Goal: Task Accomplishment & Management: Manage account settings

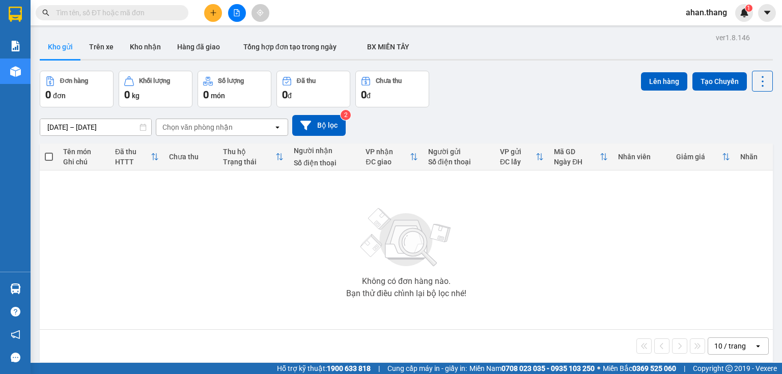
click at [228, 12] on button at bounding box center [237, 13] width 18 height 18
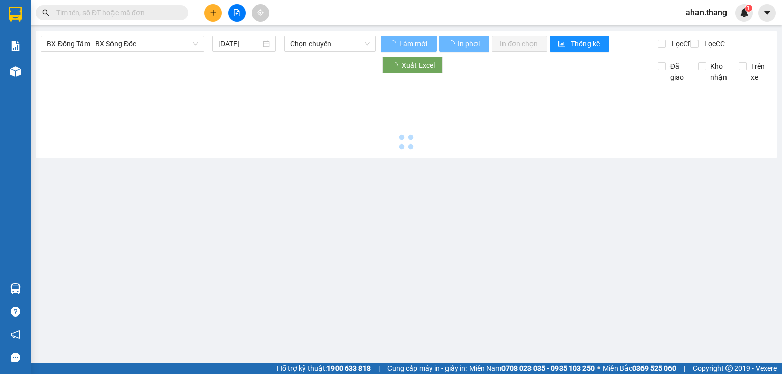
click at [215, 16] on button at bounding box center [213, 13] width 18 height 18
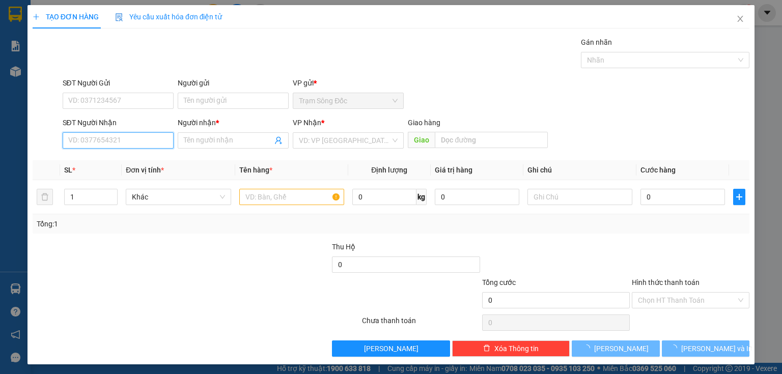
click at [126, 135] on input "SĐT Người Nhận" at bounding box center [118, 140] width 111 height 16
type input "0"
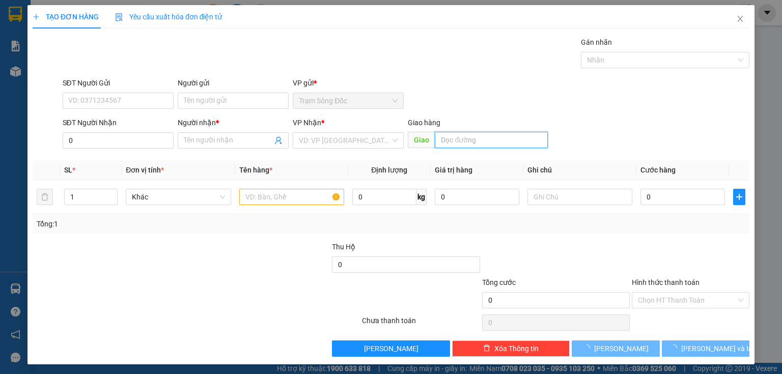
click at [491, 142] on input "text" at bounding box center [491, 140] width 113 height 16
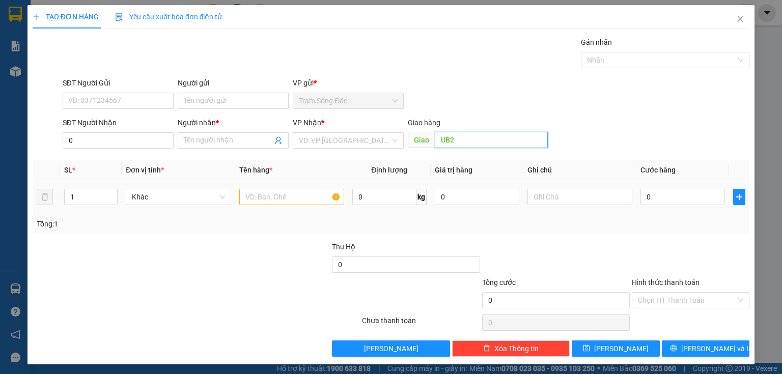
type input "UB2"
click at [293, 197] on input "text" at bounding box center [291, 197] width 105 height 16
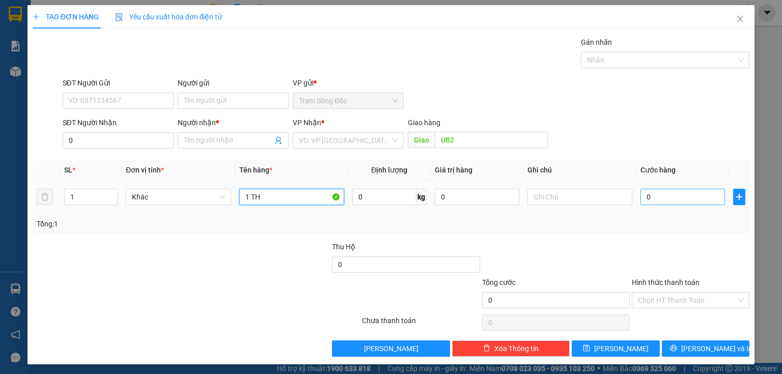
type input "1 TH"
click at [650, 196] on input "0" at bounding box center [682, 197] width 84 height 16
type input "6"
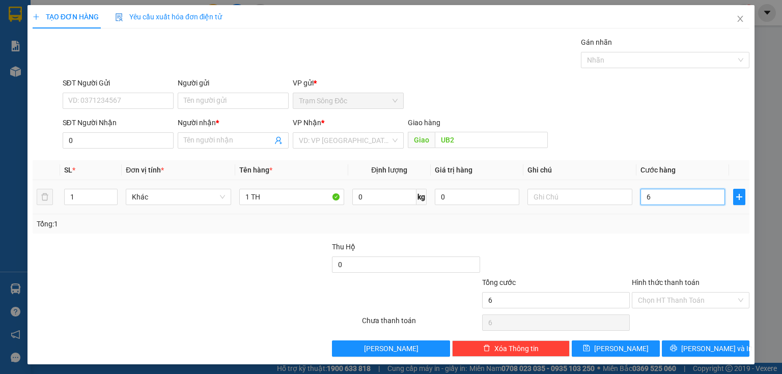
type input "60"
type input "600"
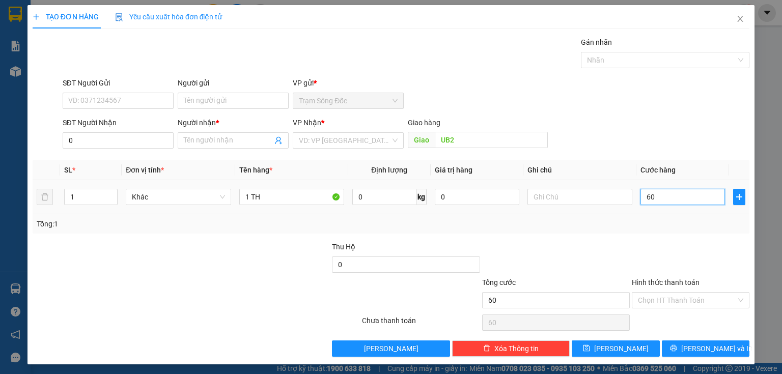
type input "600"
type input "6.000"
type input "60.000"
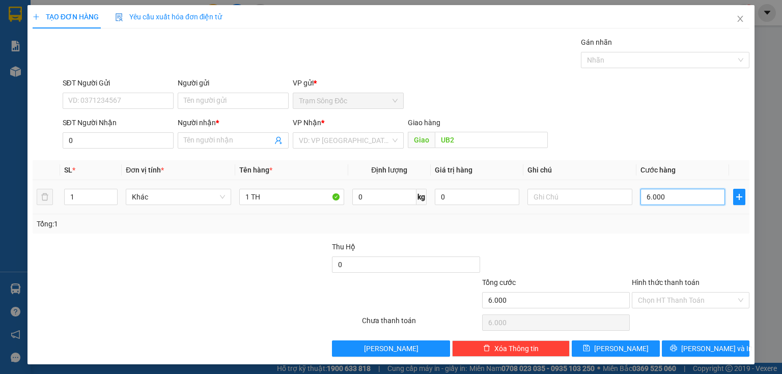
type input "60.000"
type input "6.000"
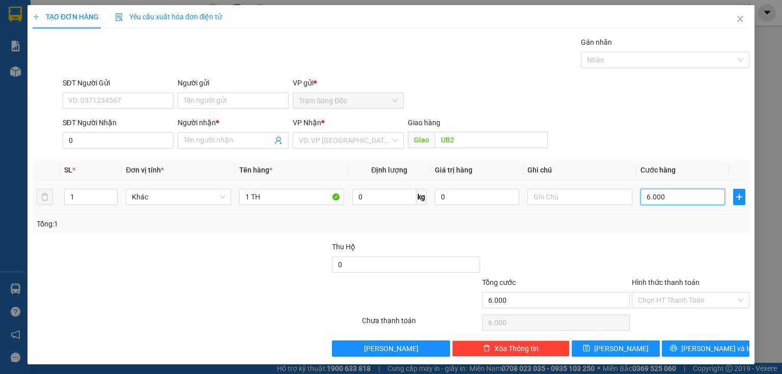
type input "600"
type input "60"
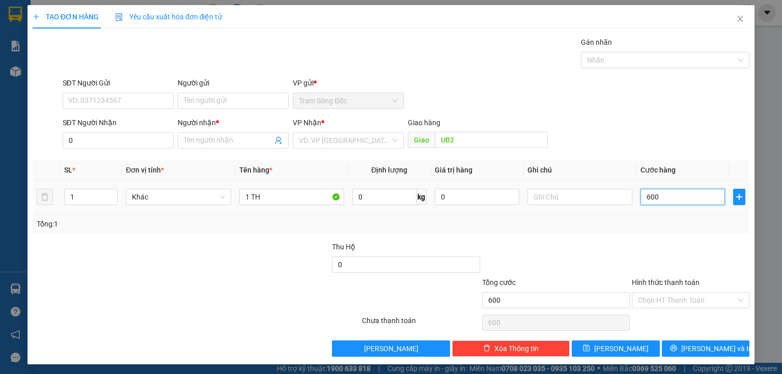
type input "60"
type input "60.000"
click at [655, 302] on input "Hình thức thanh toán" at bounding box center [687, 300] width 98 height 15
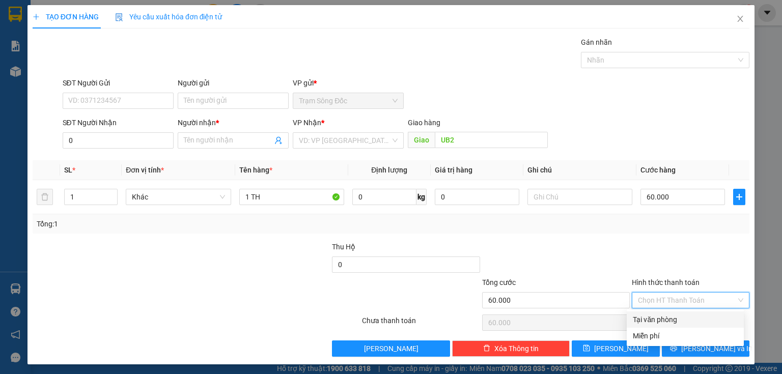
click at [654, 317] on div "Tại văn phòng" at bounding box center [685, 319] width 105 height 11
type input "0"
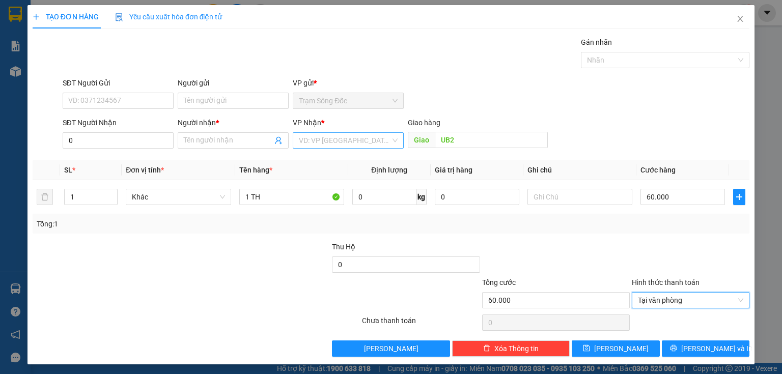
click at [354, 139] on input "search" at bounding box center [345, 140] width 92 height 15
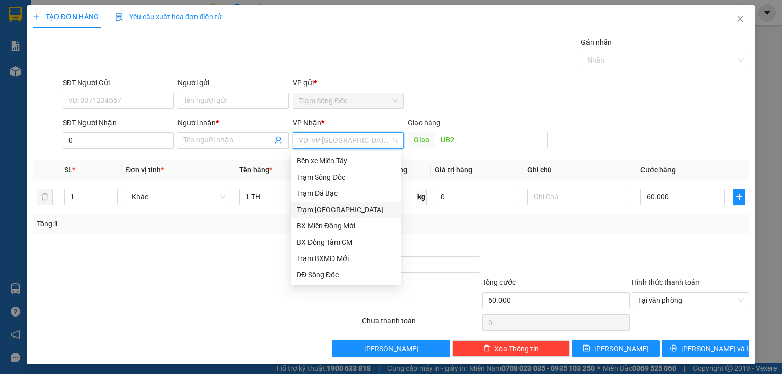
click at [328, 210] on div "Trạm [GEOGRAPHIC_DATA]" at bounding box center [346, 209] width 98 height 11
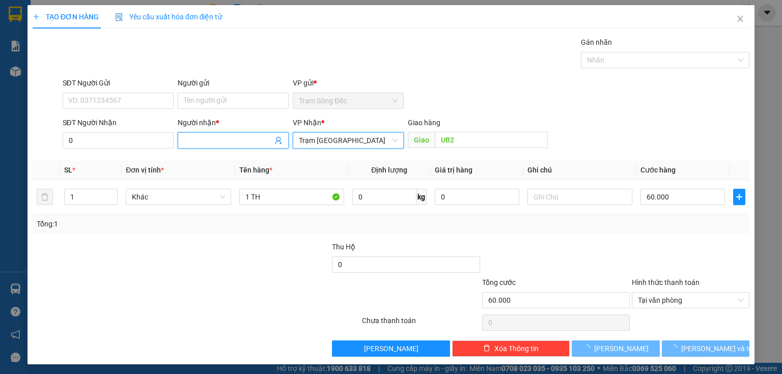
click at [242, 139] on input "Người nhận *" at bounding box center [228, 140] width 89 height 11
type input "K TEN"
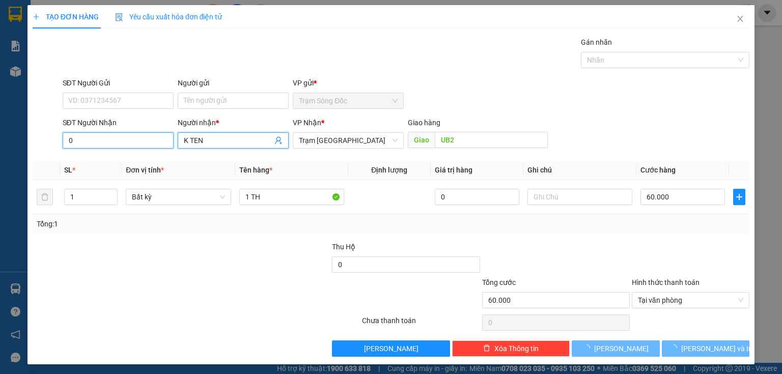
click at [158, 140] on input "0" at bounding box center [118, 140] width 111 height 16
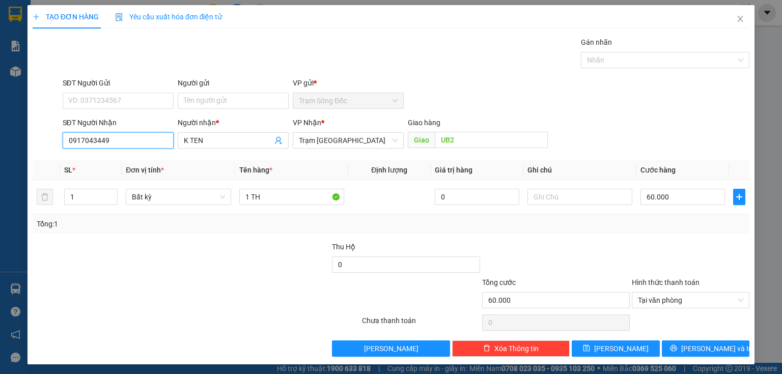
click at [82, 144] on input "0917043449" at bounding box center [118, 140] width 111 height 16
type input "0917043449"
click at [701, 351] on span "[PERSON_NAME] và In" at bounding box center [716, 348] width 71 height 11
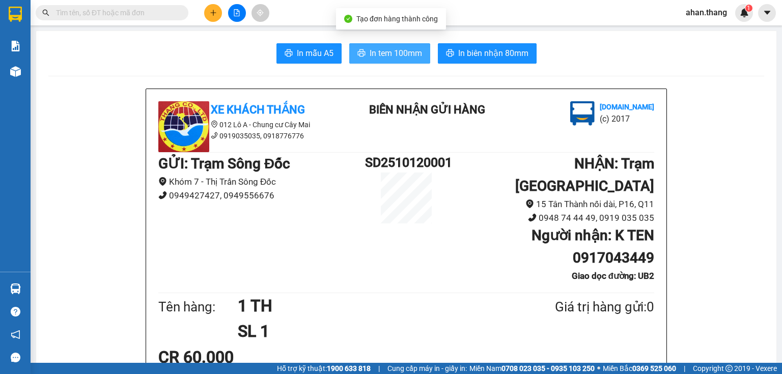
click at [393, 46] on button "In tem 100mm" at bounding box center [389, 53] width 81 height 20
click at [217, 13] on button at bounding box center [213, 13] width 18 height 18
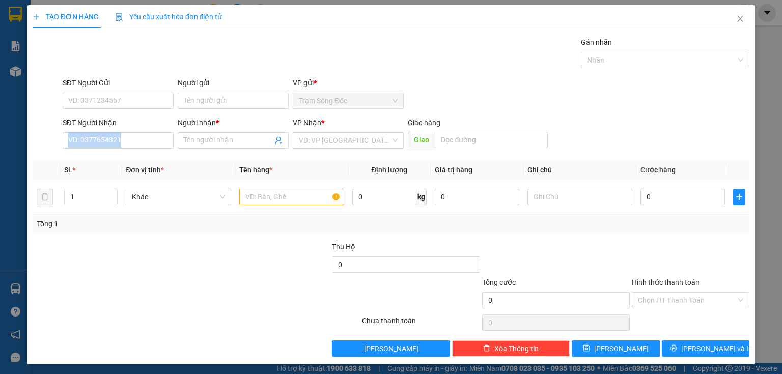
drag, startPoint x: 108, startPoint y: 141, endPoint x: 100, endPoint y: 151, distance: 12.6
click at [100, 151] on div "SĐT Người Nhận VD: 0377654321" at bounding box center [118, 135] width 111 height 36
click at [102, 142] on input "SĐT Người Nhận" at bounding box center [118, 140] width 111 height 16
click at [83, 145] on input "0941055816" at bounding box center [118, 140] width 111 height 16
type input "0941055816"
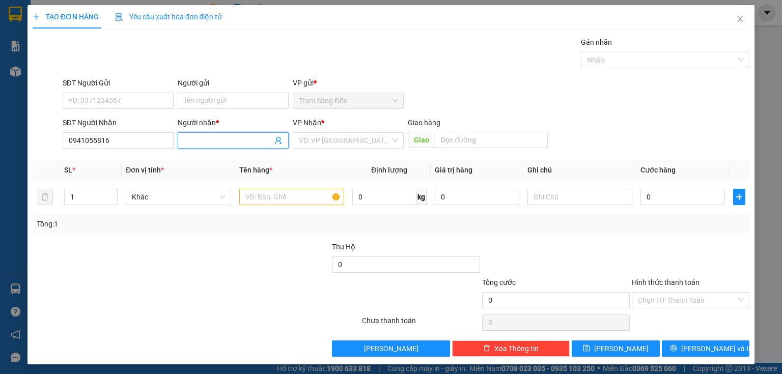
click at [252, 142] on input "Người nhận *" at bounding box center [228, 140] width 89 height 11
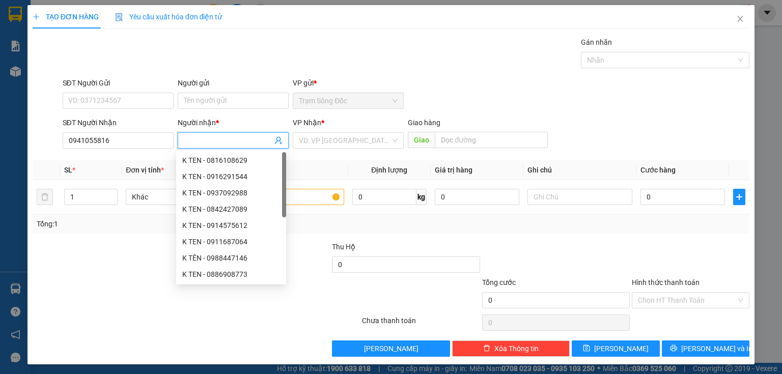
type input "L"
type input "K TEN"
click at [318, 139] on input "search" at bounding box center [345, 140] width 92 height 15
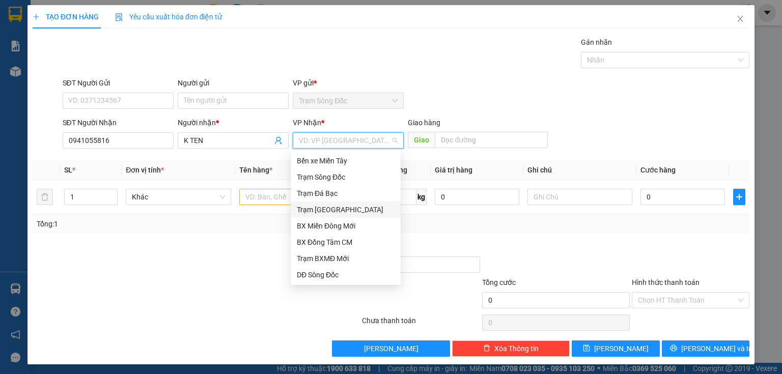
click at [336, 214] on div "Trạm [GEOGRAPHIC_DATA]" at bounding box center [346, 209] width 98 height 11
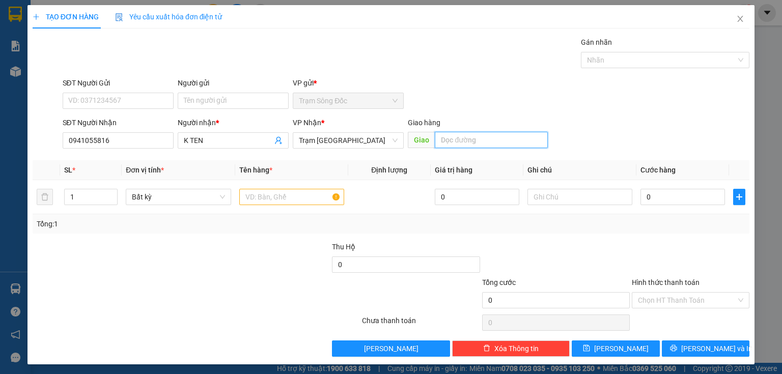
click at [458, 140] on input "text" at bounding box center [491, 140] width 113 height 16
type input "VINH LONG"
click at [299, 194] on input "text" at bounding box center [291, 197] width 105 height 16
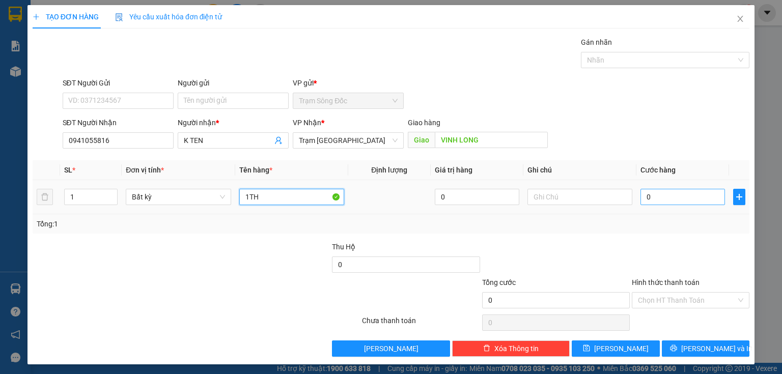
type input "1TH"
click at [689, 197] on input "0" at bounding box center [682, 197] width 84 height 16
type input "5"
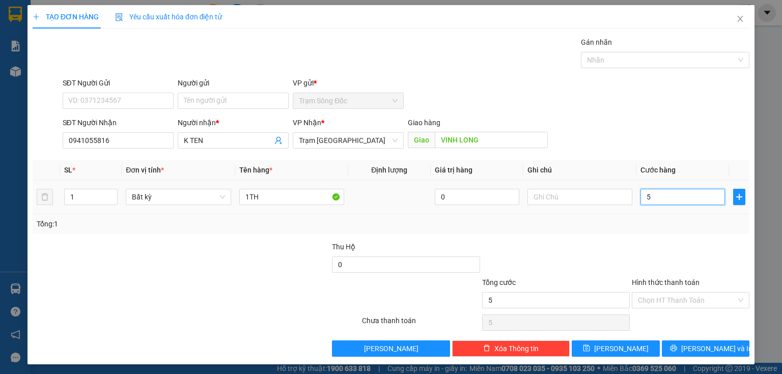
type input "50"
type input "500"
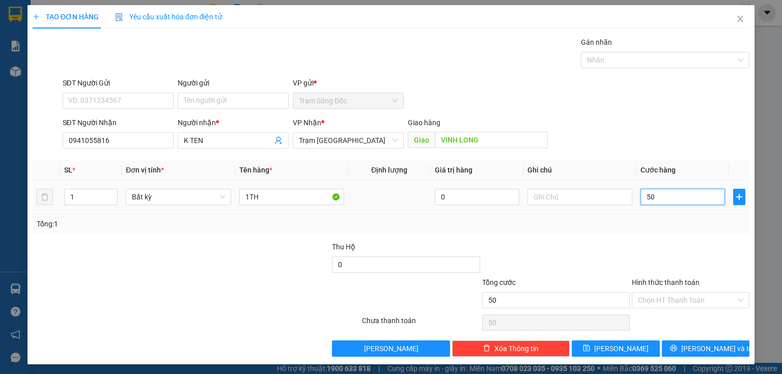
type input "500"
type input "5.000"
type input "50.000"
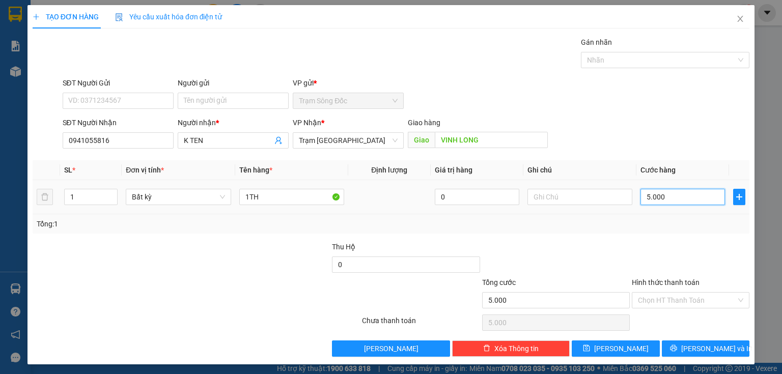
type input "50.000"
click at [674, 299] on input "Hình thức thanh toán" at bounding box center [687, 300] width 98 height 15
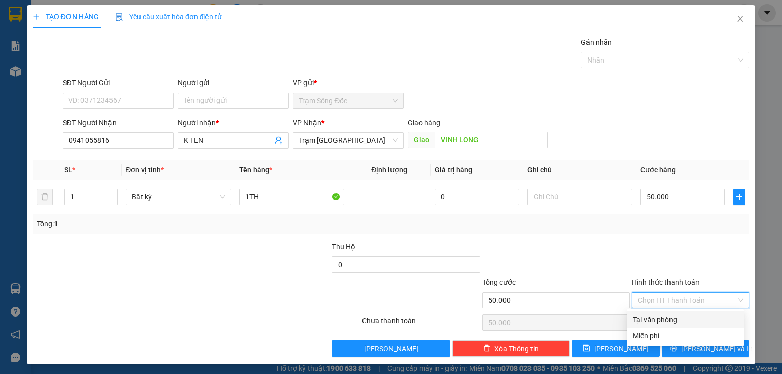
click at [668, 322] on div "Tại văn phòng" at bounding box center [685, 319] width 105 height 11
type input "0"
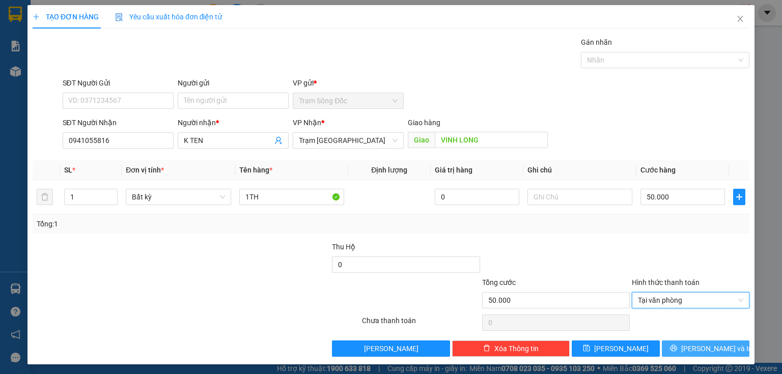
click at [672, 350] on button "[PERSON_NAME] và In" at bounding box center [706, 348] width 88 height 16
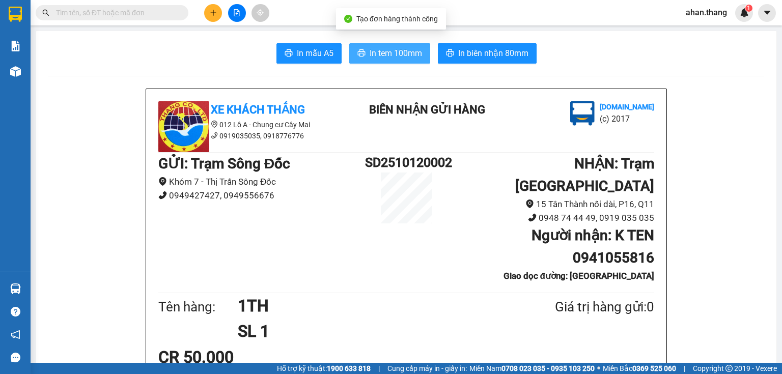
click at [413, 61] on button "In tem 100mm" at bounding box center [389, 53] width 81 height 20
click at [211, 8] on button at bounding box center [213, 13] width 18 height 18
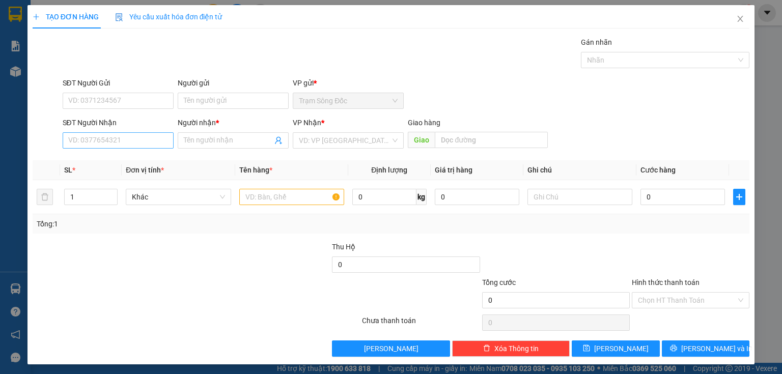
click at [128, 132] on div "SĐT Người Nhận VD: 0377654321" at bounding box center [118, 135] width 111 height 36
click at [127, 140] on input "SĐT Người Nhận" at bounding box center [118, 140] width 111 height 16
click at [73, 145] on input "01777377554" at bounding box center [118, 140] width 111 height 16
click at [76, 146] on input "01777377554" at bounding box center [118, 140] width 111 height 16
click at [112, 137] on input "0777377554" at bounding box center [118, 140] width 111 height 16
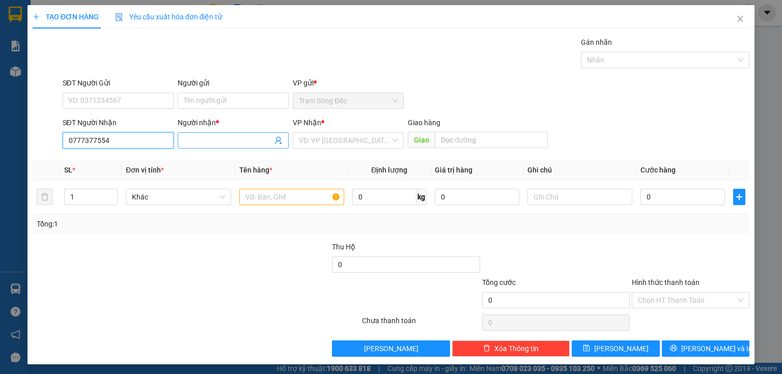
type input "0777377554"
click at [249, 135] on input "Người nhận *" at bounding box center [228, 140] width 89 height 11
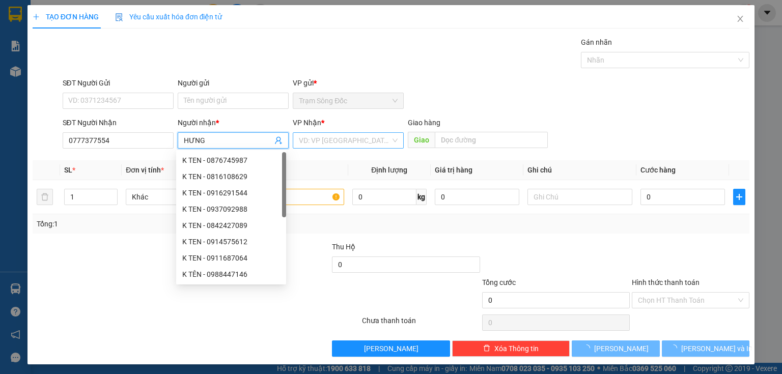
type input "HƯNG"
click at [331, 135] on input "search" at bounding box center [345, 140] width 92 height 15
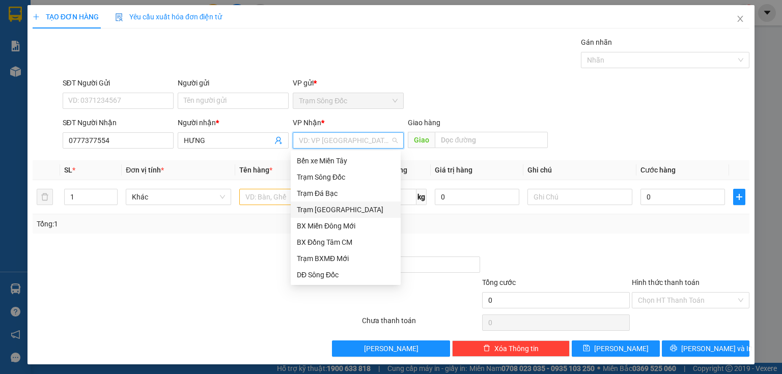
drag, startPoint x: 328, startPoint y: 209, endPoint x: 375, endPoint y: 168, distance: 62.0
click at [328, 209] on div "Trạm [GEOGRAPHIC_DATA]" at bounding box center [346, 209] width 98 height 11
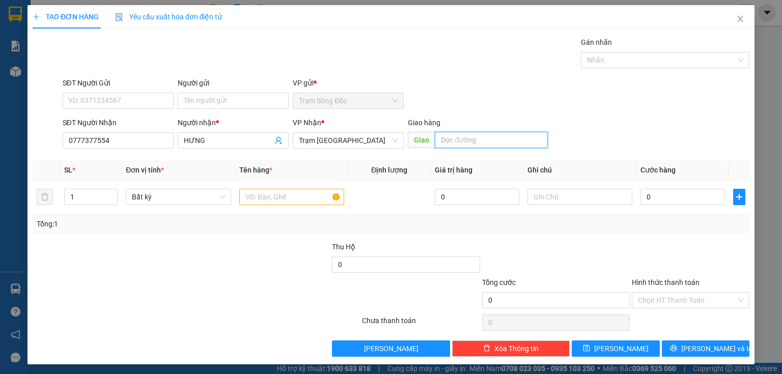
click at [453, 137] on input "text" at bounding box center [491, 140] width 113 height 16
type input "GO MÂY"
click at [277, 200] on input "text" at bounding box center [291, 197] width 105 height 16
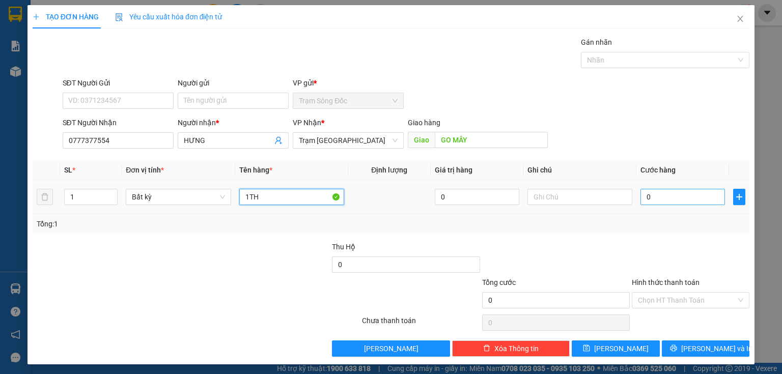
type input "1TH"
click at [679, 195] on input "0" at bounding box center [682, 197] width 84 height 16
type input "6"
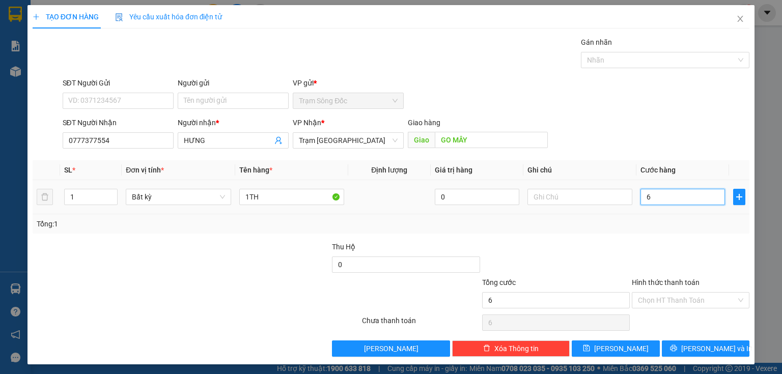
type input "60"
type input "600"
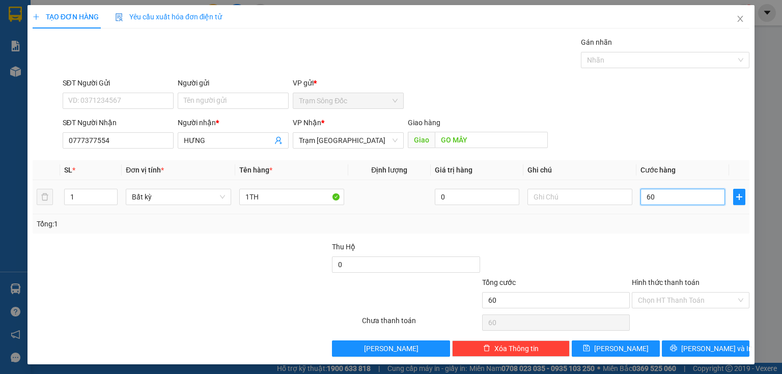
type input "600"
type input "6.000"
type input "60.000"
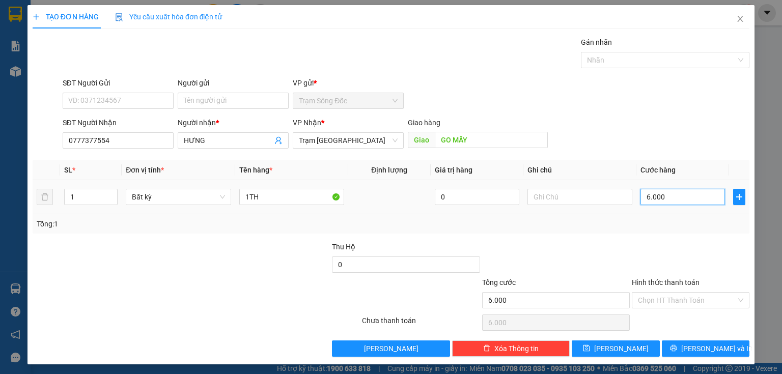
type input "60.000"
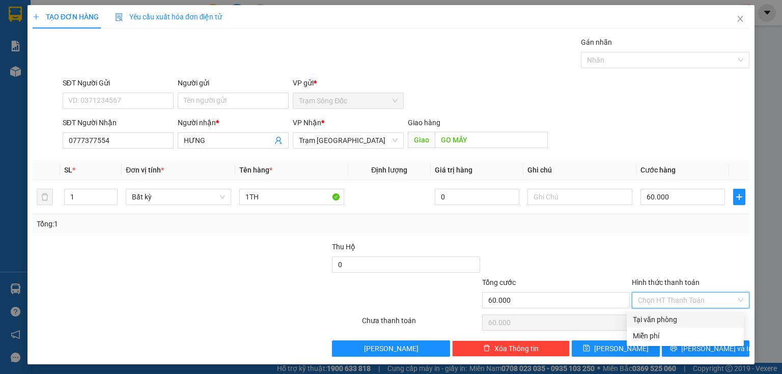
click at [669, 306] on input "Hình thức thanh toán" at bounding box center [687, 300] width 98 height 15
drag, startPoint x: 669, startPoint y: 311, endPoint x: 667, endPoint y: 320, distance: 8.4
click at [669, 312] on div "Tại văn phòng" at bounding box center [684, 319] width 117 height 16
type input "0"
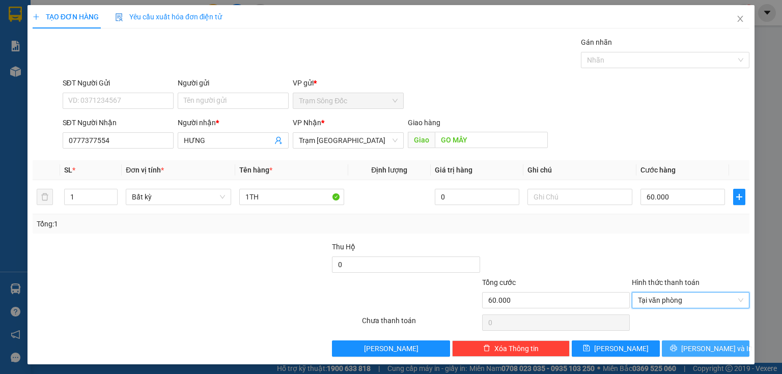
click at [663, 340] on button "[PERSON_NAME] và In" at bounding box center [706, 348] width 88 height 16
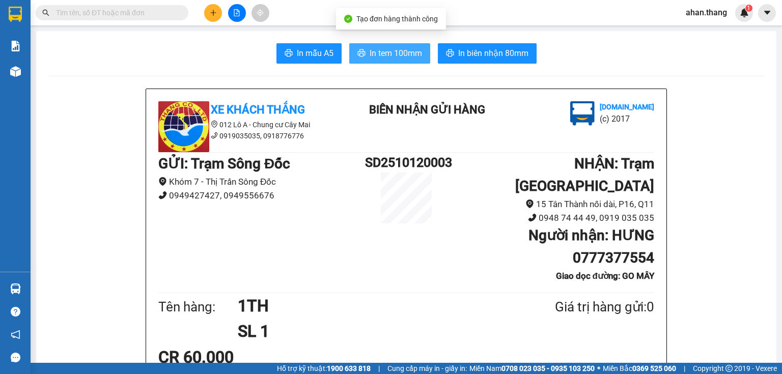
click at [405, 54] on span "In tem 100mm" at bounding box center [395, 53] width 52 height 13
click at [219, 7] on button at bounding box center [213, 13] width 18 height 18
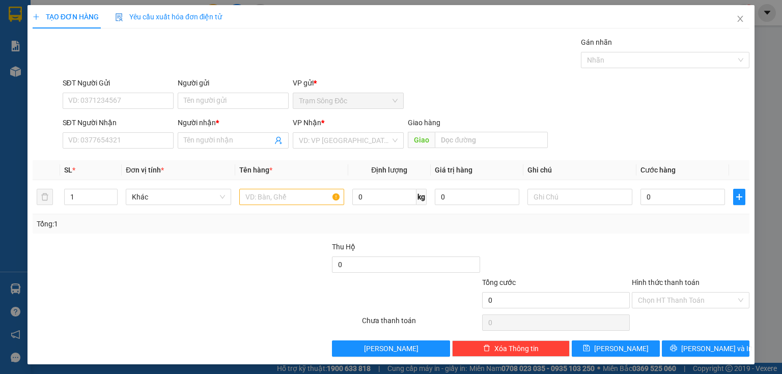
click at [103, 153] on div "Transit Pickup Surcharge Ids Transit Deliver Surcharge Ids Transit Deliver Surc…" at bounding box center [391, 197] width 717 height 320
click at [105, 144] on input "SĐT Người Nhận" at bounding box center [118, 140] width 111 height 16
type input "0966714547"
click at [194, 145] on input "Người nhận *" at bounding box center [228, 140] width 89 height 11
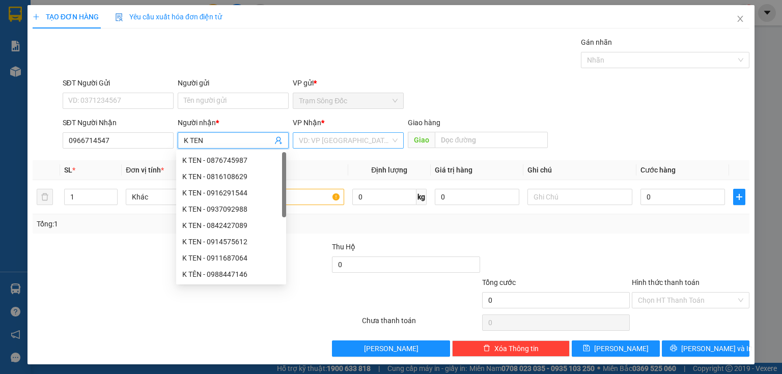
type input "K TEN"
click at [307, 138] on input "search" at bounding box center [345, 140] width 92 height 15
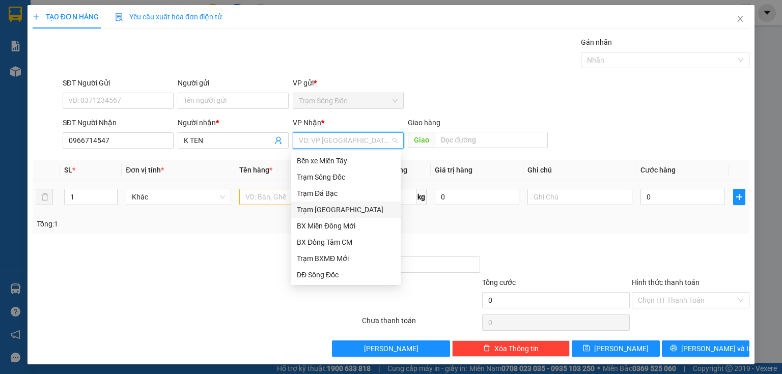
drag, startPoint x: 331, startPoint y: 211, endPoint x: 263, endPoint y: 191, distance: 70.5
click at [331, 211] on div "Trạm [GEOGRAPHIC_DATA]" at bounding box center [346, 209] width 98 height 11
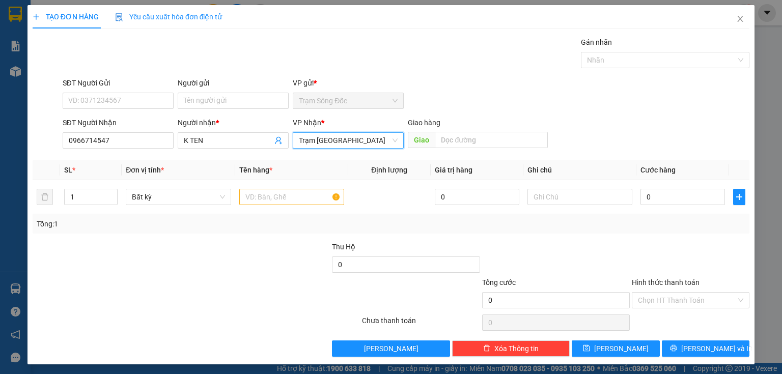
click at [493, 151] on div "Giao hàng Giao" at bounding box center [478, 135] width 140 height 36
click at [492, 123] on div "Giao hàng" at bounding box center [478, 122] width 140 height 11
click at [476, 130] on div "Giao hàng" at bounding box center [478, 124] width 140 height 15
click at [476, 131] on div "Giao hàng Giao" at bounding box center [478, 135] width 140 height 36
click at [470, 147] on input "text" at bounding box center [491, 140] width 113 height 16
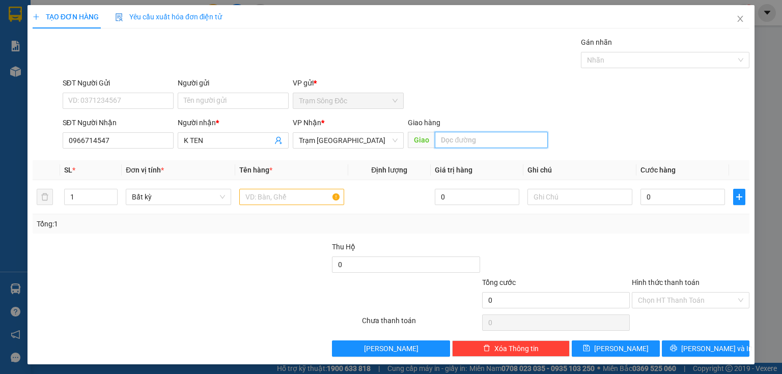
type input "J"
type input "HUONG LỘ 2"
click at [275, 203] on input "text" at bounding box center [291, 197] width 105 height 16
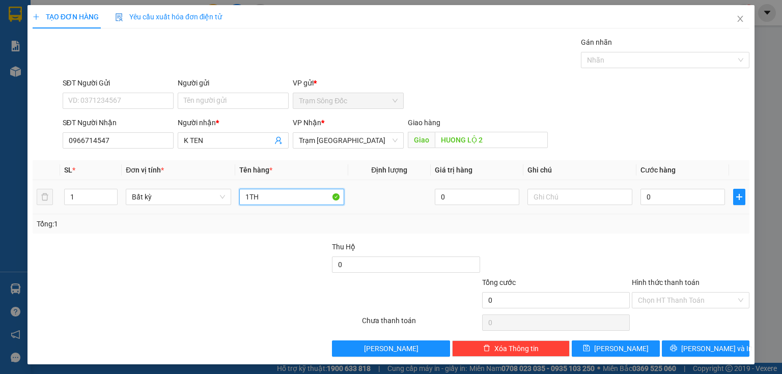
type input "1TH"
drag, startPoint x: 642, startPoint y: 185, endPoint x: 647, endPoint y: 193, distance: 9.2
click at [646, 190] on td "0" at bounding box center [682, 197] width 93 height 34
click at [647, 194] on input "0" at bounding box center [682, 197] width 84 height 16
type input "5"
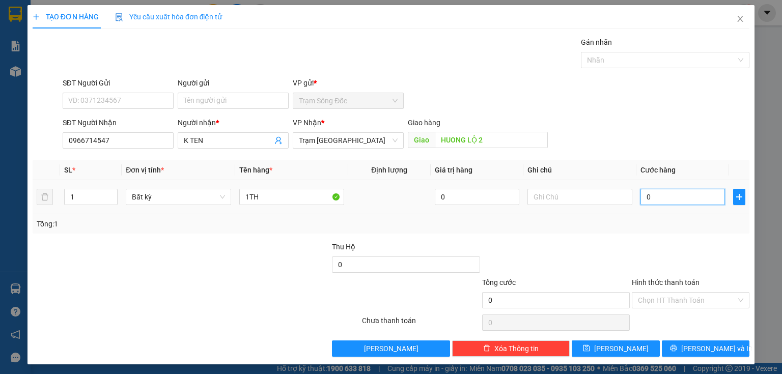
type input "5"
type input "50"
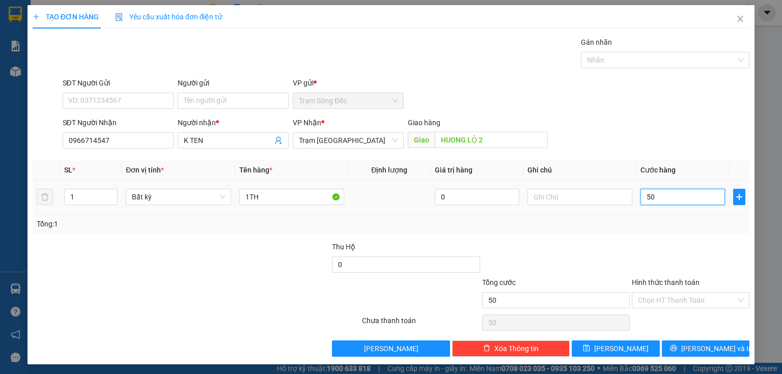
type input "500"
type input "5.000"
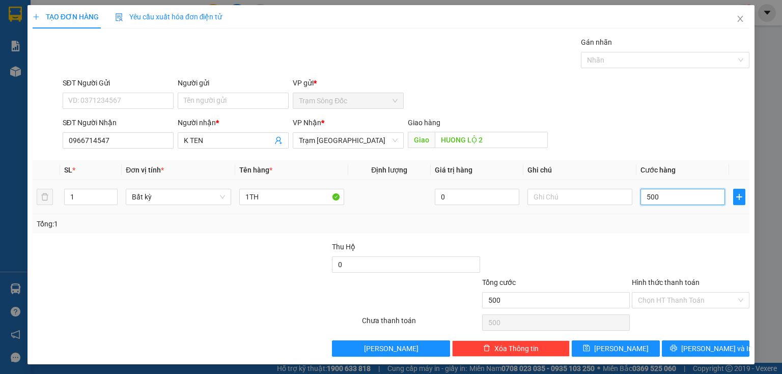
type input "5.000"
type input "50.000"
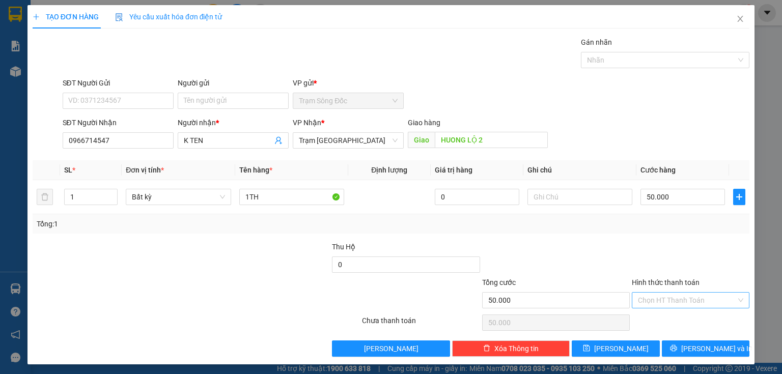
click at [676, 295] on input "Hình thức thanh toán" at bounding box center [687, 300] width 98 height 15
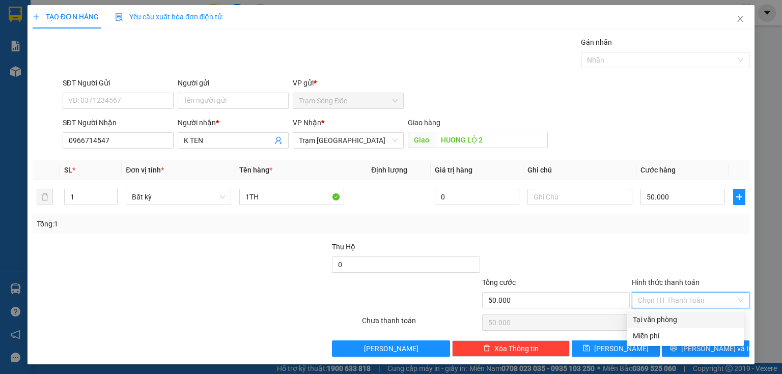
click at [668, 315] on div "Tại văn phòng" at bounding box center [685, 319] width 105 height 11
type input "0"
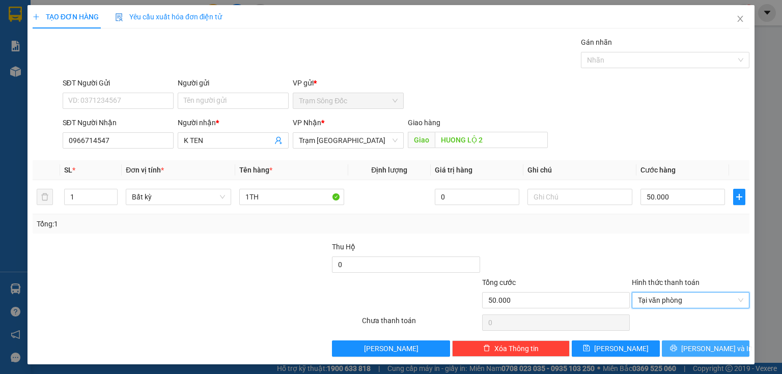
click at [676, 348] on icon "printer" at bounding box center [673, 348] width 7 height 7
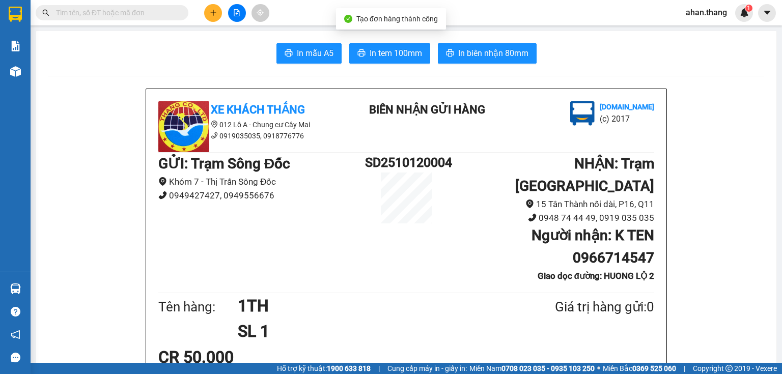
click at [378, 62] on button "In tem 100mm" at bounding box center [389, 53] width 81 height 20
click at [210, 12] on icon "plus" at bounding box center [213, 12] width 7 height 7
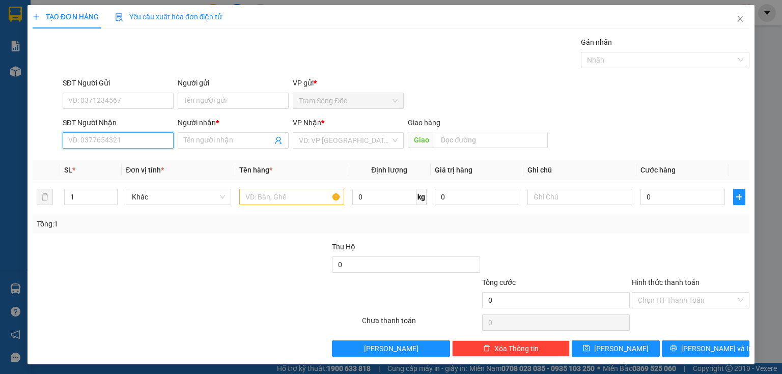
click at [109, 142] on input "SĐT Người Nhận" at bounding box center [118, 140] width 111 height 16
click at [80, 146] on input "0919950458" at bounding box center [118, 140] width 111 height 16
click at [82, 146] on input "0919950458" at bounding box center [118, 140] width 111 height 16
click at [91, 145] on input "0919950458" at bounding box center [118, 140] width 111 height 16
type input "0919950458"
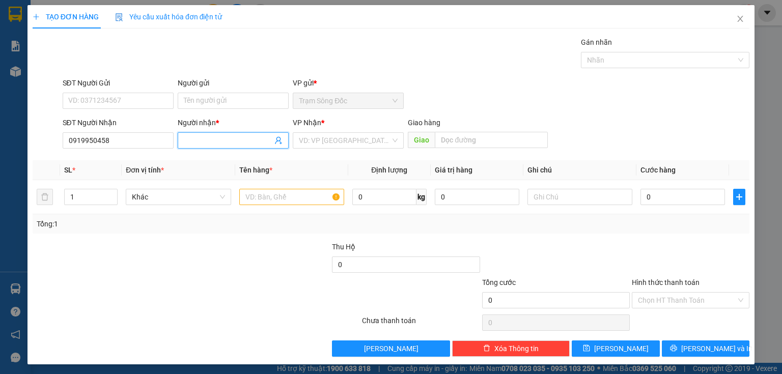
click at [219, 140] on input "Người nhận *" at bounding box center [228, 140] width 89 height 11
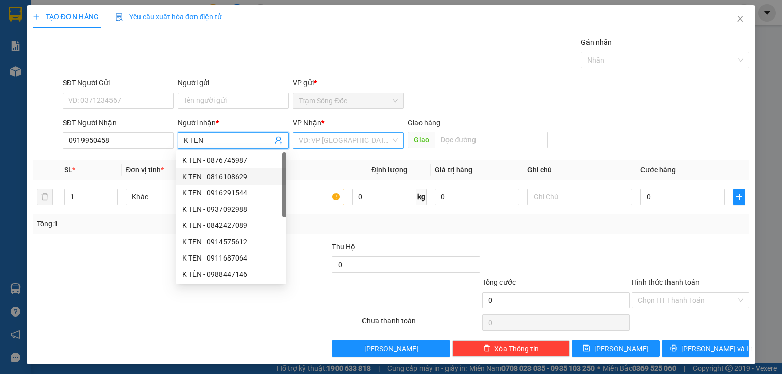
type input "K TEN"
click at [348, 144] on input "search" at bounding box center [345, 140] width 92 height 15
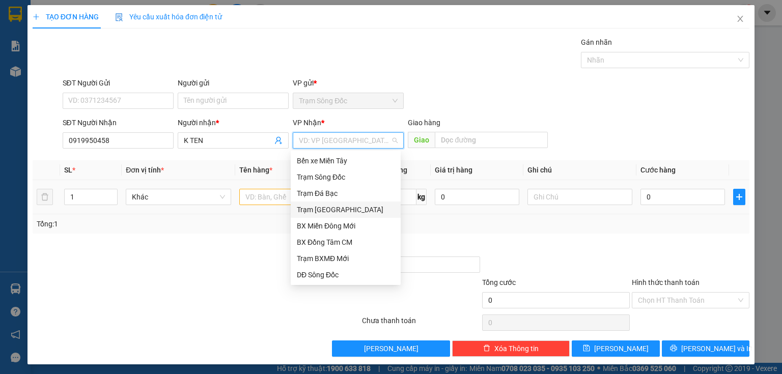
drag, startPoint x: 353, startPoint y: 206, endPoint x: 305, endPoint y: 202, distance: 47.5
click at [352, 206] on div "Trạm [GEOGRAPHIC_DATA]" at bounding box center [346, 209] width 98 height 11
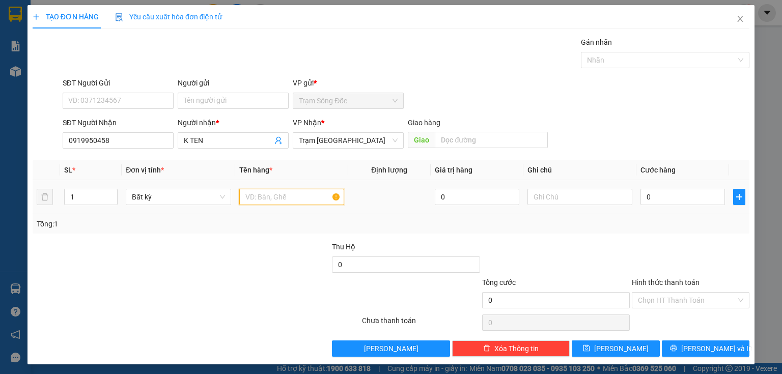
click at [273, 198] on input "text" at bounding box center [291, 197] width 105 height 16
type input "1TH"
click at [683, 192] on input "0" at bounding box center [682, 197] width 84 height 16
type input "5"
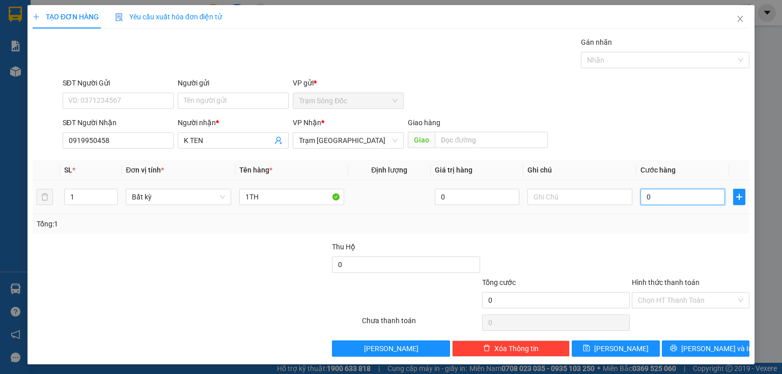
type input "5"
type input "50"
type input "500"
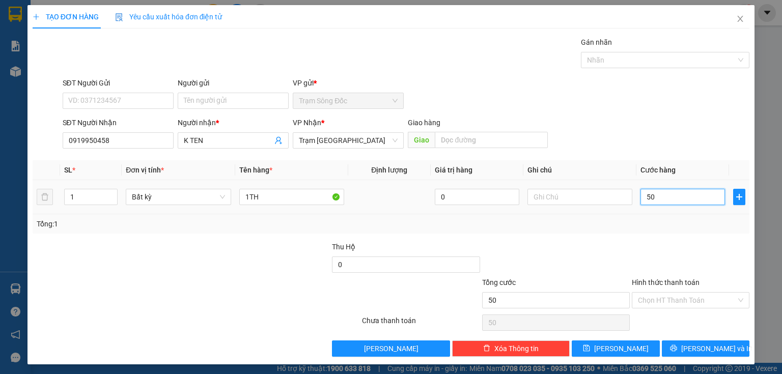
type input "500"
type input "5.000"
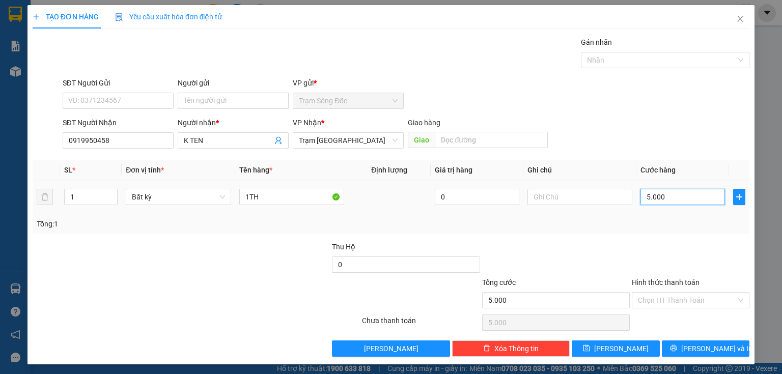
type input "50.000"
click at [682, 300] on input "Hình thức thanh toán" at bounding box center [687, 300] width 98 height 15
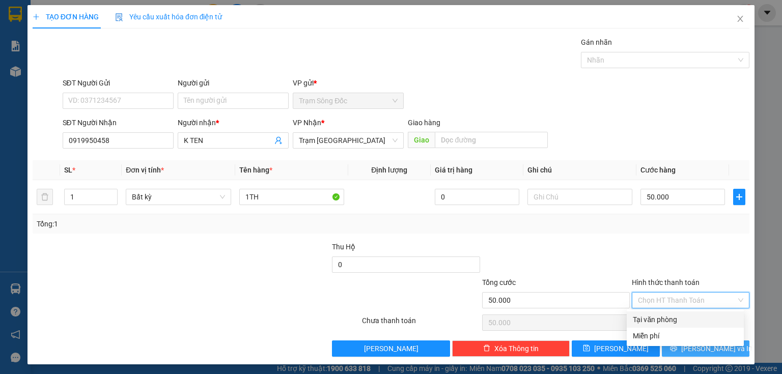
drag, startPoint x: 660, startPoint y: 322, endPoint x: 682, endPoint y: 347, distance: 34.2
click at [660, 322] on div "Tại văn phòng" at bounding box center [685, 319] width 105 height 11
type input "0"
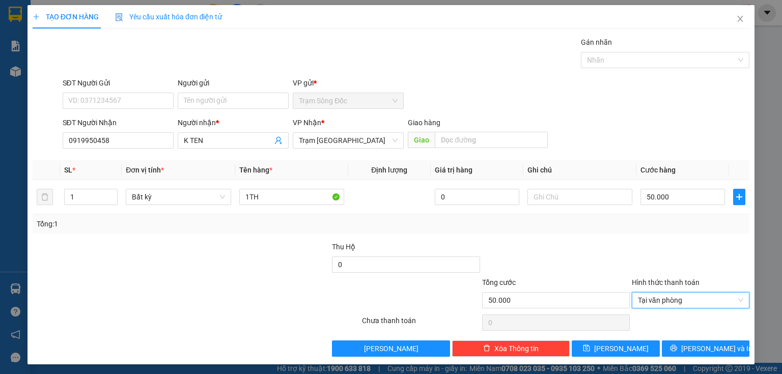
click at [681, 358] on div "TẠO ĐƠN HÀNG Yêu cầu xuất hóa đơn điện tử Transit Pickup Surcharge Ids Transit …" at bounding box center [390, 184] width 727 height 359
click at [670, 349] on button "[PERSON_NAME] và In" at bounding box center [706, 348] width 88 height 16
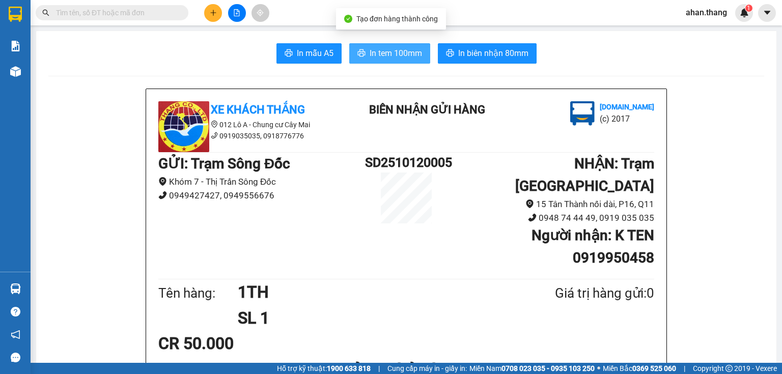
click at [420, 50] on button "In tem 100mm" at bounding box center [389, 53] width 81 height 20
click at [211, 13] on icon "plus" at bounding box center [213, 12] width 7 height 7
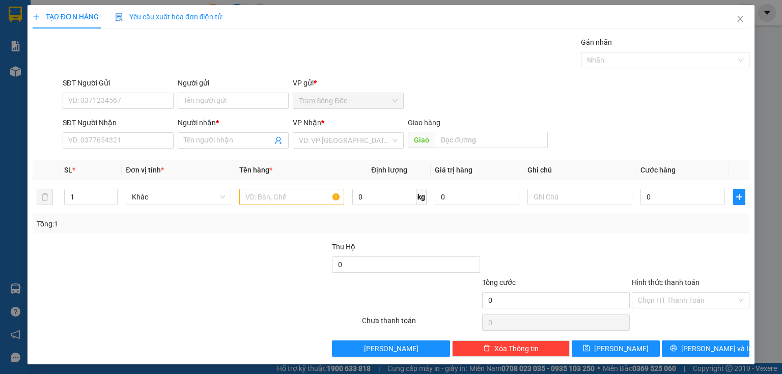
click at [134, 128] on div "SĐT Người Nhận" at bounding box center [118, 122] width 111 height 11
click at [134, 132] on input "SĐT Người Nhận" at bounding box center [118, 140] width 111 height 16
click at [128, 140] on input "SĐT Người Nhận" at bounding box center [118, 140] width 111 height 16
type input "0359065062"
drag, startPoint x: 232, startPoint y: 142, endPoint x: 233, endPoint y: 154, distance: 12.2
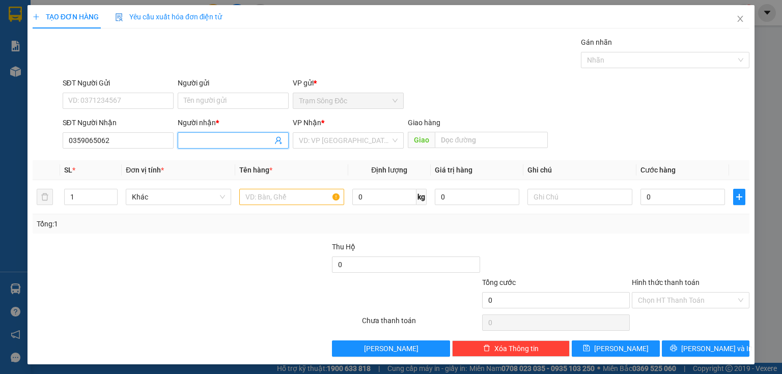
click at [232, 142] on input "Người nhận *" at bounding box center [228, 140] width 89 height 11
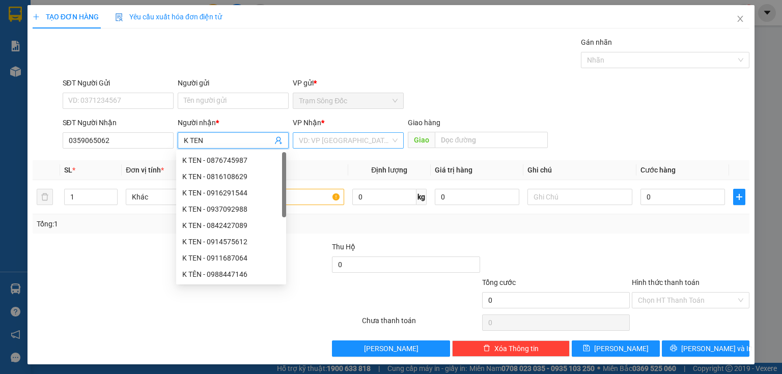
type input "K TEN"
click at [336, 146] on input "search" at bounding box center [345, 140] width 92 height 15
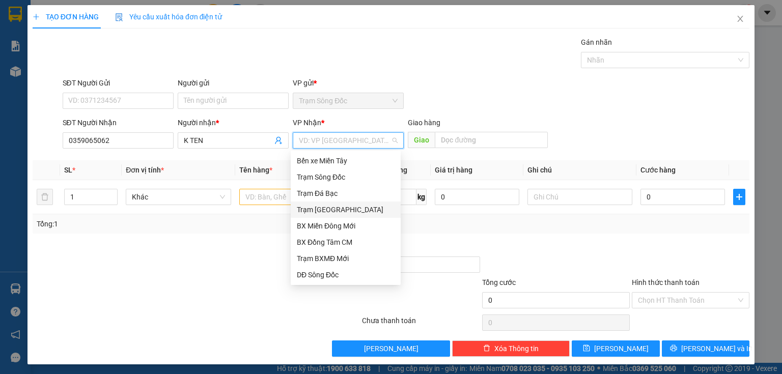
click at [340, 207] on div "Trạm [GEOGRAPHIC_DATA]" at bounding box center [346, 209] width 98 height 11
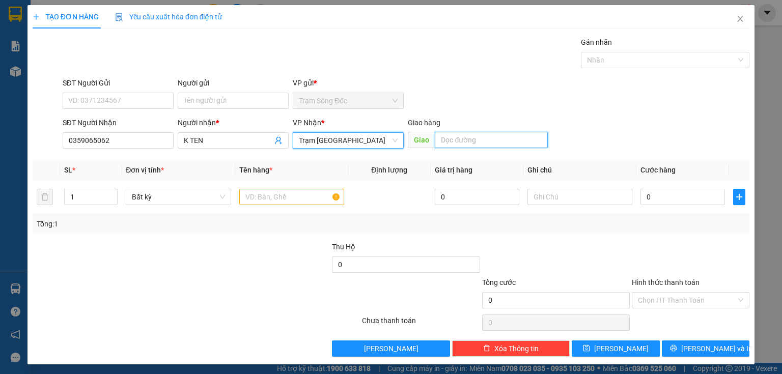
click at [492, 134] on input "text" at bounding box center [491, 140] width 113 height 16
type input "NGÃ 7"
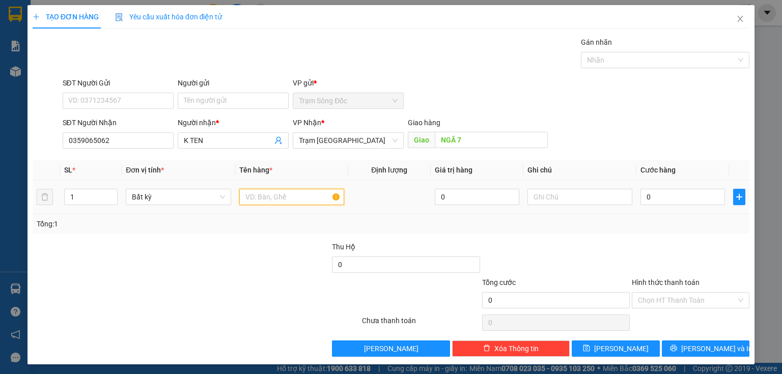
click at [280, 199] on input "text" at bounding box center [291, 197] width 105 height 16
type input "1TH"
click at [687, 196] on input "0" at bounding box center [682, 197] width 84 height 16
type input "1"
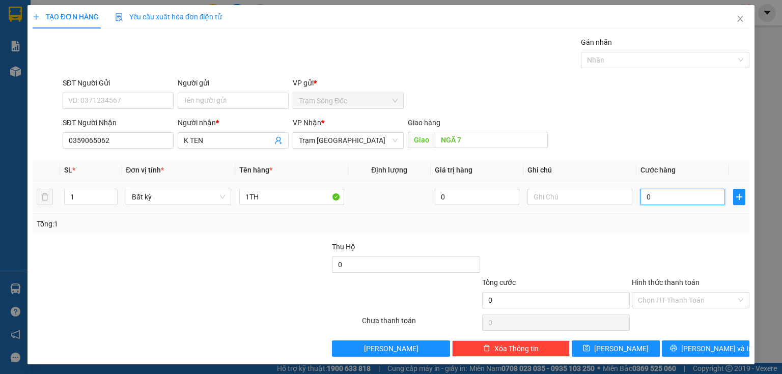
type input "1"
type input "10"
type input "100"
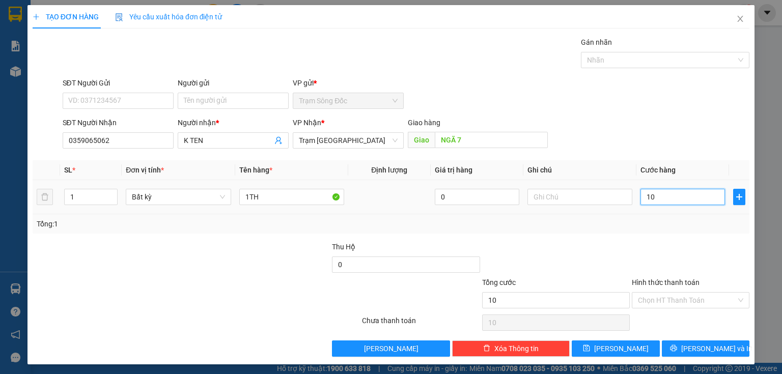
type input "100"
type input "1.000"
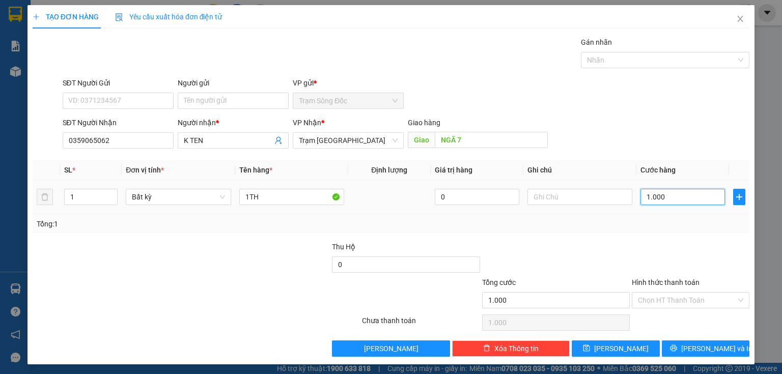
type input "10.000"
type input "100.000"
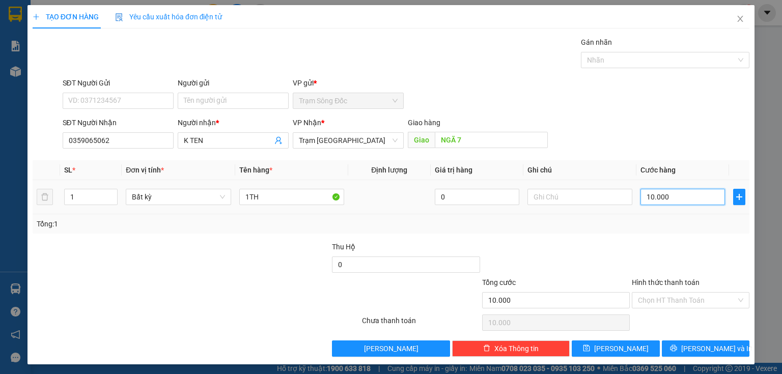
type input "100.000"
click at [689, 353] on button "[PERSON_NAME] và In" at bounding box center [706, 348] width 88 height 16
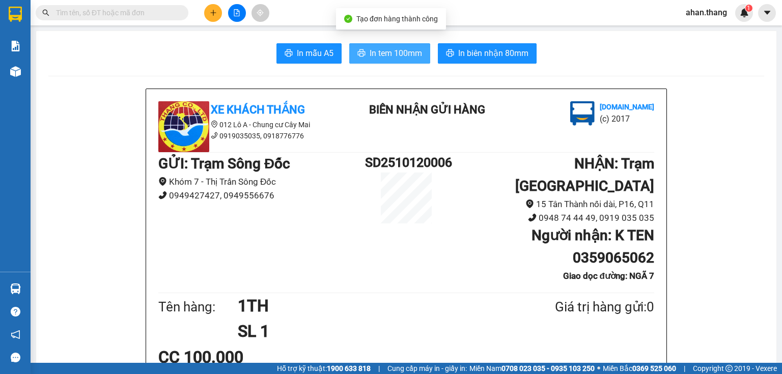
click at [385, 56] on span "In tem 100mm" at bounding box center [395, 53] width 52 height 13
click at [215, 14] on icon "plus" at bounding box center [213, 12] width 7 height 7
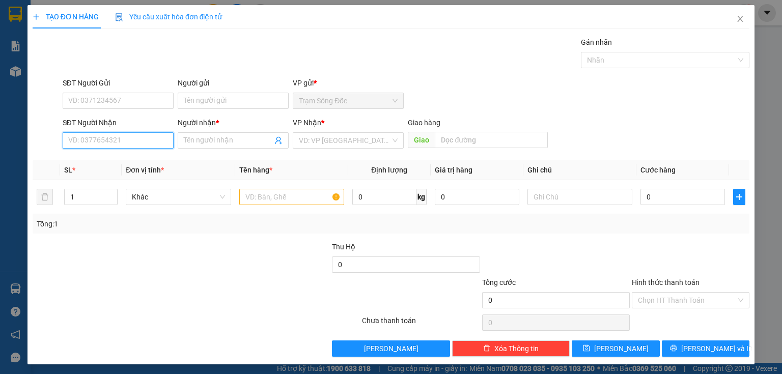
click at [114, 136] on input "SĐT Người Nhận" at bounding box center [118, 140] width 111 height 16
type input "0834949667"
click at [86, 147] on input "0834949667" at bounding box center [118, 140] width 111 height 16
click at [81, 145] on input "0834949667" at bounding box center [118, 140] width 111 height 16
drag, startPoint x: 155, startPoint y: 139, endPoint x: 66, endPoint y: 142, distance: 89.1
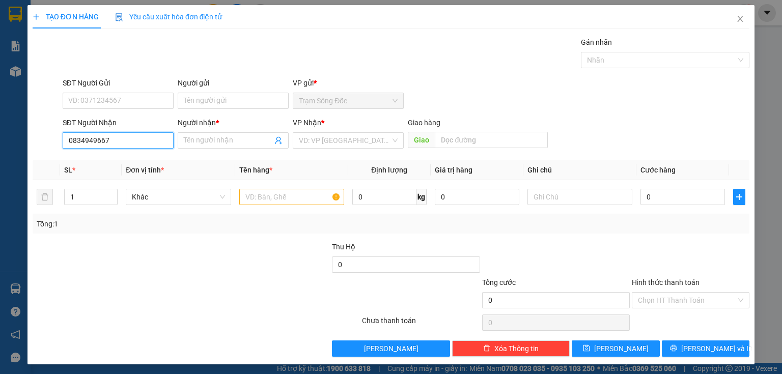
click at [57, 143] on div "SĐT Người Nhận 0834949667 0834949667 Người nhận * Tên người nhận VP Nhận * VD: …" at bounding box center [391, 135] width 719 height 36
click at [97, 141] on input "SĐT Người Nhận" at bounding box center [118, 140] width 111 height 16
paste input "0834949667"
click at [131, 143] on input "0834949667" at bounding box center [118, 140] width 111 height 16
type input "0834949667"
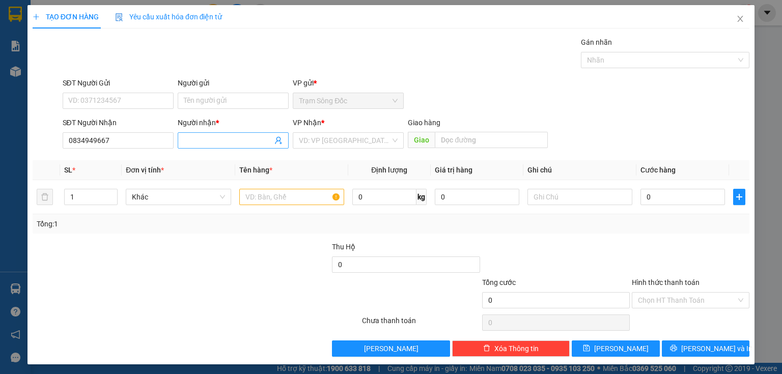
click at [211, 138] on input "Người nhận *" at bounding box center [228, 140] width 89 height 11
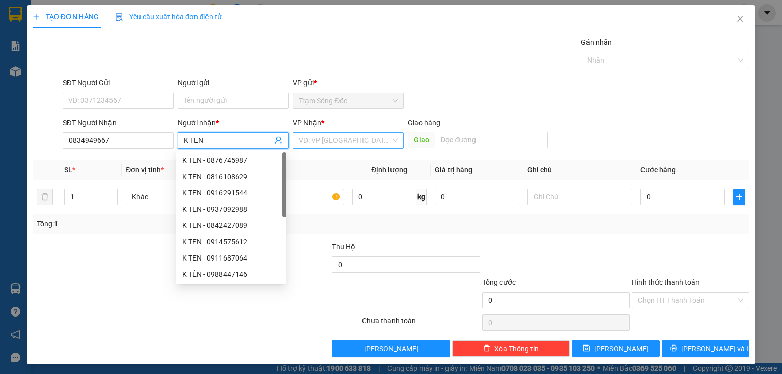
type input "K TEN"
click at [336, 143] on input "search" at bounding box center [345, 140] width 92 height 15
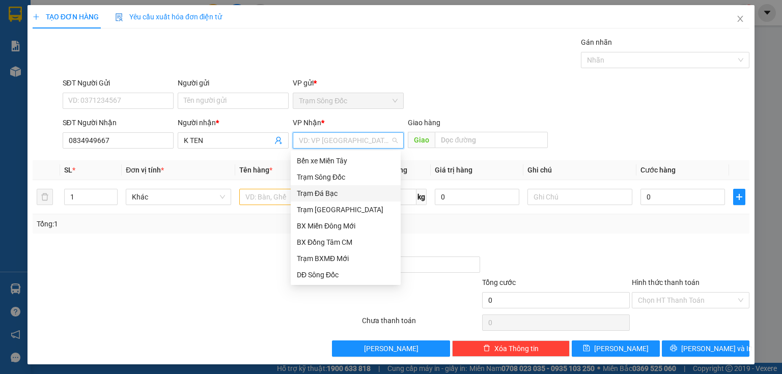
click at [342, 204] on div "Trạm [GEOGRAPHIC_DATA]" at bounding box center [346, 209] width 98 height 11
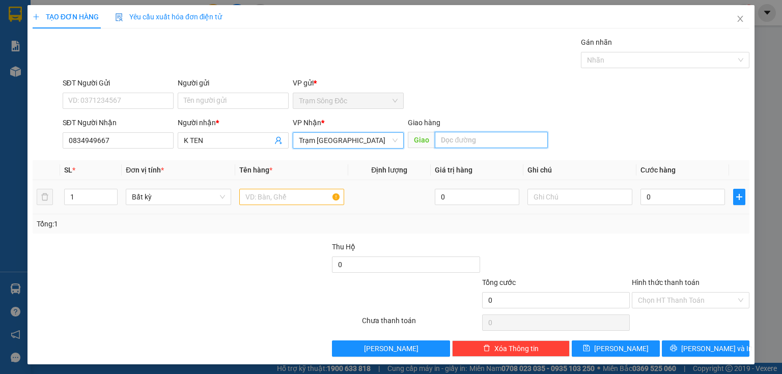
click at [477, 136] on input "text" at bounding box center [491, 140] width 113 height 16
type input "TIỀN GIANG"
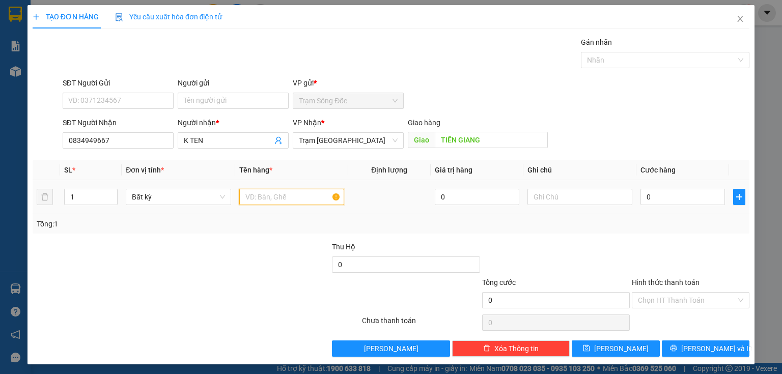
click at [328, 191] on input "text" at bounding box center [291, 197] width 105 height 16
type input "1TH"
click at [678, 189] on input "0" at bounding box center [682, 197] width 84 height 16
type input "1"
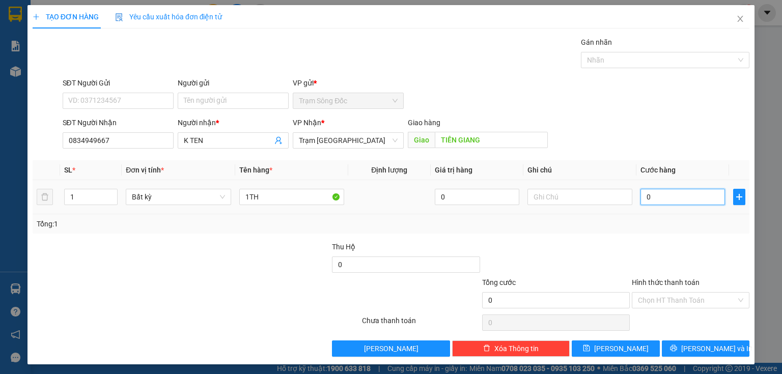
type input "1"
type input "12"
type input "120"
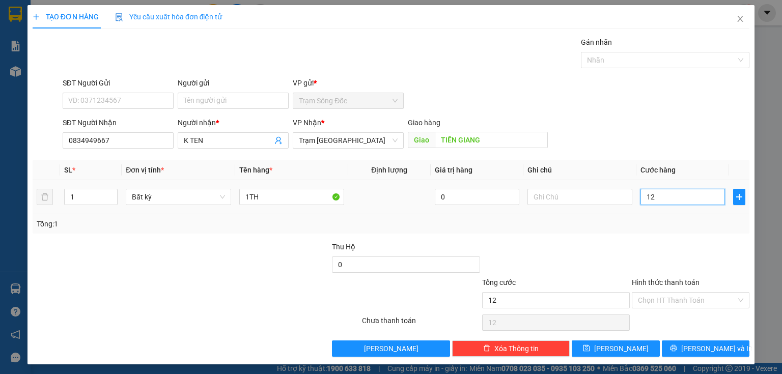
type input "120"
type input "1.200"
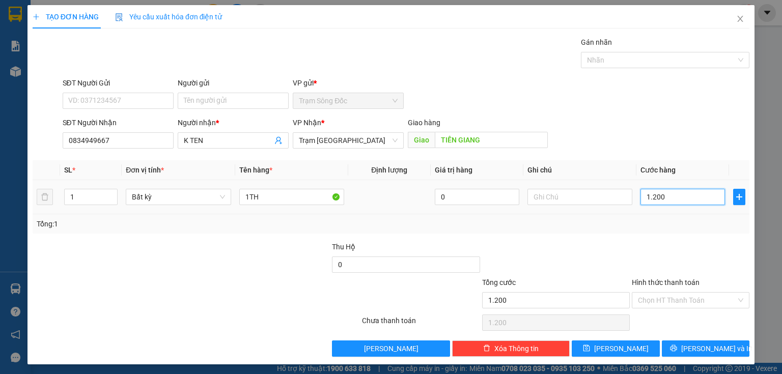
type input "12.000"
type input "120.000"
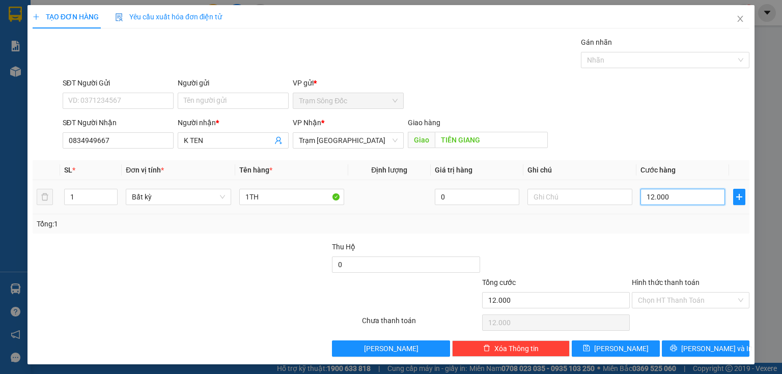
type input "120.000"
click at [669, 346] on button "[PERSON_NAME] và In" at bounding box center [706, 348] width 88 height 16
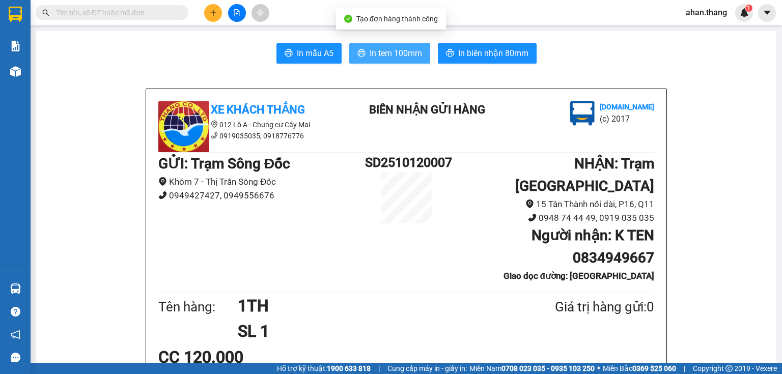
click at [403, 61] on button "In tem 100mm" at bounding box center [389, 53] width 81 height 20
click at [216, 16] on icon "plus" at bounding box center [213, 12] width 7 height 7
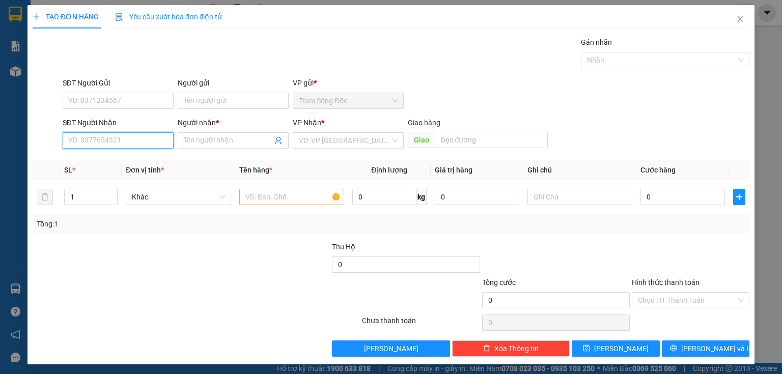
click at [131, 142] on input "SĐT Người Nhận" at bounding box center [118, 140] width 111 height 16
click at [84, 147] on input "0357656297" at bounding box center [118, 140] width 111 height 16
click at [92, 145] on input "0357656297" at bounding box center [118, 140] width 111 height 16
type input "0357656297"
click at [229, 145] on input "Người nhận *" at bounding box center [228, 140] width 89 height 11
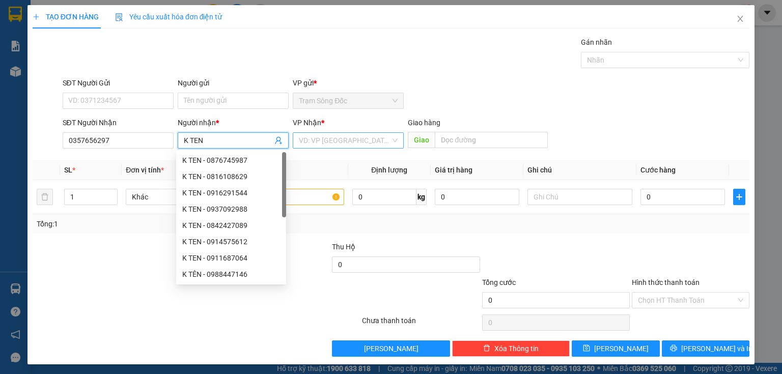
click at [359, 148] on span at bounding box center [345, 140] width 92 height 15
type input "K TEN"
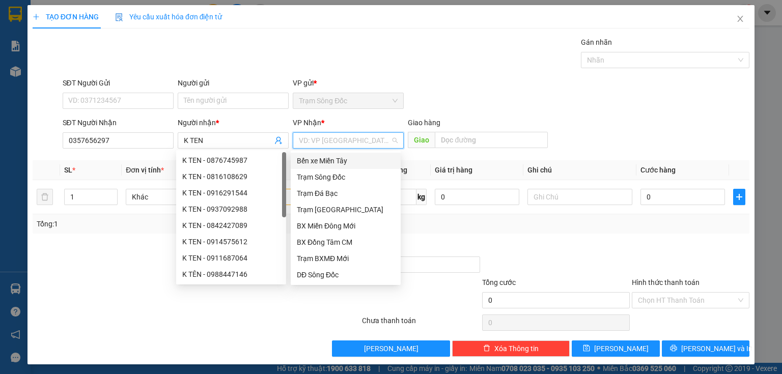
click at [354, 142] on input "search" at bounding box center [345, 140] width 92 height 15
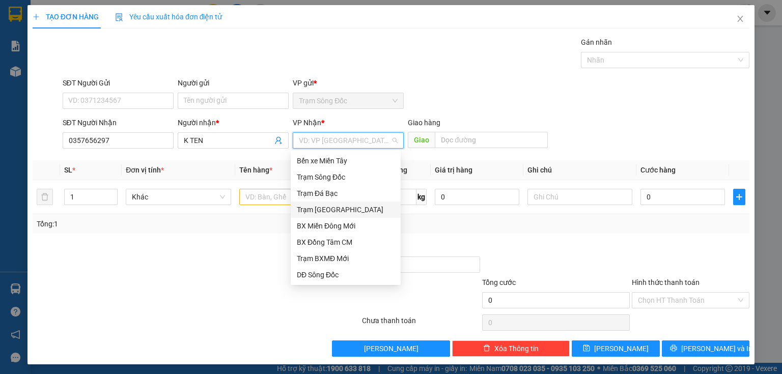
click at [340, 209] on div "Trạm [GEOGRAPHIC_DATA]" at bounding box center [346, 209] width 98 height 11
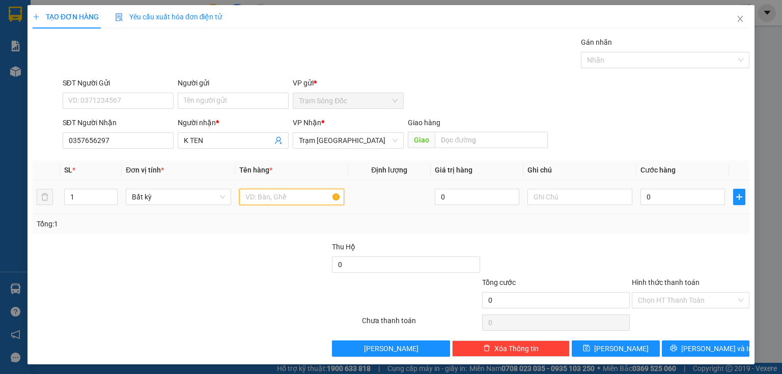
click at [286, 201] on input "text" at bounding box center [291, 197] width 105 height 16
type input "1TH +1 BAO"
type input "1"
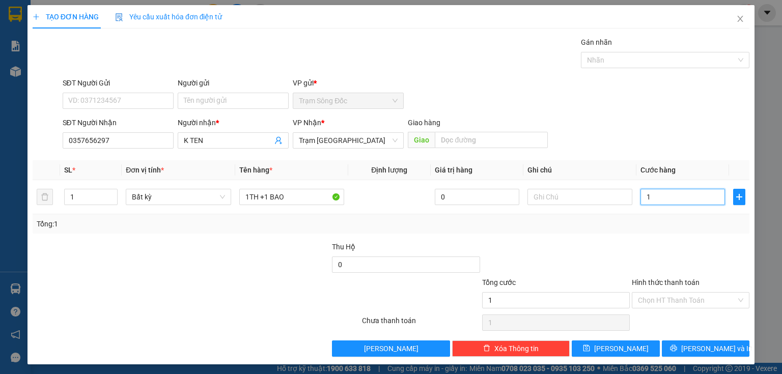
type input "10"
type input "100"
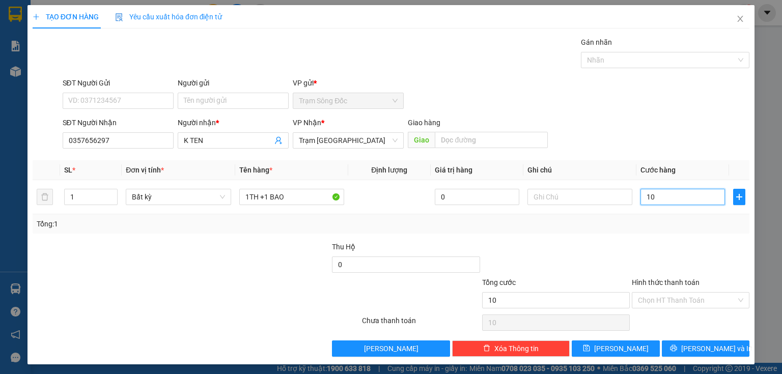
type input "100"
type input "1.000"
type input "10.000"
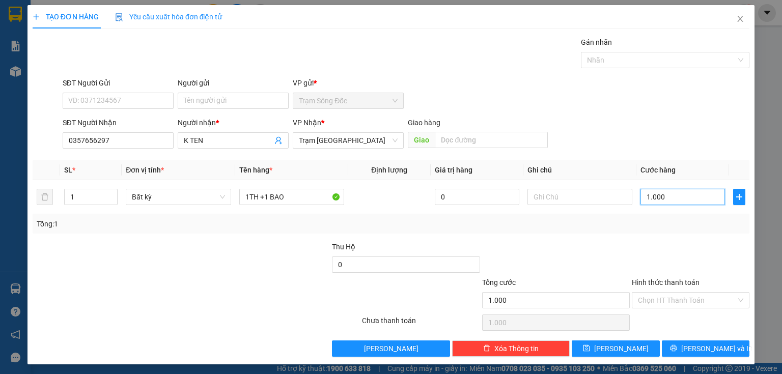
type input "10.000"
type input "100.000"
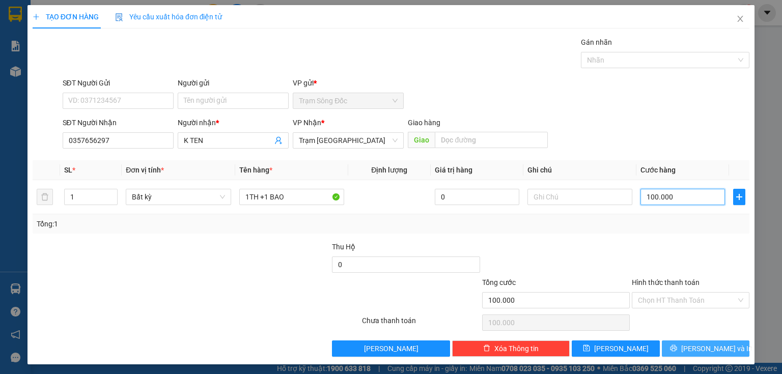
type input "100.000"
click at [678, 341] on button "[PERSON_NAME] và In" at bounding box center [706, 348] width 88 height 16
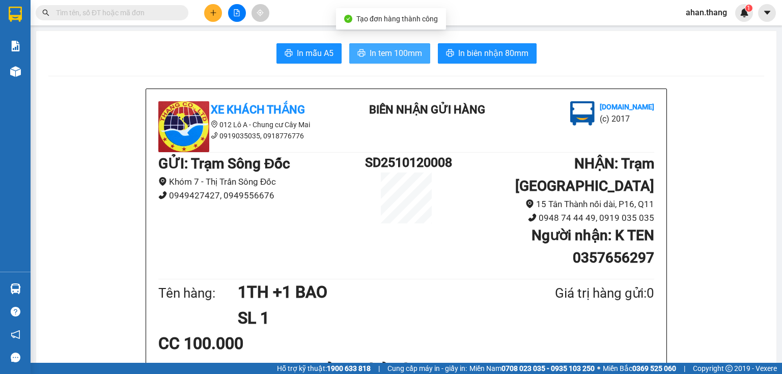
click at [415, 55] on span "In tem 100mm" at bounding box center [395, 53] width 52 height 13
click at [210, 16] on button at bounding box center [213, 13] width 18 height 18
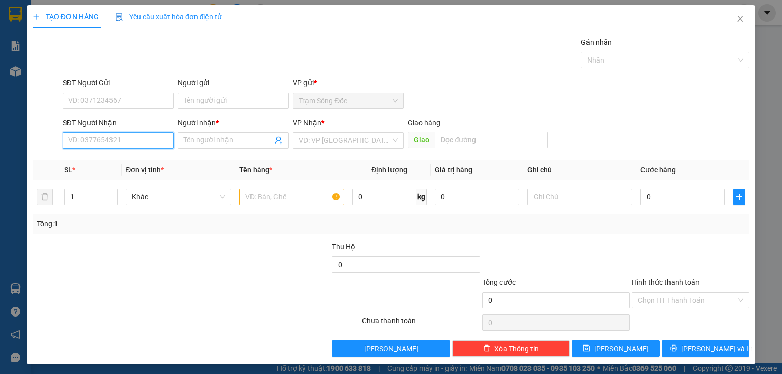
click at [103, 144] on input "SĐT Người Nhận" at bounding box center [118, 140] width 111 height 16
type input "0859191927"
click at [115, 158] on div "0859191927 - SG" at bounding box center [117, 160] width 98 height 11
type input "SG"
type input "0859191927"
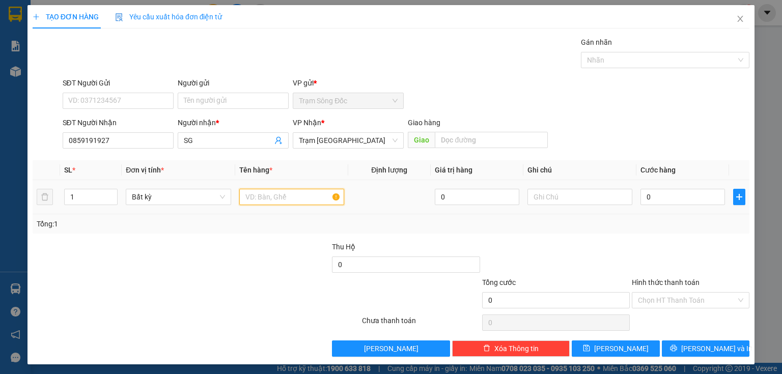
click at [270, 194] on input "text" at bounding box center [291, 197] width 105 height 16
type input "1 TÚI"
click at [697, 181] on table "SL * Đơn vị tính * Tên hàng * Định lượng Giá trị hàng Ghi chú Cước hàng 1 Bất k…" at bounding box center [391, 187] width 717 height 54
click at [686, 189] on input "0" at bounding box center [682, 197] width 84 height 16
type input "4"
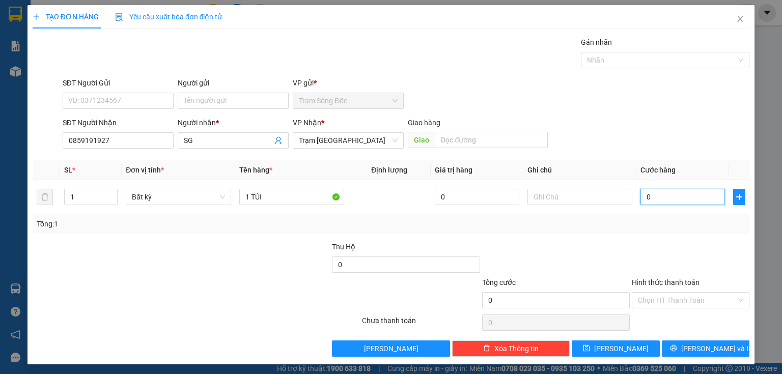
type input "4"
type input "40"
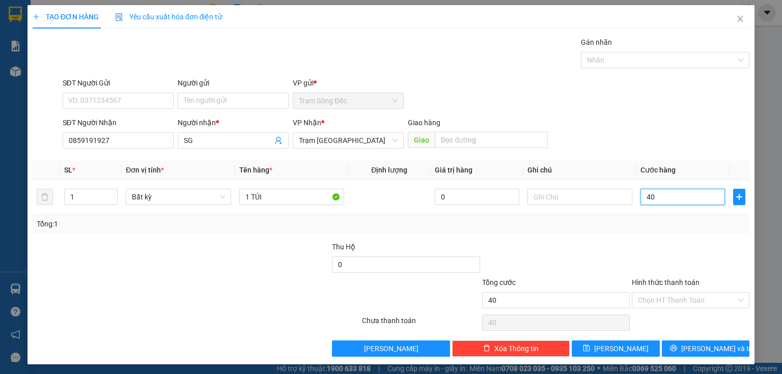
type input "400"
type input "4.000"
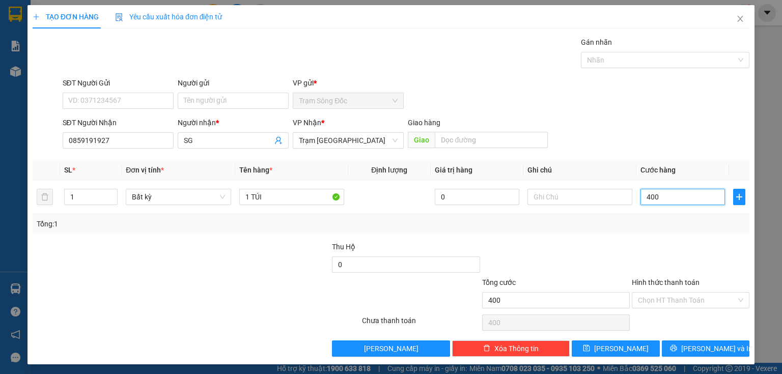
type input "4.000"
type input "40.000"
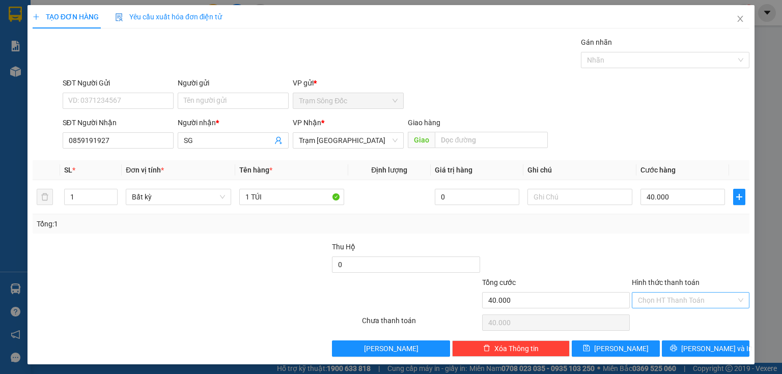
click at [688, 301] on input "Hình thức thanh toán" at bounding box center [687, 300] width 98 height 15
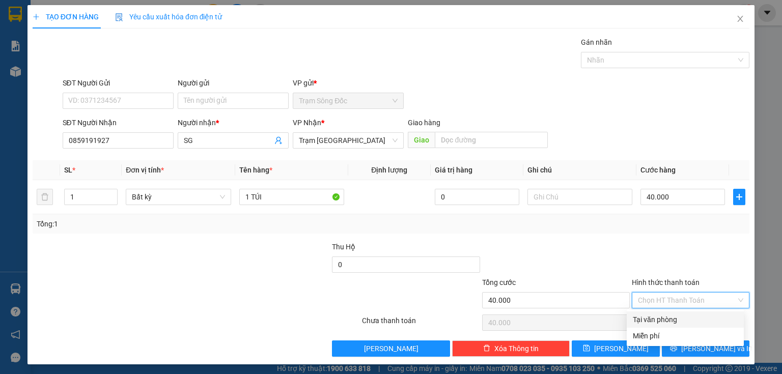
click at [674, 318] on div "Tại văn phòng" at bounding box center [685, 319] width 105 height 11
type input "0"
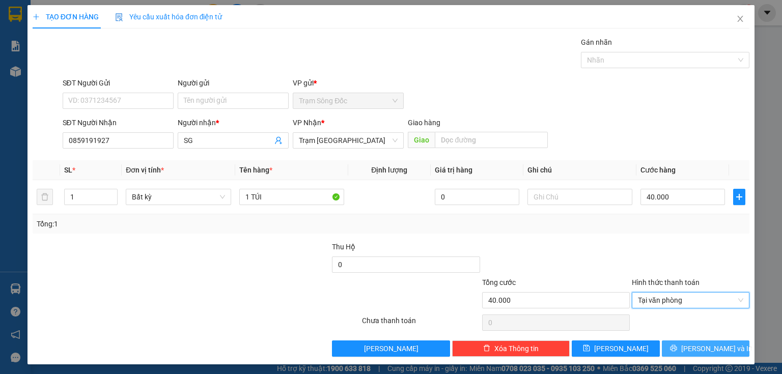
click at [672, 348] on button "[PERSON_NAME] và In" at bounding box center [706, 348] width 88 height 16
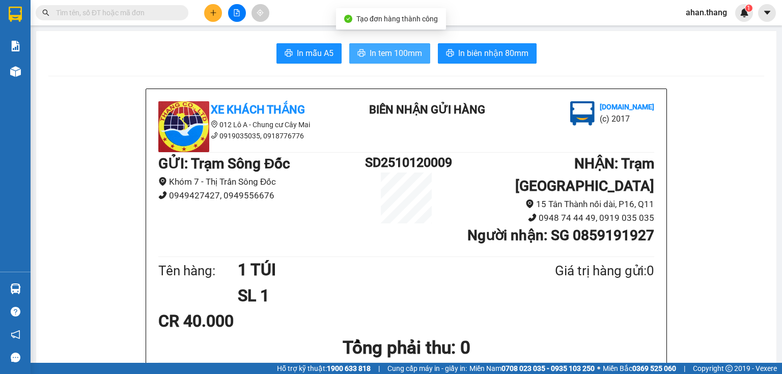
click at [384, 52] on span "In tem 100mm" at bounding box center [395, 53] width 52 height 13
click at [212, 8] on button at bounding box center [213, 13] width 18 height 18
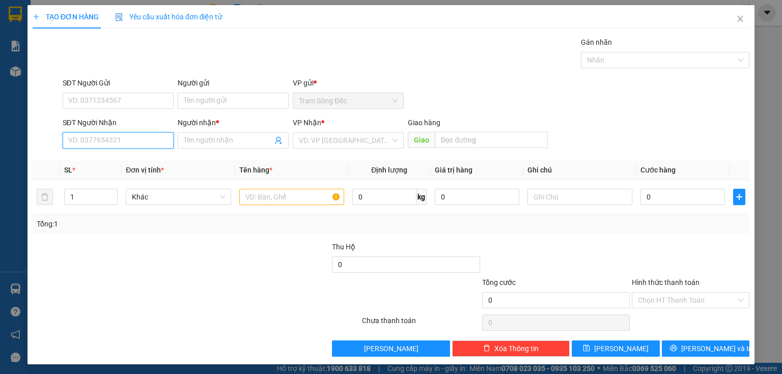
click at [120, 139] on input "SĐT Người Nhận" at bounding box center [118, 140] width 111 height 16
click at [85, 147] on input "0342186830" at bounding box center [118, 140] width 111 height 16
click at [85, 144] on input "0342186830" at bounding box center [118, 140] width 111 height 16
type input "0342186830"
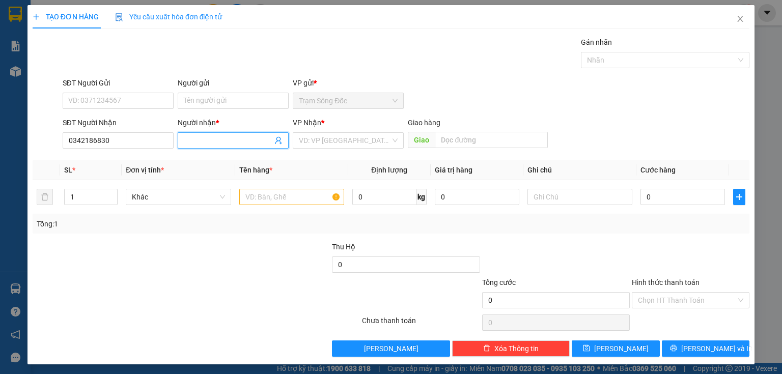
click at [238, 138] on input "Người nhận *" at bounding box center [228, 140] width 89 height 11
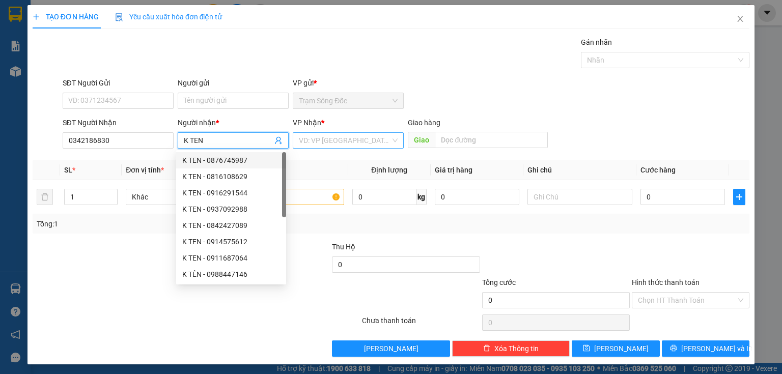
type input "K TEN"
click at [322, 144] on input "search" at bounding box center [345, 140] width 92 height 15
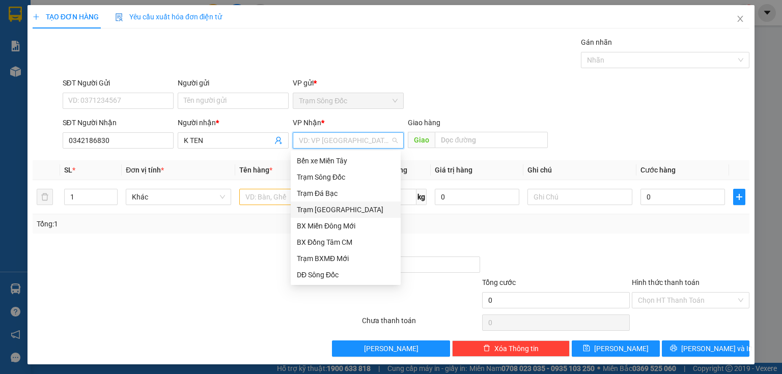
click at [345, 207] on div "Trạm [GEOGRAPHIC_DATA]" at bounding box center [346, 209] width 98 height 11
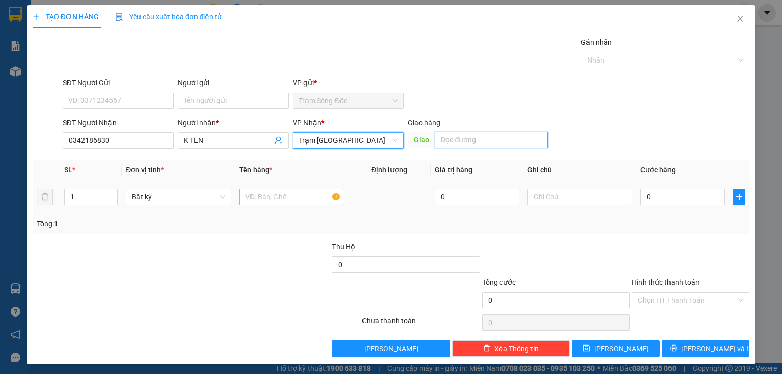
click at [498, 146] on input "text" at bounding box center [491, 140] width 113 height 16
type input "MĐ MỚI"
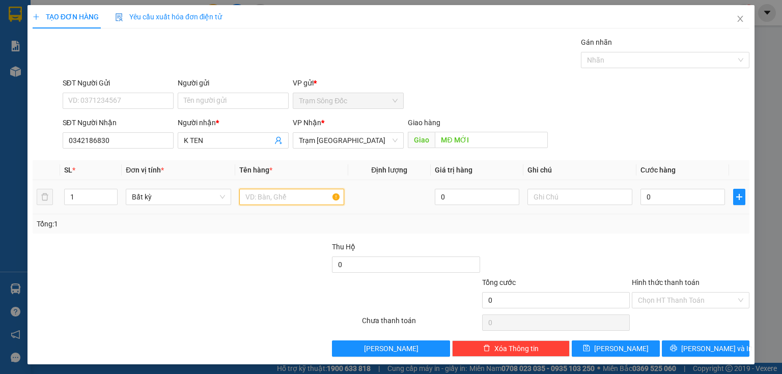
click at [293, 191] on input "text" at bounding box center [291, 197] width 105 height 16
type input "1 TH"
click at [697, 206] on div "0" at bounding box center [682, 197] width 84 height 20
click at [696, 196] on input "0" at bounding box center [682, 197] width 84 height 16
type input "5"
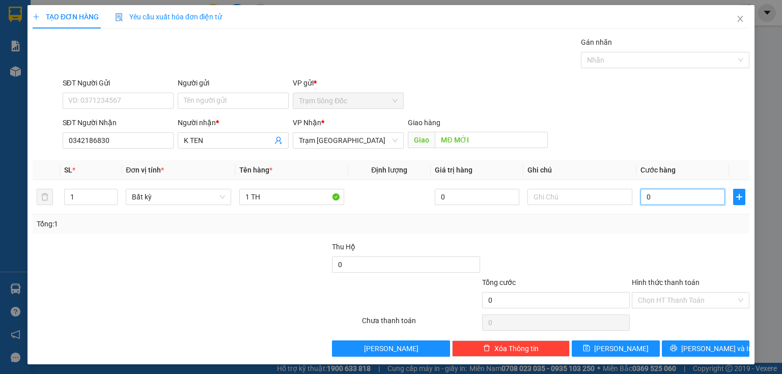
type input "5"
type input "50"
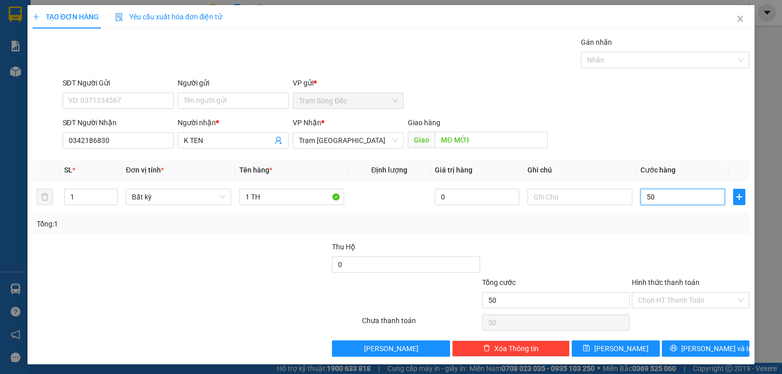
type input "500"
type input "5.000"
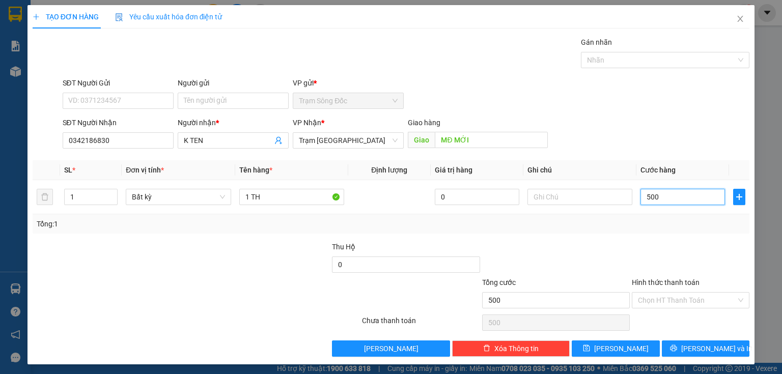
type input "5.000"
type input "50.000"
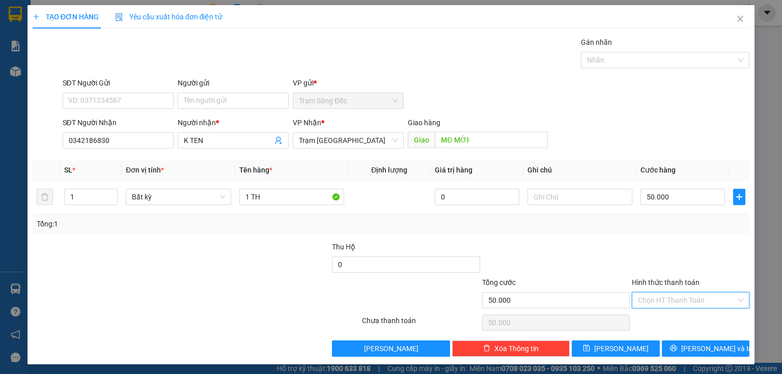
click at [646, 295] on input "Hình thức thanh toán" at bounding box center [687, 300] width 98 height 15
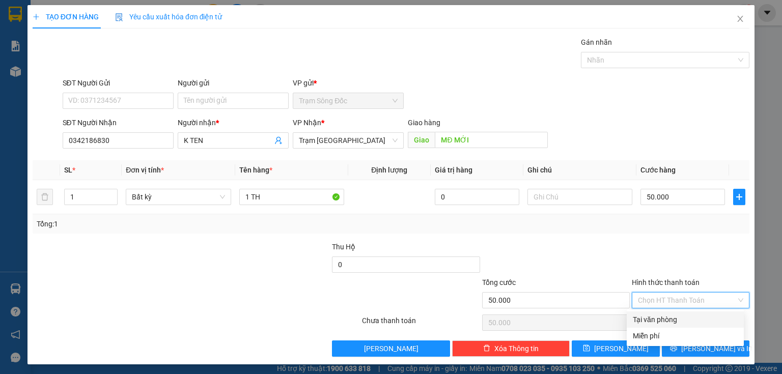
drag, startPoint x: 645, startPoint y: 318, endPoint x: 660, endPoint y: 332, distance: 20.2
click at [647, 319] on div "Tại văn phòng" at bounding box center [685, 319] width 105 height 11
type input "0"
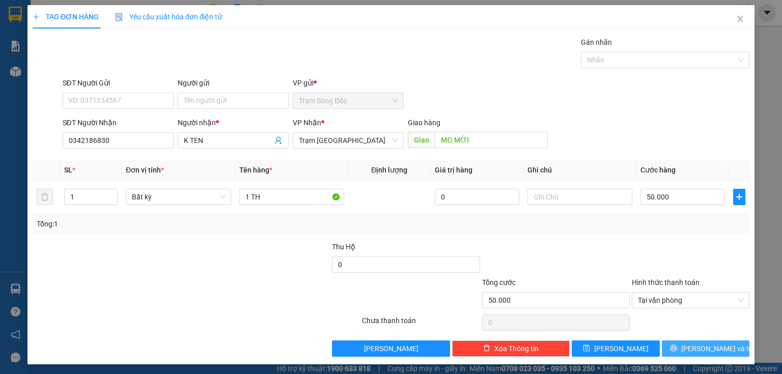
click at [666, 346] on button "[PERSON_NAME] và In" at bounding box center [706, 348] width 88 height 16
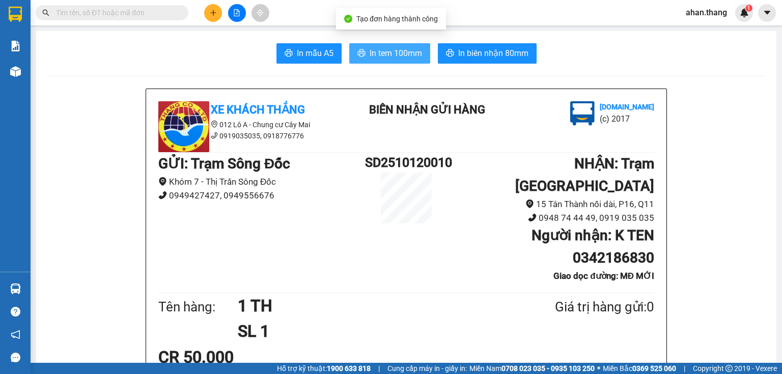
click at [380, 47] on span "In tem 100mm" at bounding box center [395, 53] width 52 height 13
click at [210, 11] on icon "plus" at bounding box center [213, 12] width 7 height 7
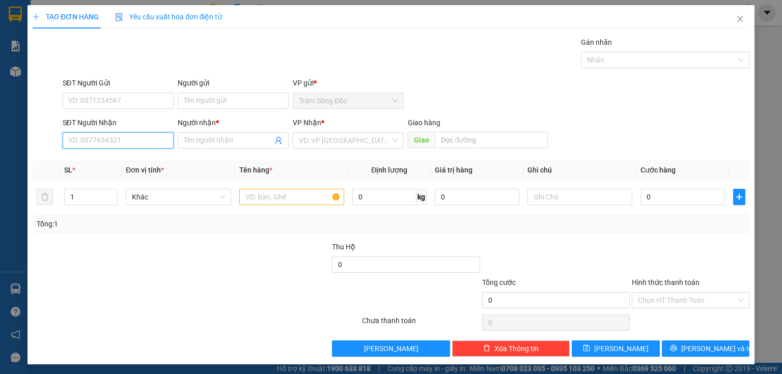
click at [104, 146] on input "SĐT Người Nhận" at bounding box center [118, 140] width 111 height 16
click at [83, 145] on input "0869358662" at bounding box center [118, 140] width 111 height 16
type input "0869358662"
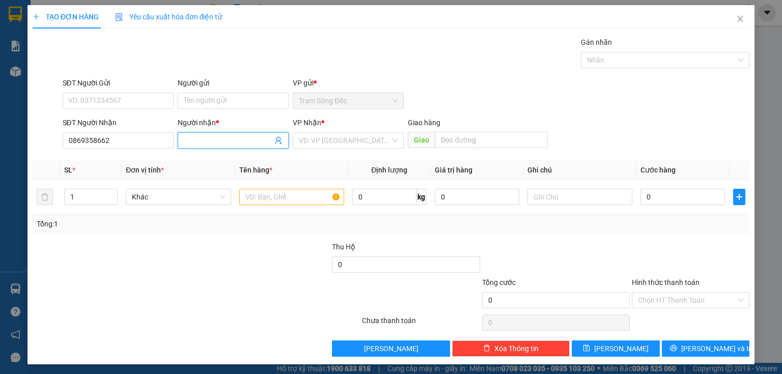
click at [208, 141] on input "Người nhận *" at bounding box center [228, 140] width 89 height 11
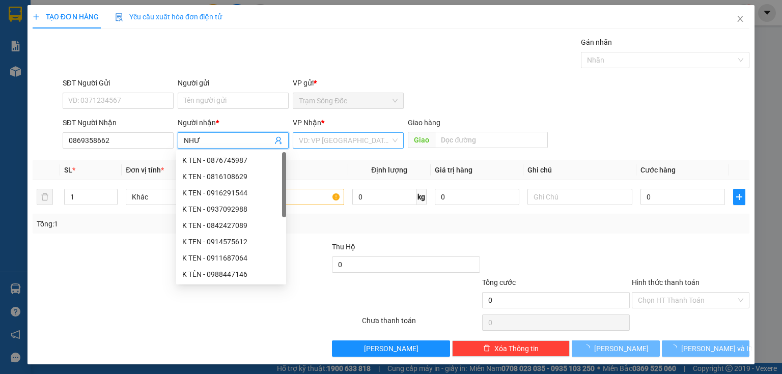
type input "NHƯ"
drag, startPoint x: 346, startPoint y: 144, endPoint x: 358, endPoint y: 208, distance: 64.8
click at [346, 144] on input "search" at bounding box center [345, 140] width 92 height 15
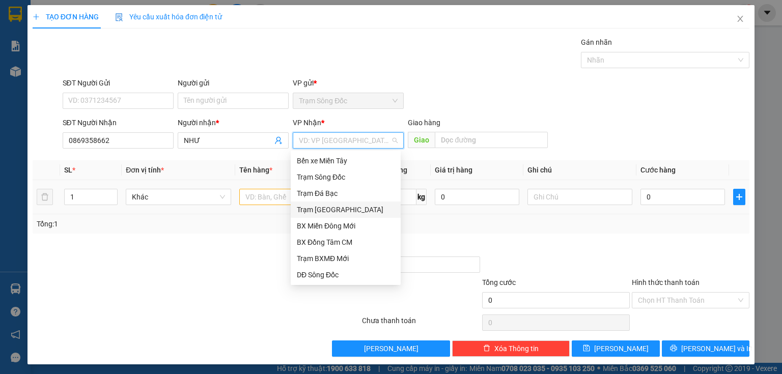
drag, startPoint x: 342, startPoint y: 214, endPoint x: 356, endPoint y: 198, distance: 21.3
click at [342, 213] on div "Trạm [GEOGRAPHIC_DATA]" at bounding box center [346, 209] width 98 height 11
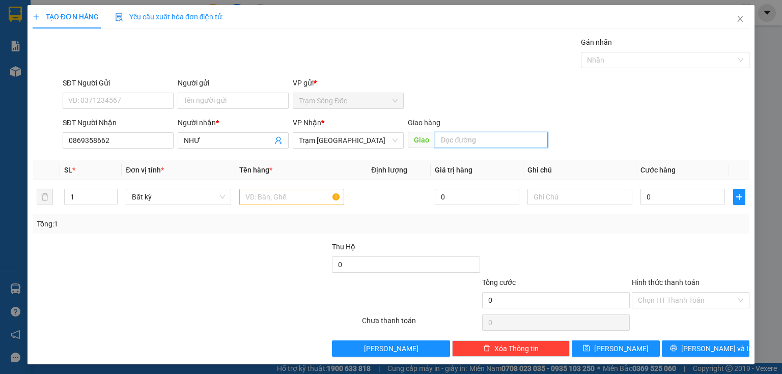
click at [435, 144] on input "text" at bounding box center [491, 140] width 113 height 16
type input "CV [PERSON_NAME]"
click at [297, 198] on input "text" at bounding box center [291, 197] width 105 height 16
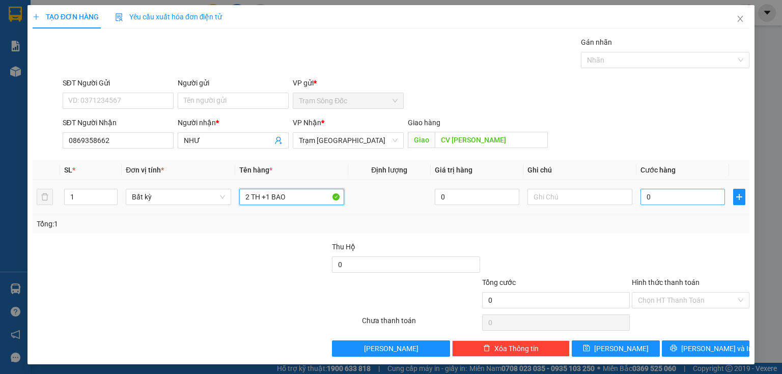
type input "2 TH +1 BAO"
click at [666, 204] on input "0" at bounding box center [682, 197] width 84 height 16
type input "1"
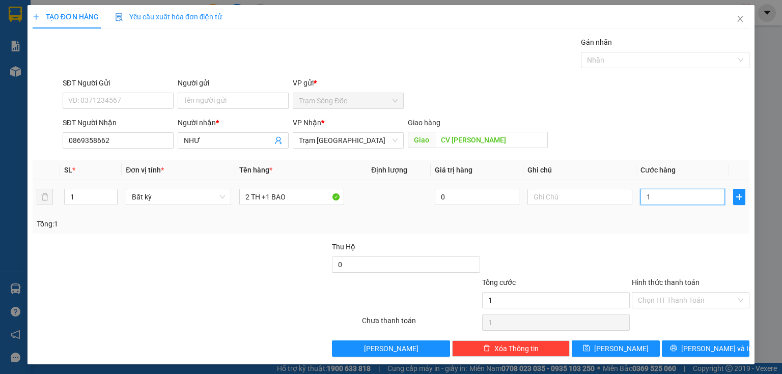
type input "15"
type input "150"
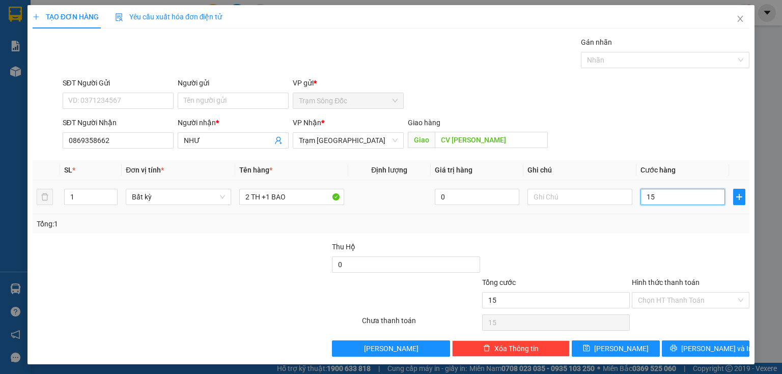
type input "150"
type input "1.500"
type input "15.000"
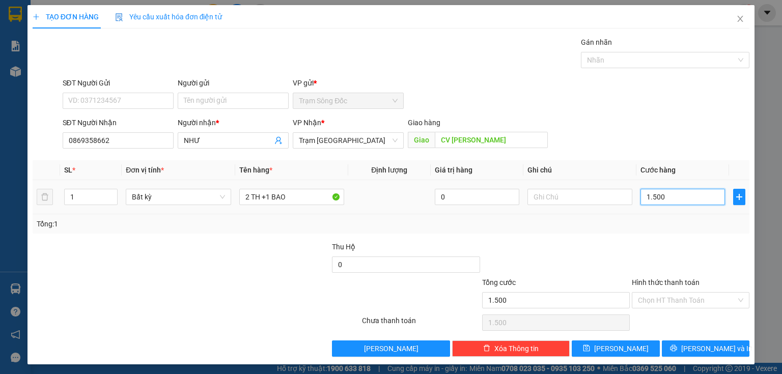
type input "15.000"
type input "150.000"
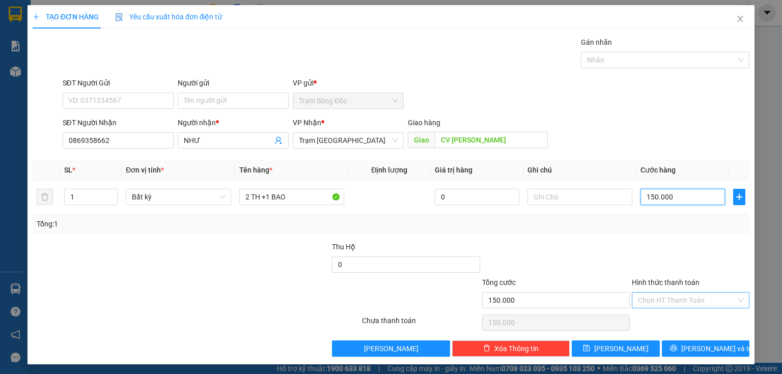
type input "150.000"
click at [672, 293] on input "Hình thức thanh toán" at bounding box center [687, 300] width 98 height 15
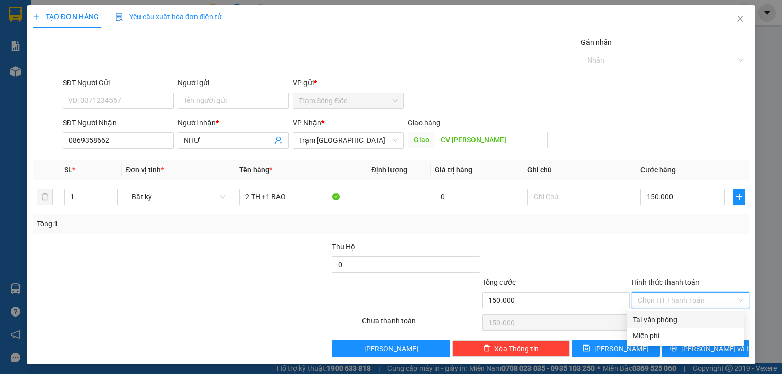
click at [671, 319] on div "Tại văn phòng" at bounding box center [685, 319] width 105 height 11
type input "0"
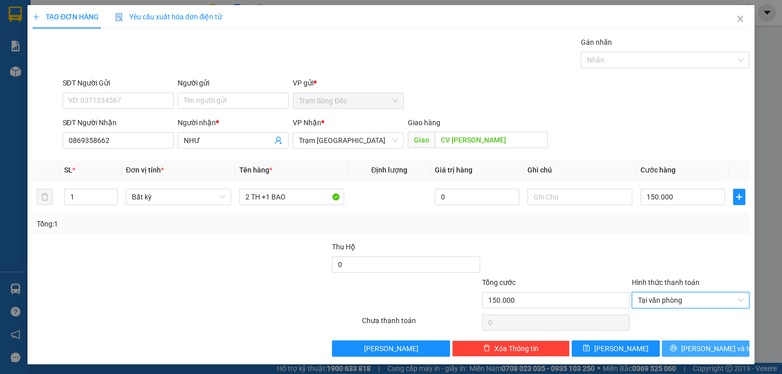
click at [668, 346] on button "[PERSON_NAME] và In" at bounding box center [706, 348] width 88 height 16
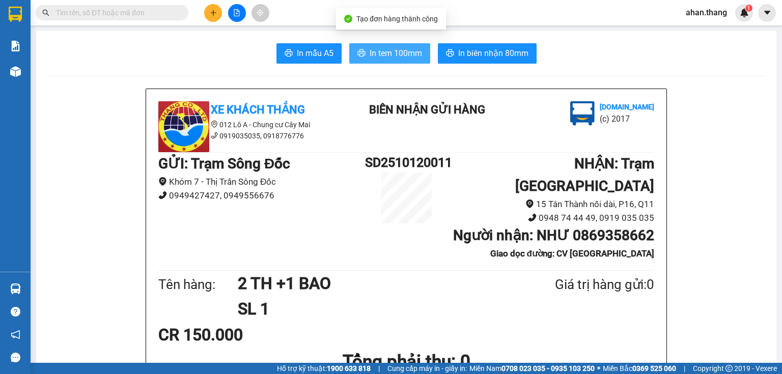
click at [386, 54] on span "In tem 100mm" at bounding box center [395, 53] width 52 height 13
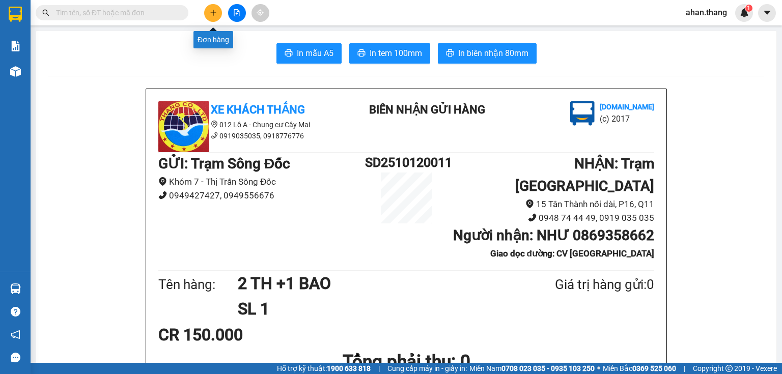
click at [207, 10] on button at bounding box center [213, 13] width 18 height 18
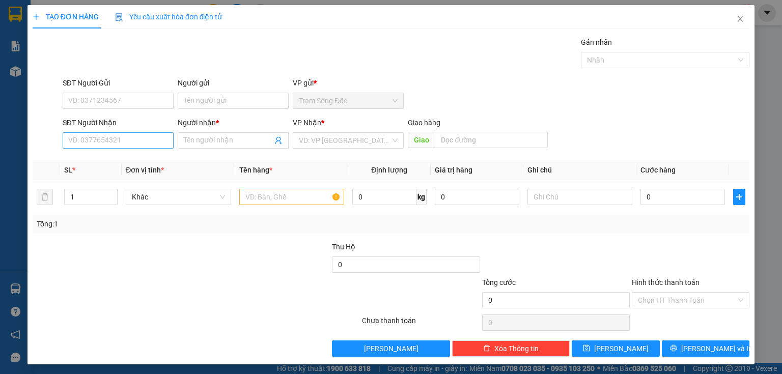
click at [140, 134] on div "SĐT Người Nhận VD: 0377654321" at bounding box center [118, 135] width 111 height 36
click at [141, 136] on input "SĐT Người Nhận" at bounding box center [118, 140] width 111 height 16
type input "0911737393"
click at [124, 163] on div "0911737393 - LUÂN" at bounding box center [117, 160] width 98 height 11
type input "LUÂN"
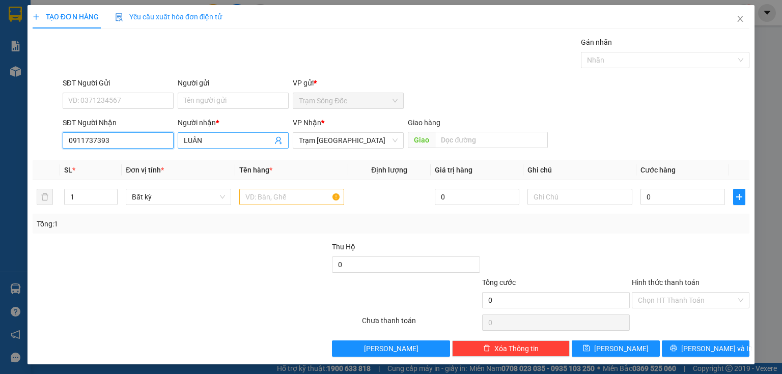
type input "0911737393"
drag, startPoint x: 210, startPoint y: 142, endPoint x: 157, endPoint y: 147, distance: 53.1
click at [157, 147] on div "SĐT Người Nhận 0911737393 Người nhận * LUÂN LUÂN VP Nhận * Trạm [GEOGRAPHIC_DAT…" at bounding box center [406, 135] width 691 height 36
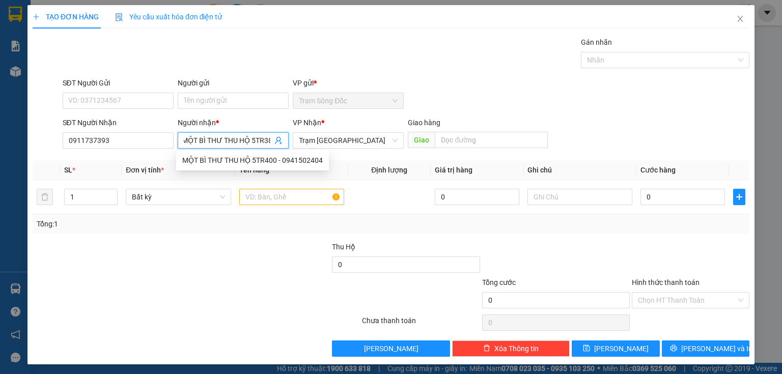
scroll to position [0, 6]
click at [321, 144] on span "Trạm [GEOGRAPHIC_DATA]" at bounding box center [348, 140] width 99 height 15
type input "MỘT BÌ THƯ THU HỘ 5TR380"
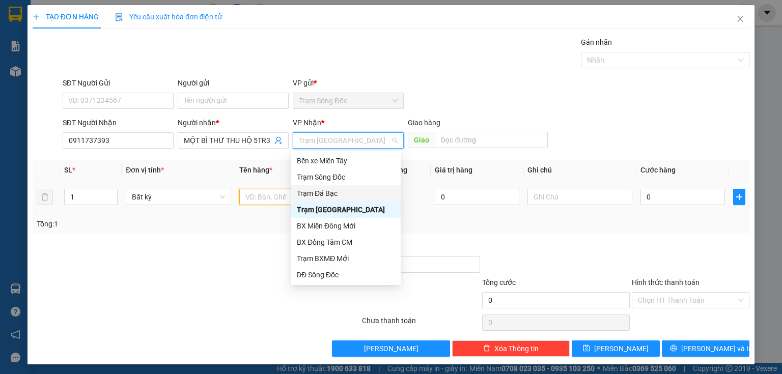
click at [251, 195] on input "text" at bounding box center [291, 197] width 105 height 16
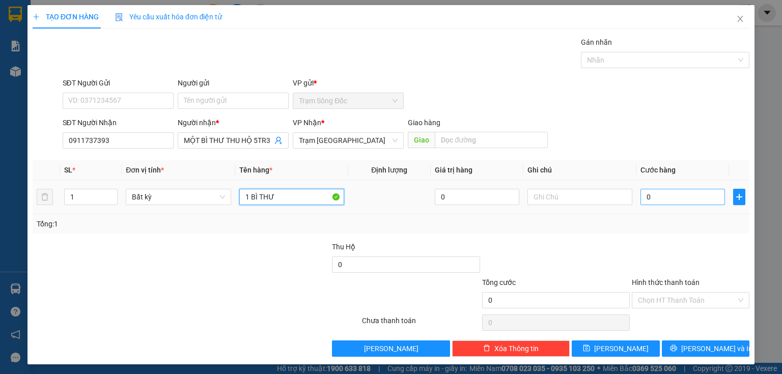
type input "1 BÌ THƯ"
click at [670, 196] on input "0" at bounding box center [682, 197] width 84 height 16
type input "4"
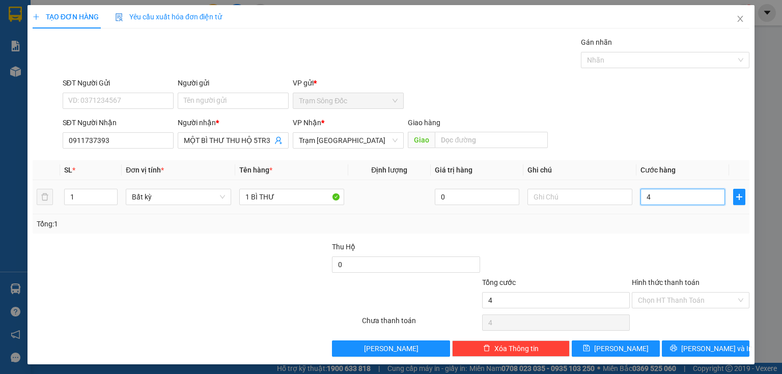
type input "40"
type input "400"
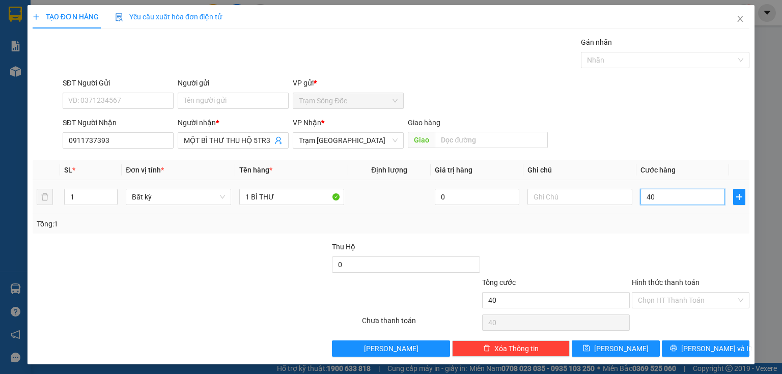
type input "400"
type input "4.000"
type input "40.000"
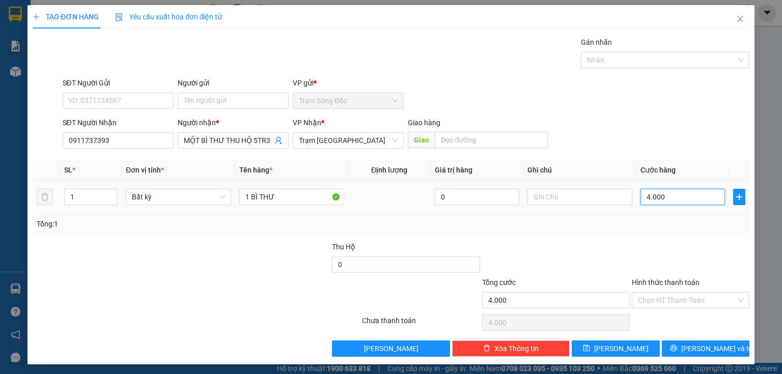
type input "40.000"
click at [675, 348] on button "[PERSON_NAME] và In" at bounding box center [706, 348] width 88 height 16
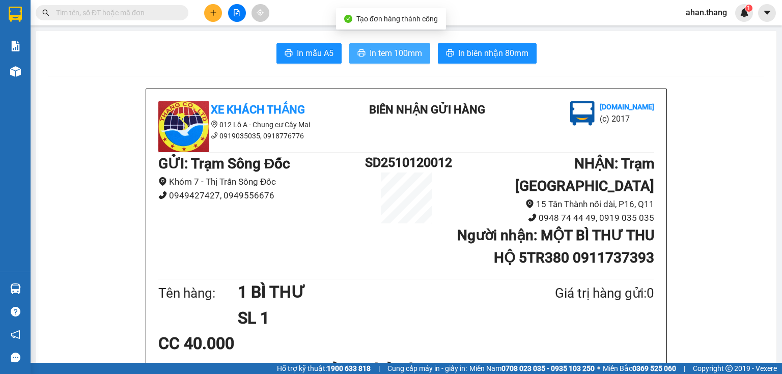
click at [391, 51] on span "In tem 100mm" at bounding box center [395, 53] width 52 height 13
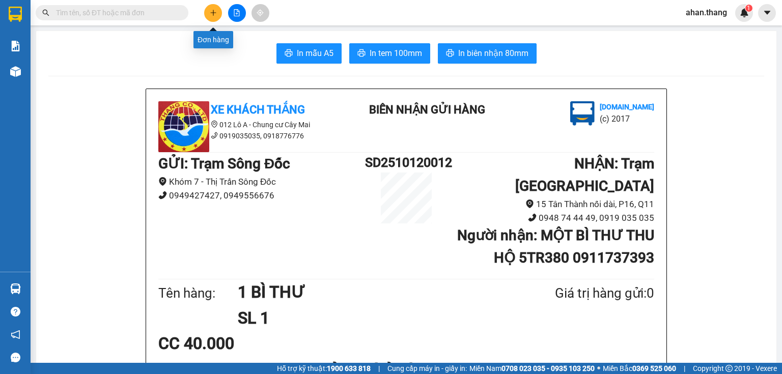
click at [218, 13] on button at bounding box center [213, 13] width 18 height 18
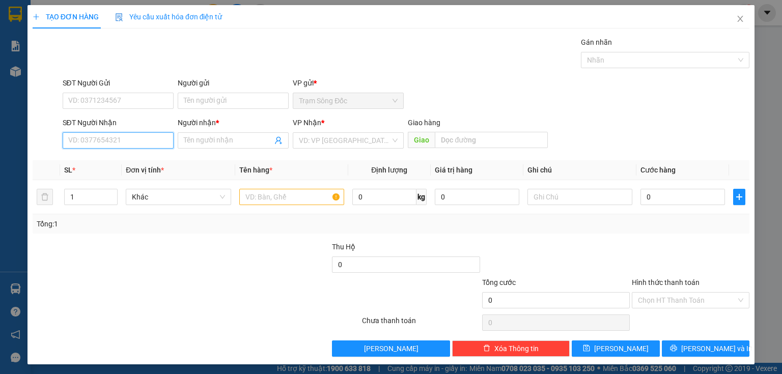
click at [141, 134] on input "SĐT Người Nhận" at bounding box center [118, 140] width 111 height 16
type input "0916620067"
click at [120, 166] on div "0916620067 - NHÂN" at bounding box center [117, 160] width 110 height 16
type input "NHÂN"
type input "0916620067"
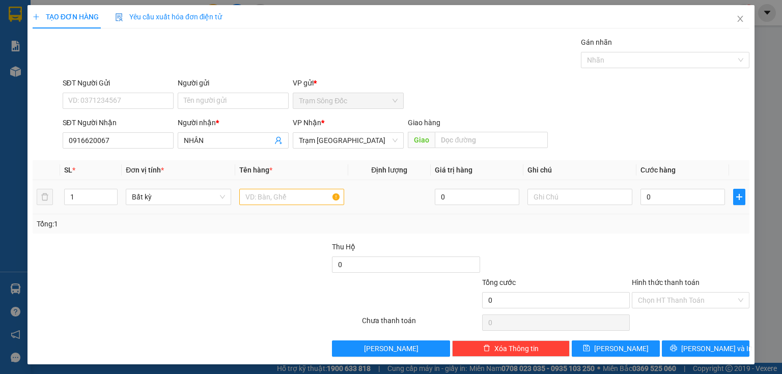
click at [295, 187] on div at bounding box center [291, 197] width 105 height 20
click at [244, 149] on div "Người nhận * NHÂN" at bounding box center [233, 135] width 111 height 36
click at [238, 137] on input "NHÂN" at bounding box center [228, 140] width 89 height 11
type input "N"
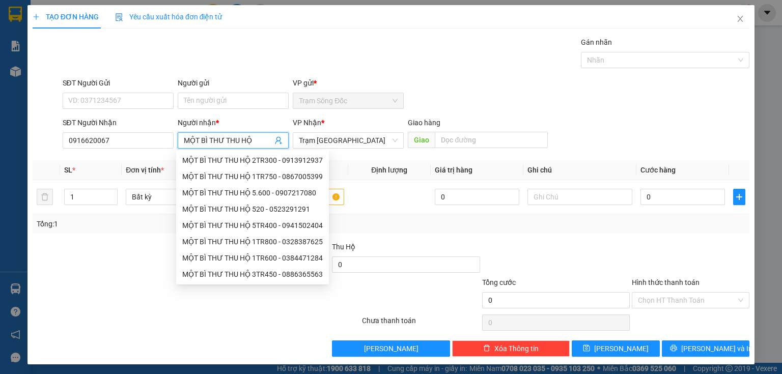
type input "MỘT BÌ THƯ THU HỘ"
click at [261, 109] on div "Người gửi Tên người gửi" at bounding box center [233, 95] width 111 height 36
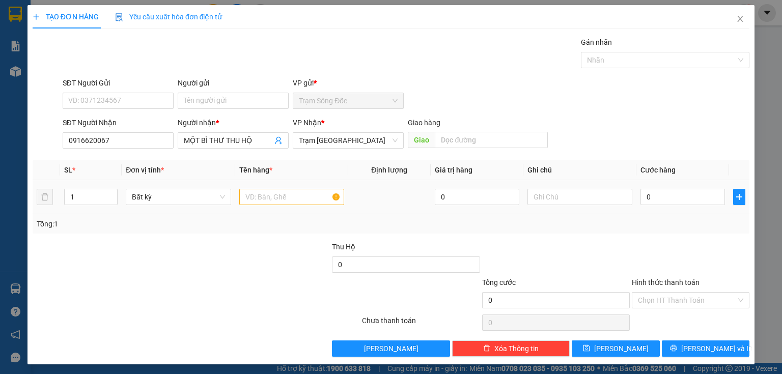
click at [261, 185] on td at bounding box center [291, 197] width 113 height 34
click at [252, 191] on input "text" at bounding box center [291, 197] width 105 height 16
type input "1 BÌ THƯ"
click at [677, 195] on input "0" at bounding box center [682, 197] width 84 height 16
click at [251, 144] on input "MỘT BÌ THƯ THU HỘ" at bounding box center [228, 140] width 89 height 11
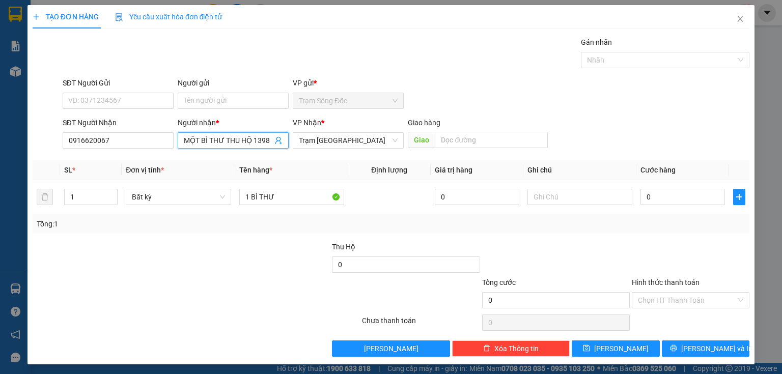
click at [259, 146] on span "MỘT BÌ THƯ THU HỘ 1398" at bounding box center [233, 140] width 111 height 16
click at [255, 144] on input "MỘT BÌ THƯ THU HỘ 1398" at bounding box center [228, 140] width 89 height 11
type input "MỘT BÌ THƯ THU HỘ 1TR398"
click at [669, 199] on input "0" at bounding box center [682, 197] width 84 height 16
type input "2"
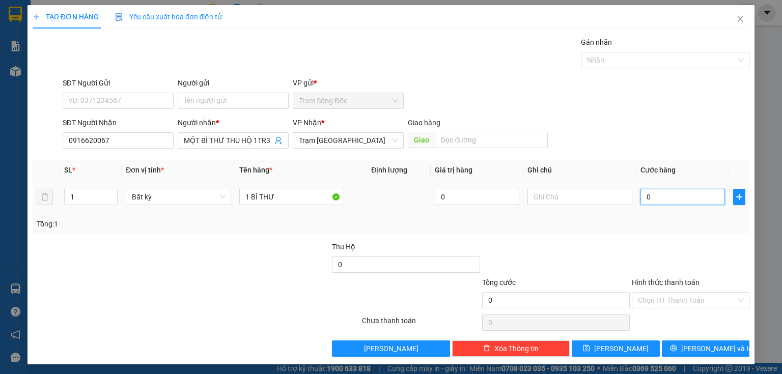
type input "2"
type input "20"
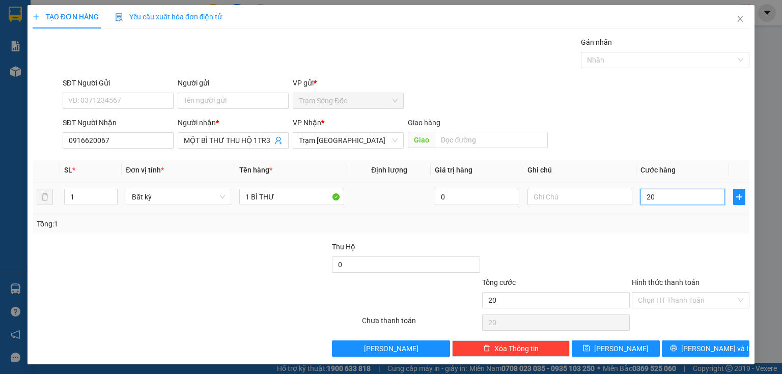
type input "200"
type input "2.000"
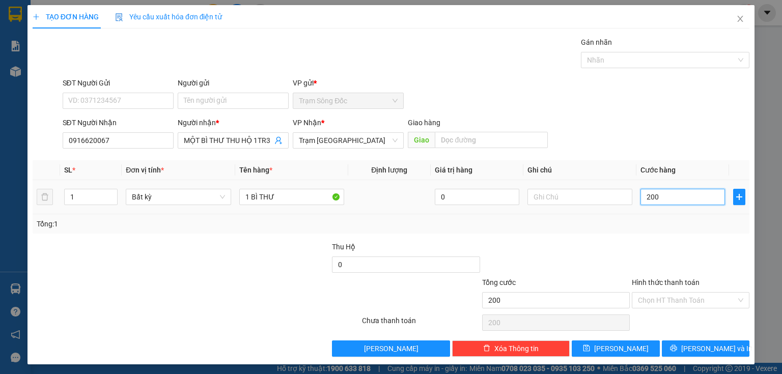
type input "2.000"
type input "20.000"
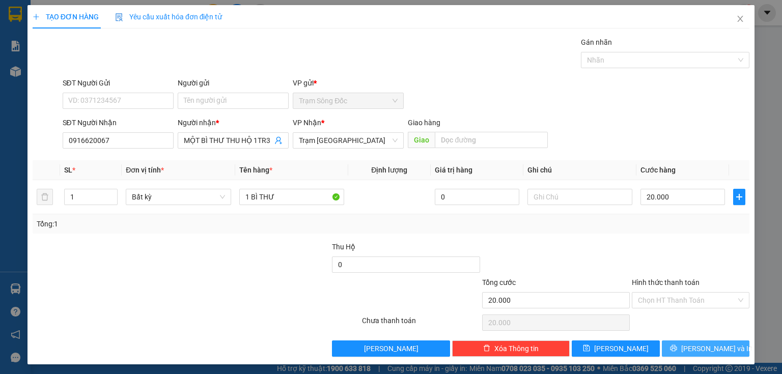
click at [686, 344] on button "[PERSON_NAME] và In" at bounding box center [706, 348] width 88 height 16
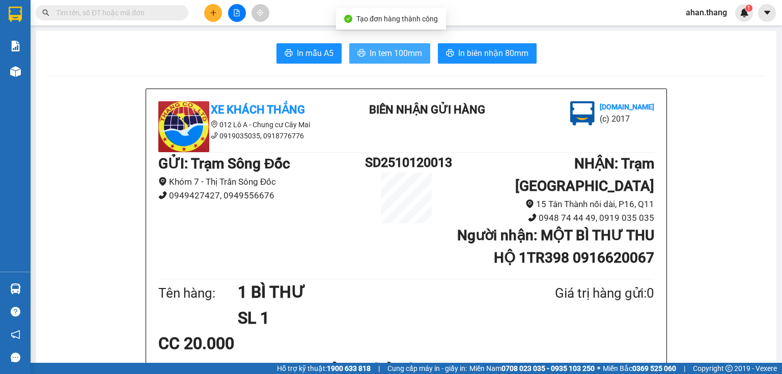
click at [385, 51] on span "In tem 100mm" at bounding box center [395, 53] width 52 height 13
click at [212, 10] on icon "plus" at bounding box center [213, 12] width 7 height 7
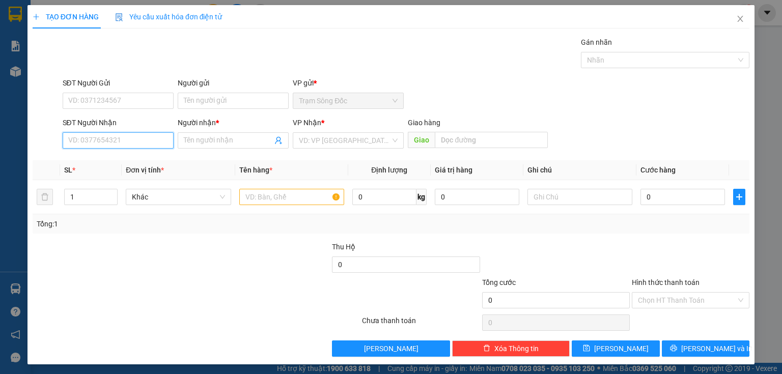
click at [92, 136] on input "SĐT Người Nhận" at bounding box center [118, 140] width 111 height 16
type input "0877224980"
drag, startPoint x: 81, startPoint y: 162, endPoint x: 249, endPoint y: 162, distance: 167.9
click at [83, 163] on div "0877224980 - DUYÊN .....[PERSON_NAME]" at bounding box center [135, 160] width 134 height 11
type input "DUYÊN .....[PERSON_NAME]"
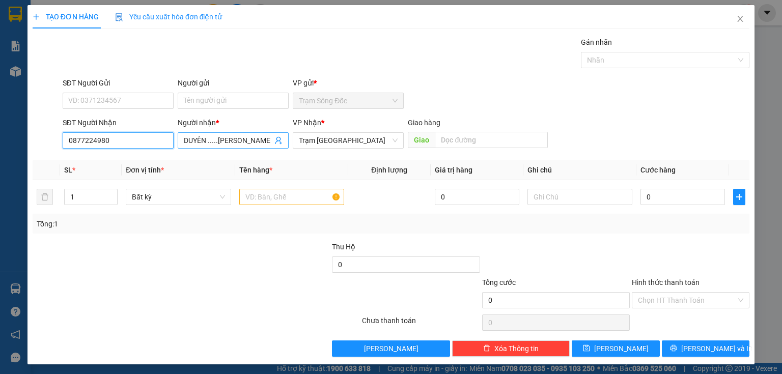
type input "0877224980"
click at [265, 141] on input "DUYÊN .....[PERSON_NAME]" at bounding box center [228, 140] width 89 height 11
drag, startPoint x: 266, startPoint y: 142, endPoint x: 204, endPoint y: 142, distance: 62.6
click at [204, 142] on input "DUYÊN .....[PERSON_NAME]" at bounding box center [228, 140] width 89 height 11
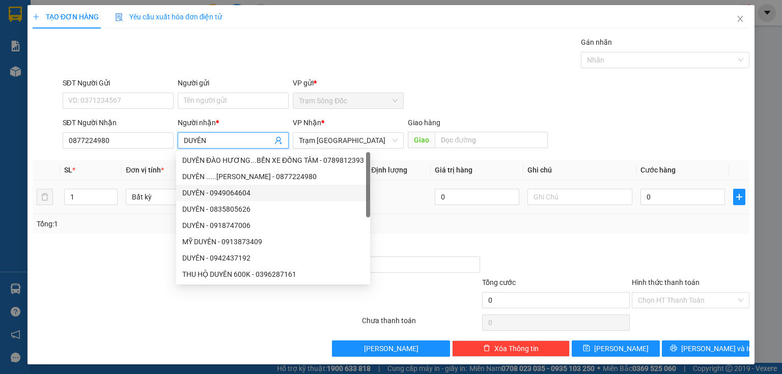
type input "DUYÊN"
click at [401, 204] on td at bounding box center [389, 197] width 82 height 34
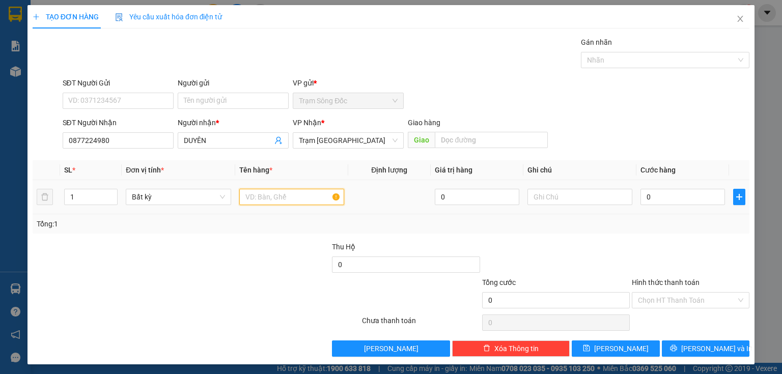
click at [279, 195] on input "text" at bounding box center [291, 197] width 105 height 16
type input "1"
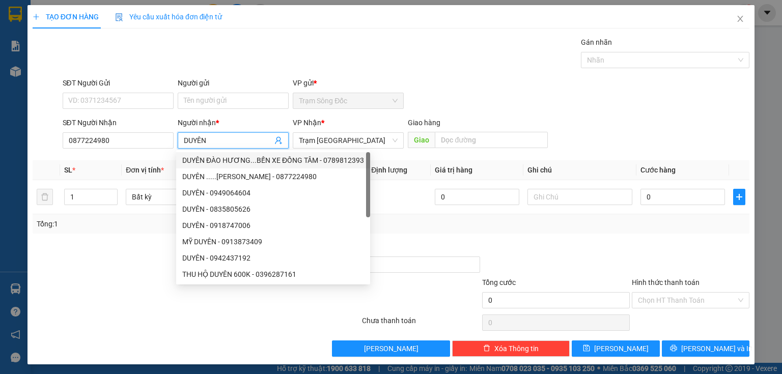
drag, startPoint x: 245, startPoint y: 140, endPoint x: 175, endPoint y: 161, distance: 72.8
click at [175, 161] on div "Transit Pickup Surcharge Ids Transit Deliver Surcharge Ids Transit Deliver Surc…" at bounding box center [391, 197] width 717 height 320
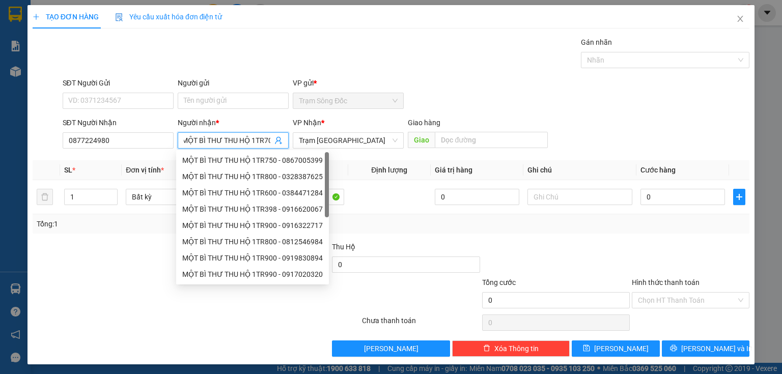
scroll to position [0, 6]
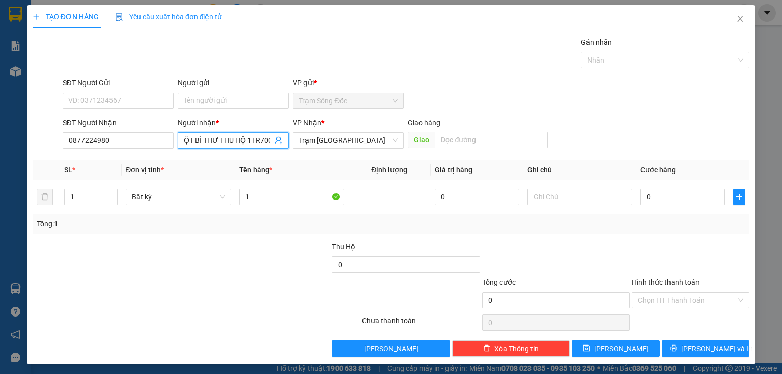
type input "MỘT BÌ THƯ THU HỘ 1TR700"
drag, startPoint x: 448, startPoint y: 232, endPoint x: 437, endPoint y: 229, distance: 11.1
click at [444, 231] on div "Tổng: 1" at bounding box center [391, 223] width 717 height 19
click at [290, 195] on input "1" at bounding box center [291, 197] width 105 height 16
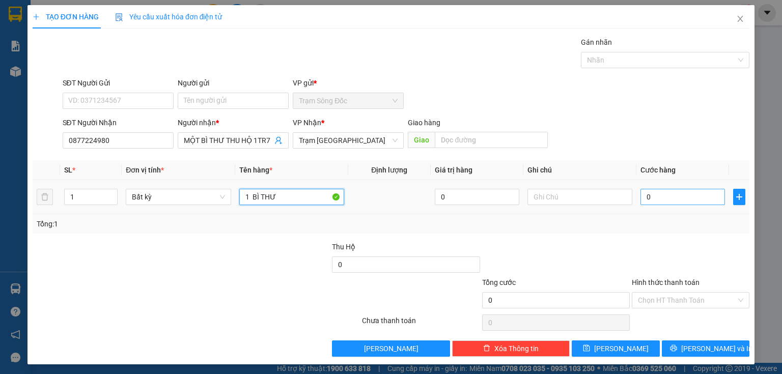
type input "1 BÌ THƯ"
click at [671, 204] on input "0" at bounding box center [682, 197] width 84 height 16
type input "2"
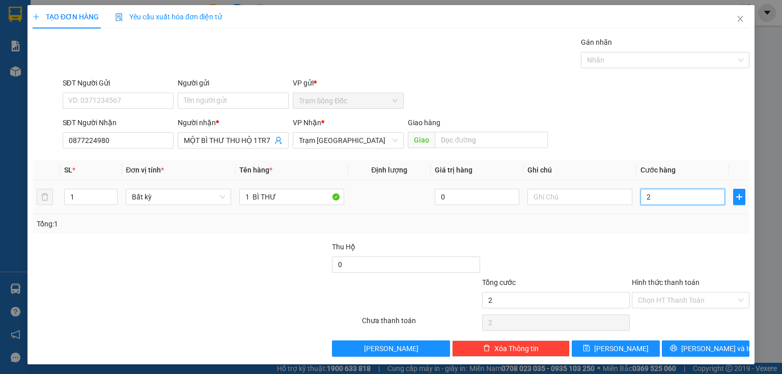
type input "20"
type input "200"
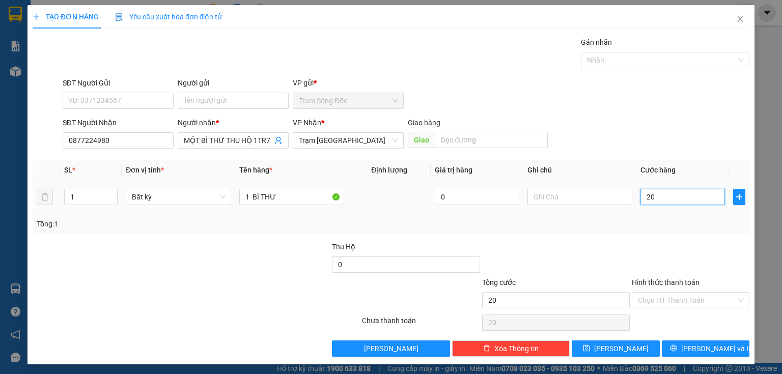
type input "200"
type input "2.000"
type input "20.000"
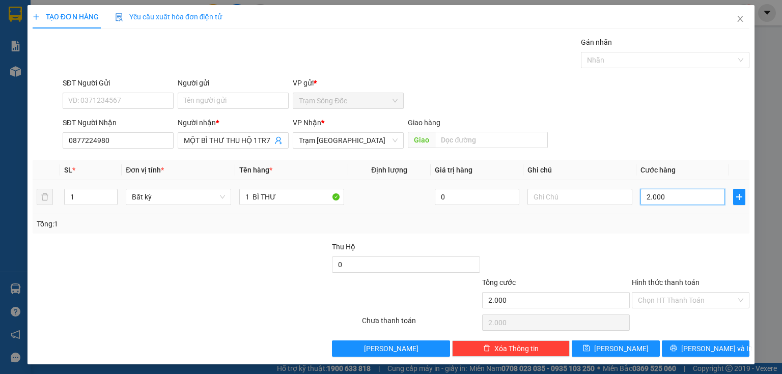
type input "20.000"
click at [690, 352] on button "[PERSON_NAME] và In" at bounding box center [706, 348] width 88 height 16
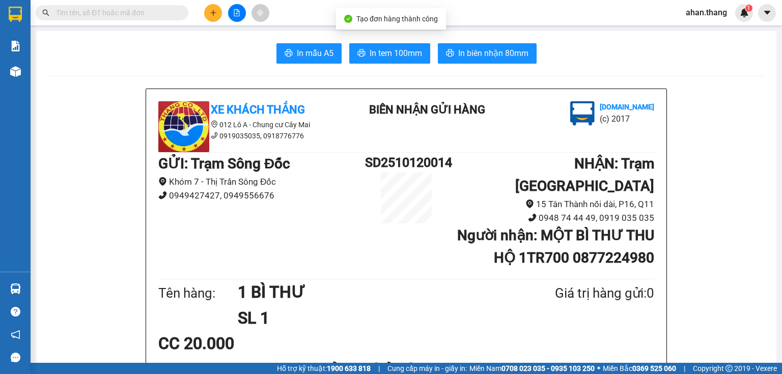
click at [389, 10] on div "Tạo đơn hàng thành công" at bounding box center [391, 18] width 110 height 21
click at [362, 59] on button "In tem 100mm" at bounding box center [389, 53] width 81 height 20
click at [216, 11] on icon "plus" at bounding box center [213, 12] width 7 height 7
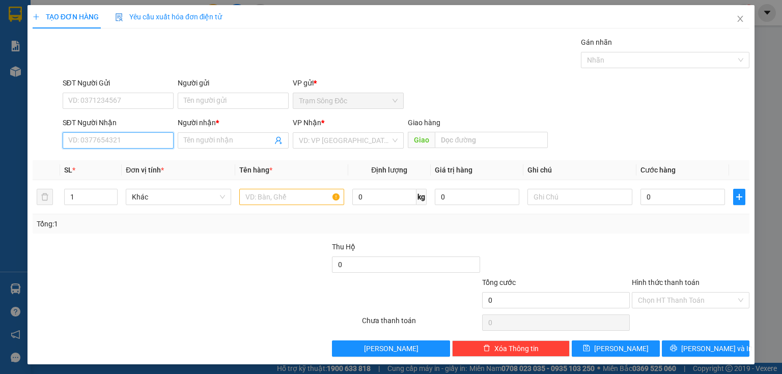
click at [122, 142] on input "SĐT Người Nhận" at bounding box center [118, 140] width 111 height 16
click at [82, 146] on input "0915325252" at bounding box center [118, 140] width 111 height 16
click at [91, 146] on input "0915325252" at bounding box center [118, 140] width 111 height 16
click at [94, 145] on input "0915325252" at bounding box center [118, 140] width 111 height 16
type input "0915325252"
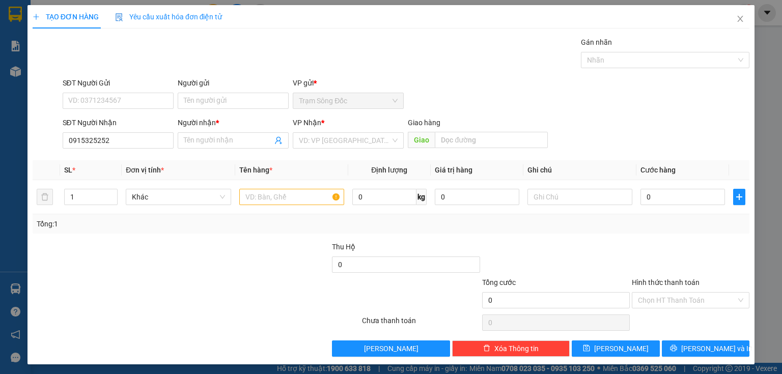
click at [254, 150] on div "Người nhận * Tên người nhận" at bounding box center [233, 135] width 111 height 36
click at [254, 140] on input "Người nhận *" at bounding box center [228, 140] width 89 height 11
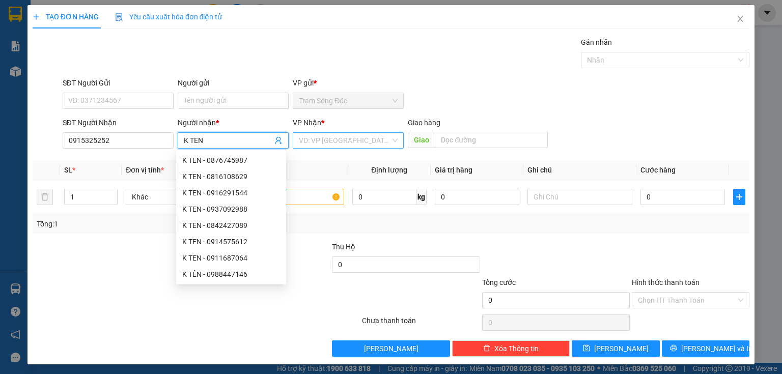
type input "K TEN"
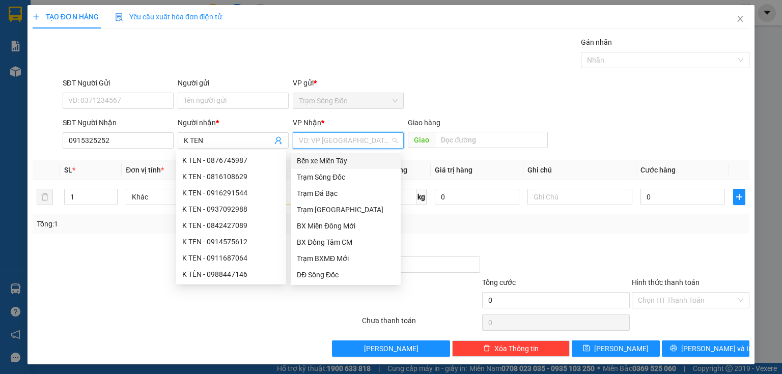
drag, startPoint x: 317, startPoint y: 134, endPoint x: 334, endPoint y: 153, distance: 25.2
click at [320, 137] on input "search" at bounding box center [345, 140] width 92 height 15
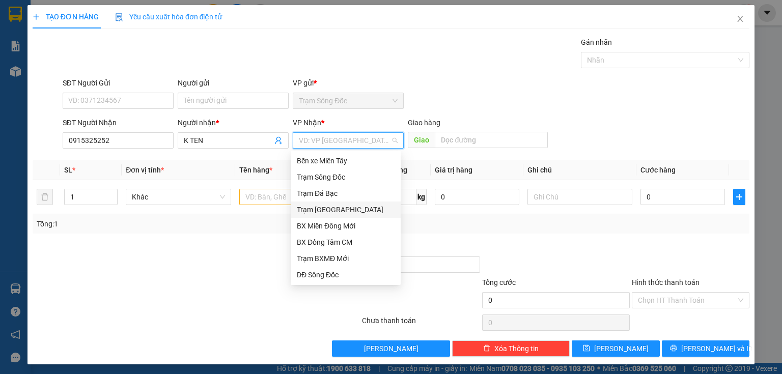
drag, startPoint x: 321, startPoint y: 210, endPoint x: 430, endPoint y: 178, distance: 113.0
click at [325, 209] on div "Trạm [GEOGRAPHIC_DATA]" at bounding box center [346, 209] width 98 height 11
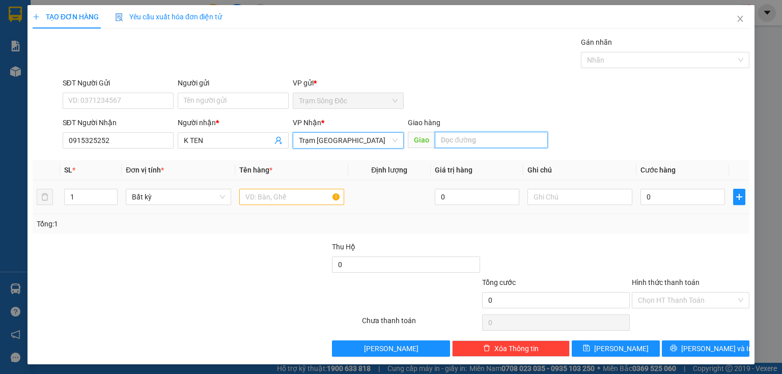
click at [450, 145] on input "text" at bounding box center [491, 140] width 113 height 16
type input "VINH LONG"
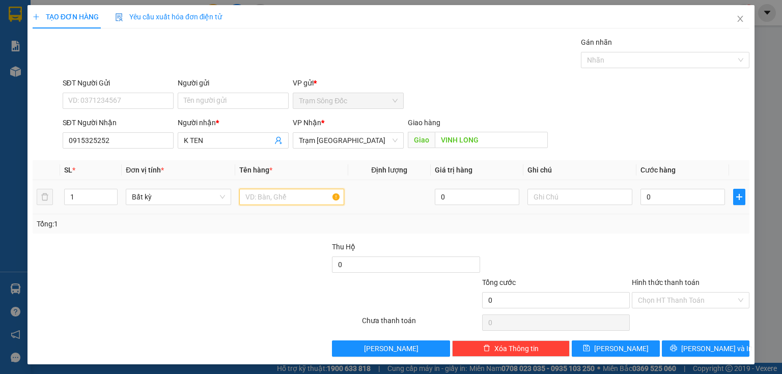
drag, startPoint x: 286, startPoint y: 201, endPoint x: 284, endPoint y: 207, distance: 6.9
click at [284, 207] on td at bounding box center [291, 197] width 113 height 34
type input "1TH"
type input "1"
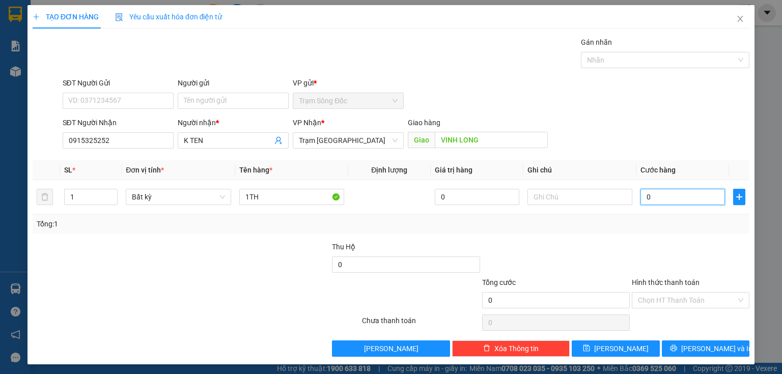
type input "1"
type input "12"
type input "120"
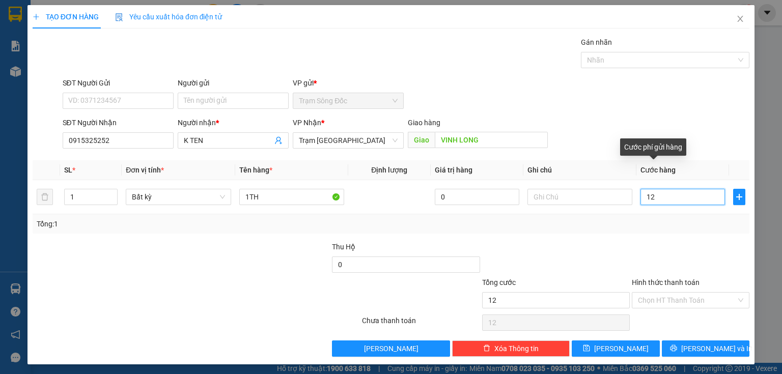
type input "120"
type input "1.200"
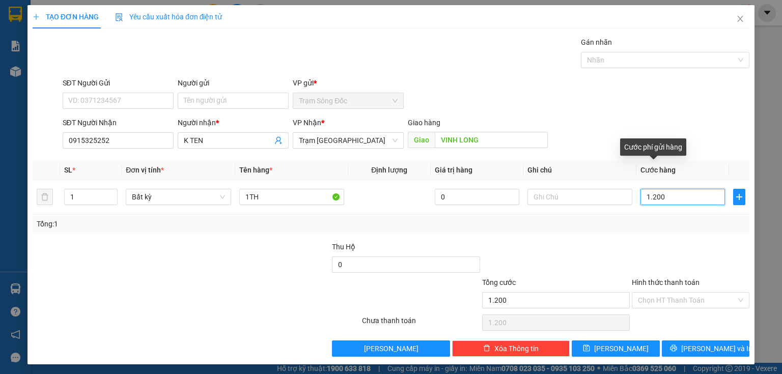
type input "12.000"
type input "120.000"
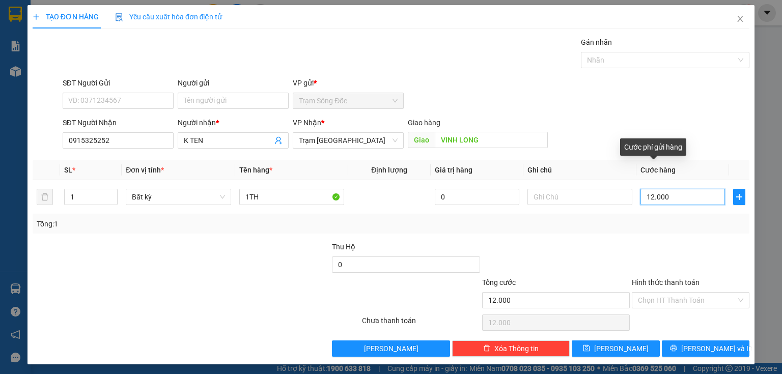
type input "120.000"
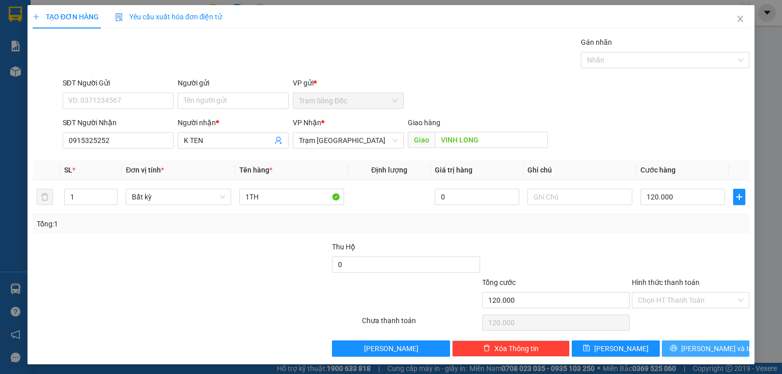
click at [672, 350] on button "[PERSON_NAME] và In" at bounding box center [706, 348] width 88 height 16
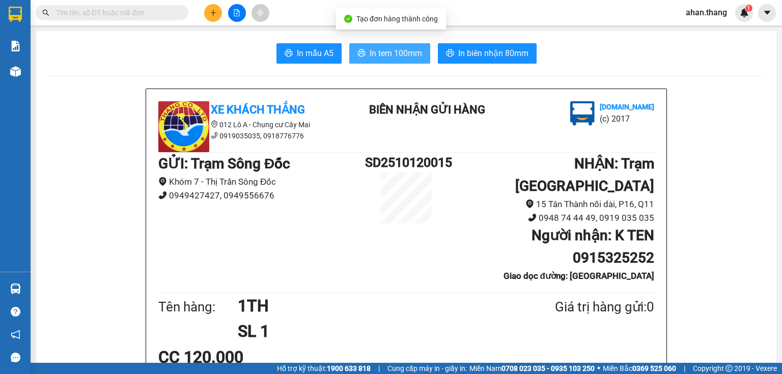
click at [390, 62] on button "In tem 100mm" at bounding box center [389, 53] width 81 height 20
click at [218, 6] on button at bounding box center [213, 13] width 18 height 18
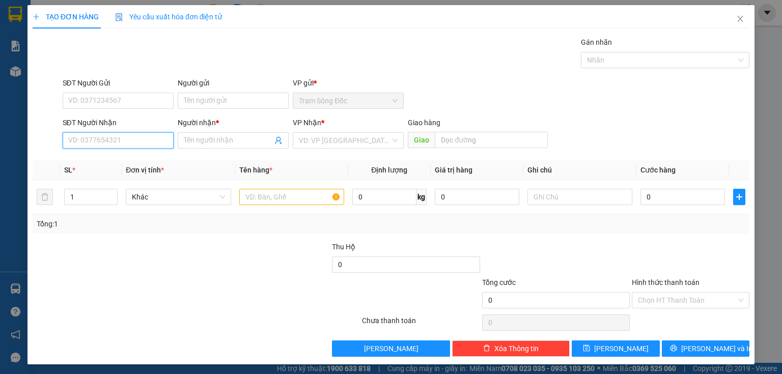
click at [119, 137] on input "SĐT Người Nhận" at bounding box center [118, 140] width 111 height 16
click at [84, 146] on input "0949494717" at bounding box center [118, 140] width 111 height 16
click at [91, 144] on input "0949494717" at bounding box center [118, 140] width 111 height 16
click at [94, 145] on input "0949494717" at bounding box center [118, 140] width 111 height 16
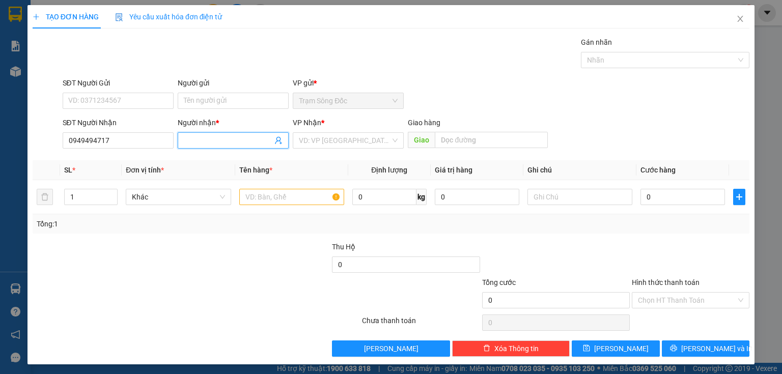
click at [191, 139] on input "Người nhận *" at bounding box center [228, 140] width 89 height 11
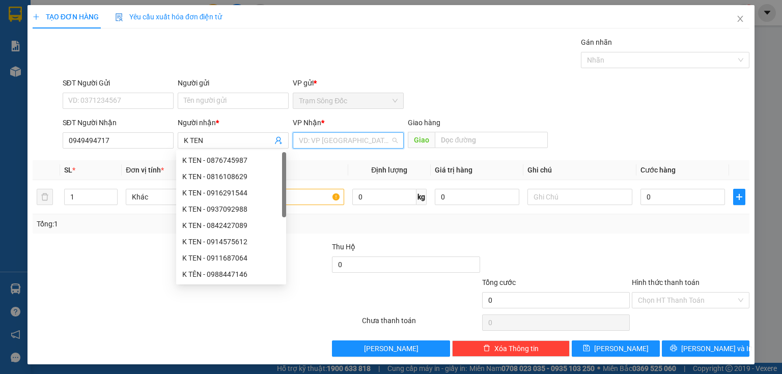
click at [359, 140] on input "search" at bounding box center [345, 140] width 92 height 15
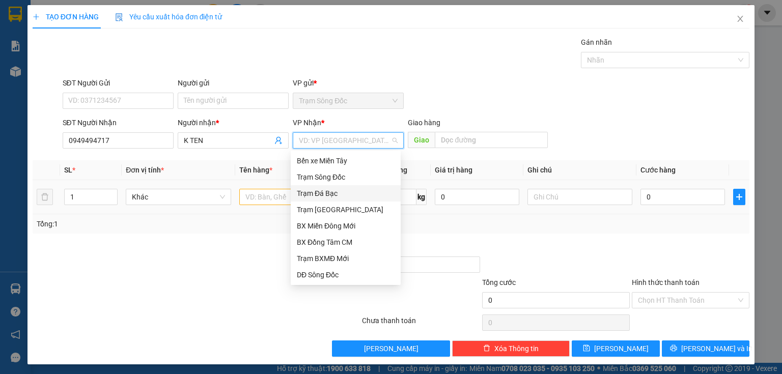
click at [342, 206] on div "Trạm [GEOGRAPHIC_DATA]" at bounding box center [346, 209] width 98 height 11
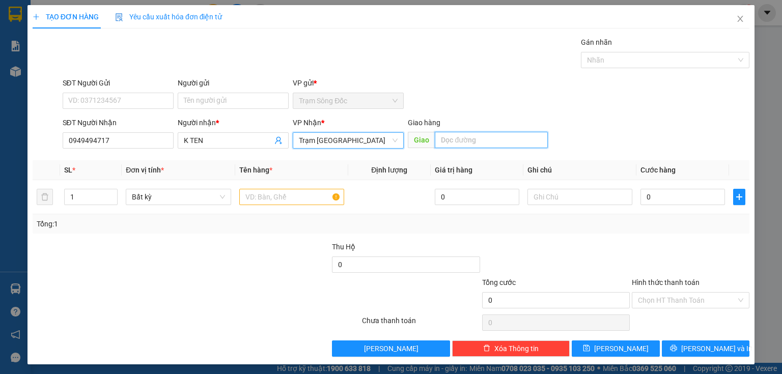
click at [442, 140] on input "text" at bounding box center [491, 140] width 113 height 16
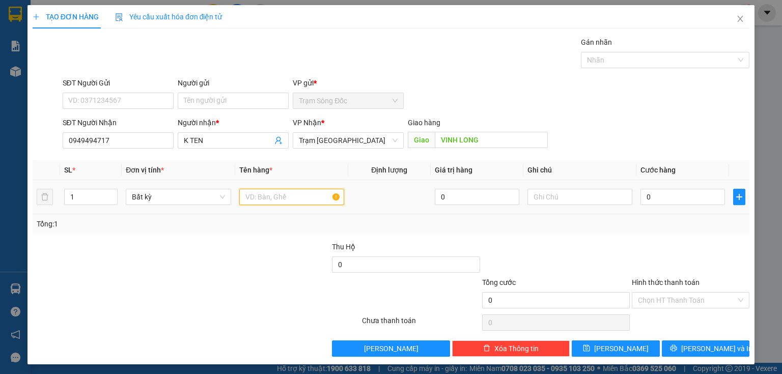
click at [302, 195] on input "text" at bounding box center [291, 197] width 105 height 16
drag, startPoint x: 676, startPoint y: 182, endPoint x: 664, endPoint y: 203, distance: 23.7
click at [670, 191] on td "0" at bounding box center [682, 197] width 93 height 34
drag, startPoint x: 664, startPoint y: 203, endPoint x: 662, endPoint y: 197, distance: 5.8
click at [664, 203] on input "0" at bounding box center [682, 197] width 84 height 16
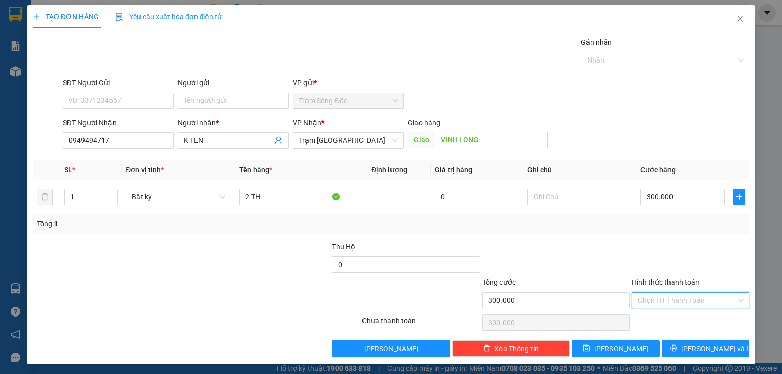
click at [681, 296] on input "Hình thức thanh toán" at bounding box center [687, 300] width 98 height 15
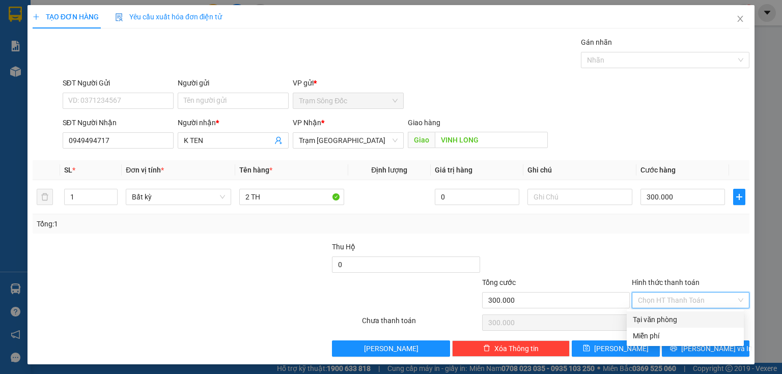
click at [671, 320] on div "Tại văn phòng" at bounding box center [685, 319] width 105 height 11
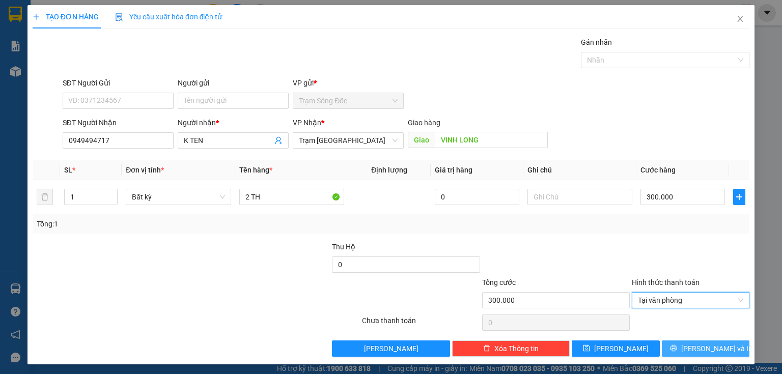
click at [676, 344] on button "[PERSON_NAME] và In" at bounding box center [706, 348] width 88 height 16
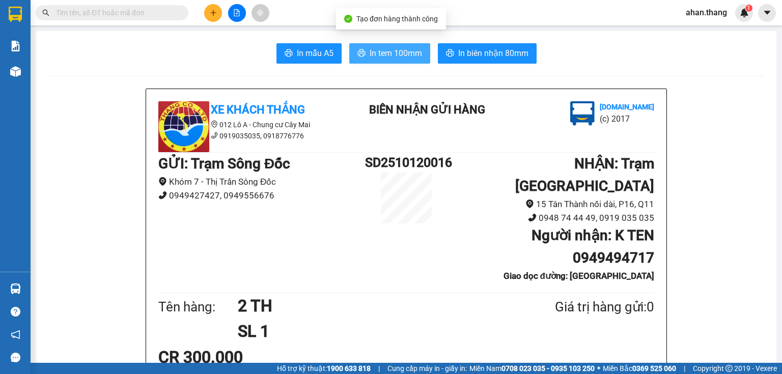
click at [381, 57] on span "In tem 100mm" at bounding box center [395, 53] width 52 height 13
click at [207, 8] on button at bounding box center [213, 13] width 18 height 18
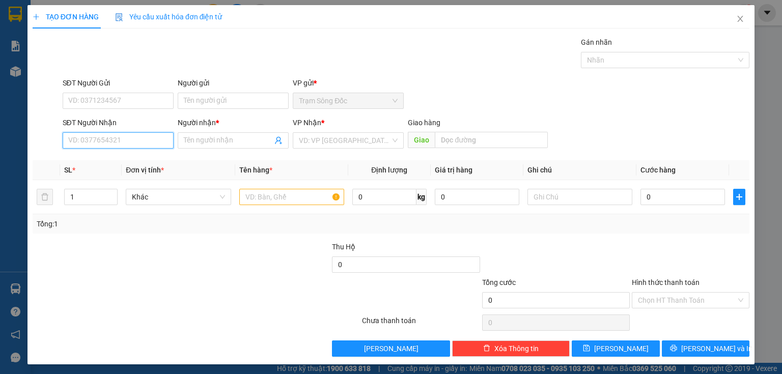
click at [145, 135] on input "SĐT Người Nhận" at bounding box center [118, 140] width 111 height 16
click at [79, 145] on input "0886645178" at bounding box center [118, 140] width 111 height 16
click at [86, 147] on input "0886645178" at bounding box center [118, 140] width 111 height 16
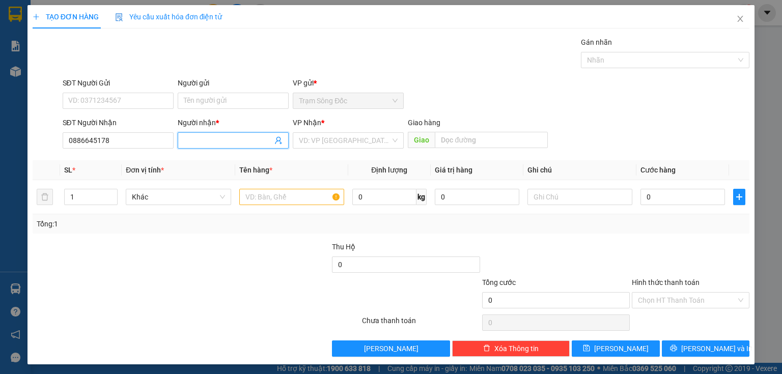
click at [202, 138] on input "Người nhận *" at bounding box center [228, 140] width 89 height 11
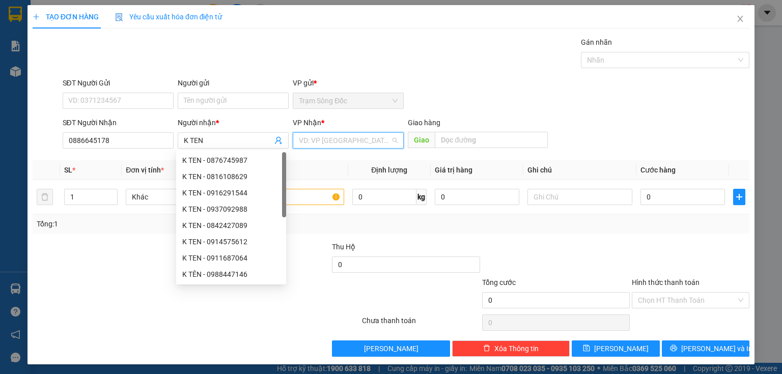
click at [334, 143] on input "search" at bounding box center [345, 140] width 92 height 15
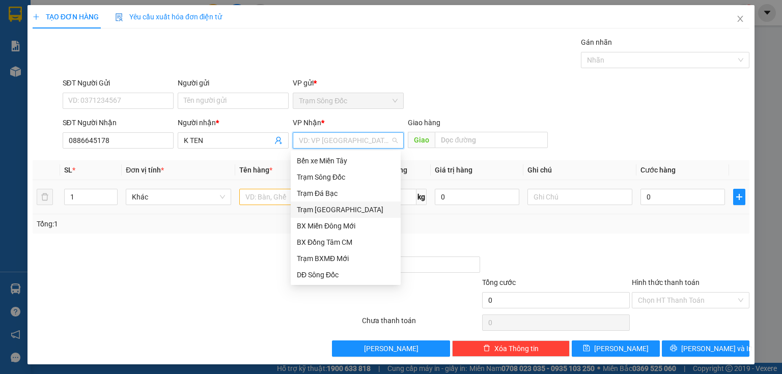
click at [324, 210] on div "Trạm [GEOGRAPHIC_DATA]" at bounding box center [346, 209] width 98 height 11
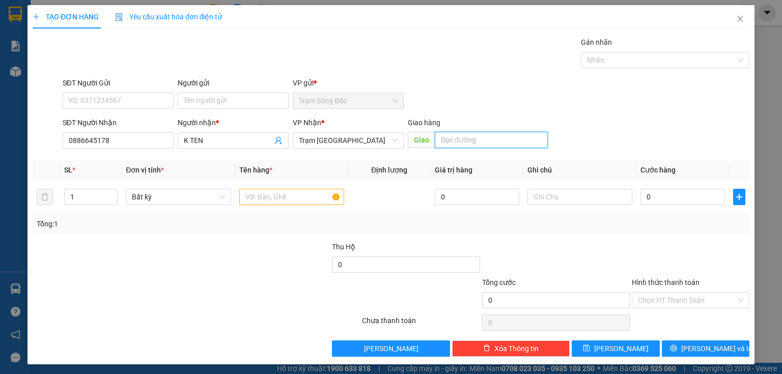
click at [447, 143] on input "text" at bounding box center [491, 140] width 113 height 16
click at [260, 203] on input "text" at bounding box center [291, 197] width 105 height 16
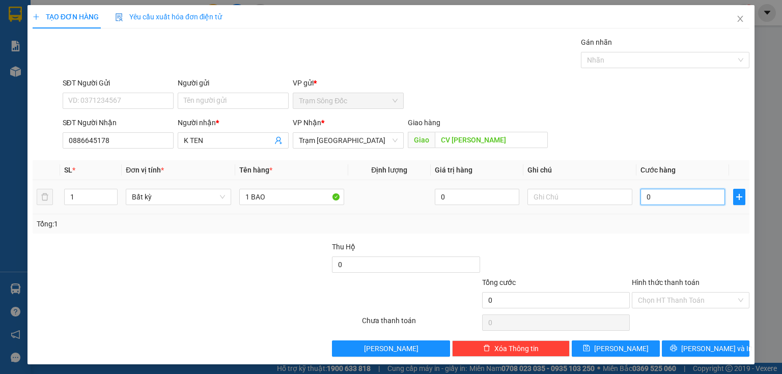
click at [674, 190] on input "0" at bounding box center [682, 197] width 84 height 16
click at [655, 300] on input "Hình thức thanh toán" at bounding box center [687, 300] width 98 height 15
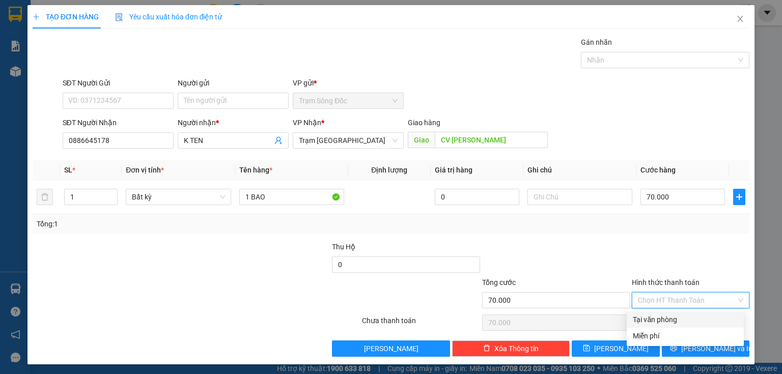
click at [665, 321] on div "Tại văn phòng" at bounding box center [685, 319] width 105 height 11
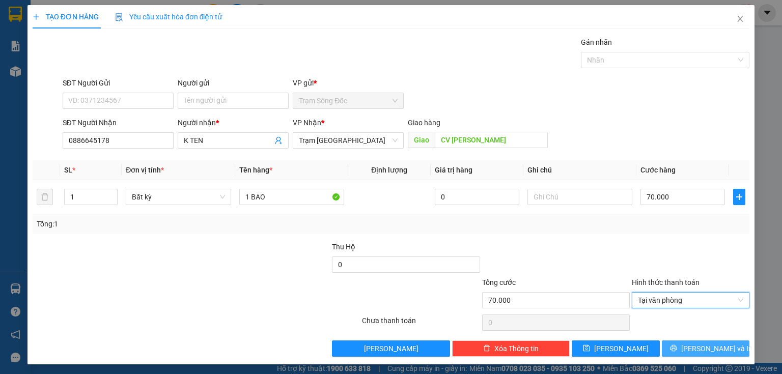
click at [676, 349] on icon "printer" at bounding box center [673, 348] width 7 height 7
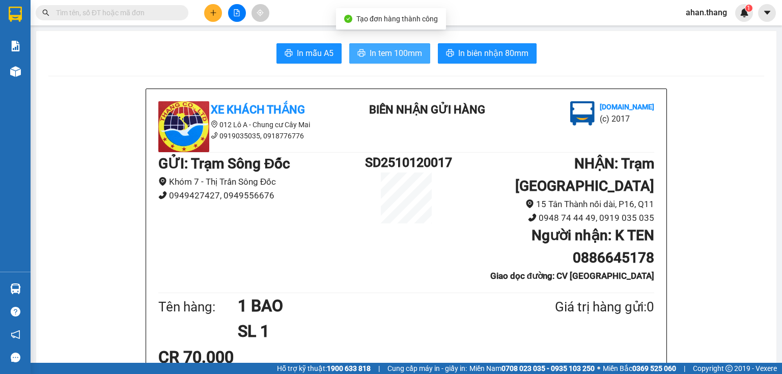
click at [375, 52] on span "In tem 100mm" at bounding box center [395, 53] width 52 height 13
click at [220, 14] on button at bounding box center [213, 13] width 18 height 18
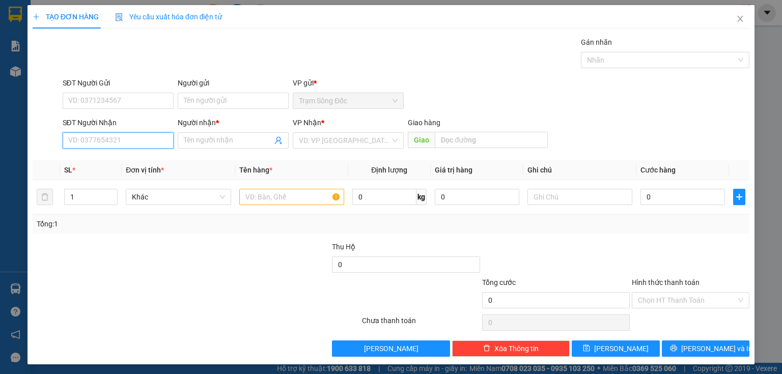
click at [114, 141] on input "SĐT Người Nhận" at bounding box center [118, 140] width 111 height 16
click at [78, 147] on input "0773833887" at bounding box center [118, 140] width 111 height 16
click at [89, 145] on input "0773833887" at bounding box center [118, 140] width 111 height 16
click at [185, 140] on input "Người nhận *" at bounding box center [228, 140] width 89 height 11
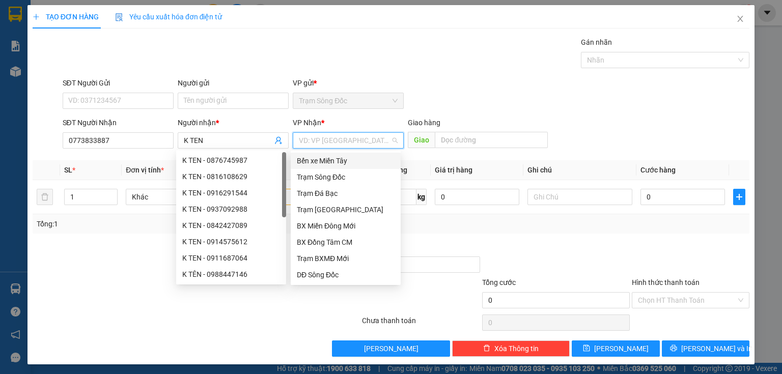
click at [339, 145] on input "search" at bounding box center [345, 140] width 92 height 15
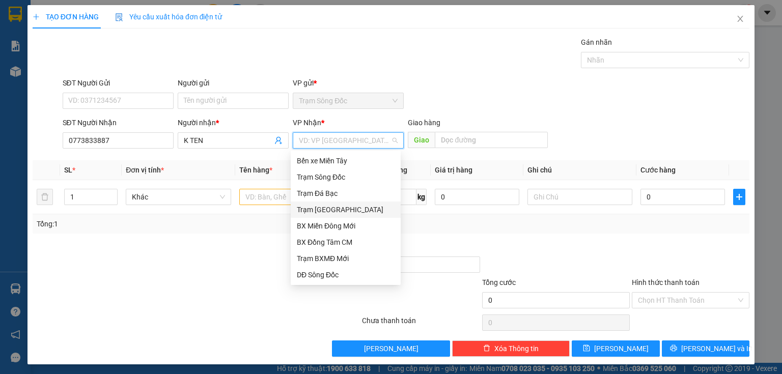
click at [325, 204] on div "Trạm [GEOGRAPHIC_DATA]" at bounding box center [346, 210] width 110 height 16
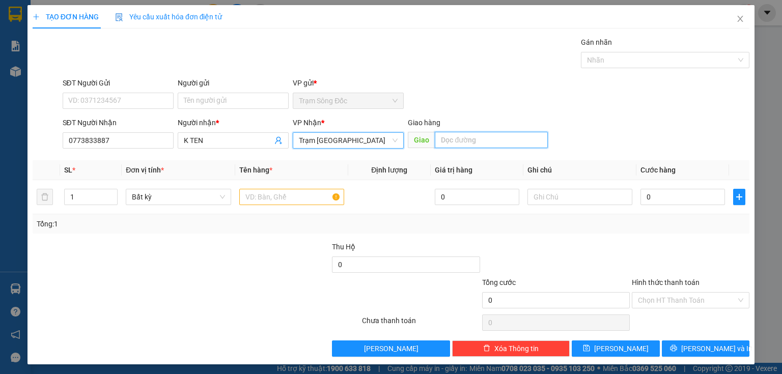
click at [455, 145] on input "text" at bounding box center [491, 140] width 113 height 16
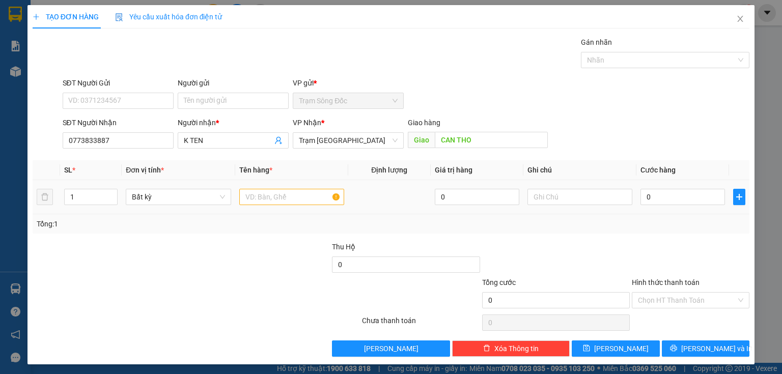
click at [265, 187] on div at bounding box center [291, 197] width 105 height 20
click at [265, 191] on div at bounding box center [291, 197] width 105 height 20
click at [270, 196] on input "text" at bounding box center [291, 197] width 105 height 16
click at [652, 202] on input "0" at bounding box center [682, 197] width 84 height 16
drag, startPoint x: 666, startPoint y: 303, endPoint x: 663, endPoint y: 307, distance: 5.5
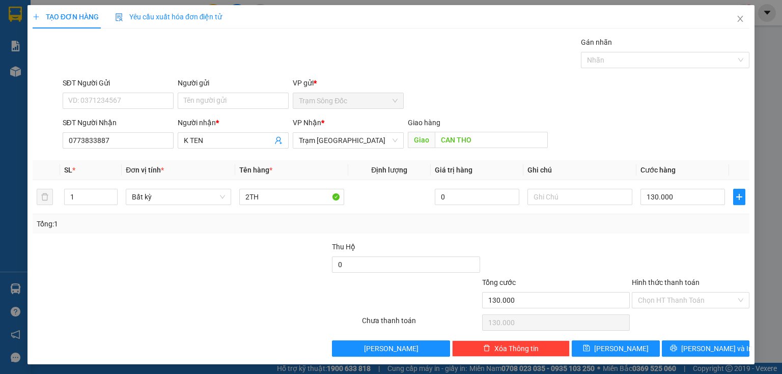
click at [664, 303] on input "Hình thức thanh toán" at bounding box center [687, 300] width 98 height 15
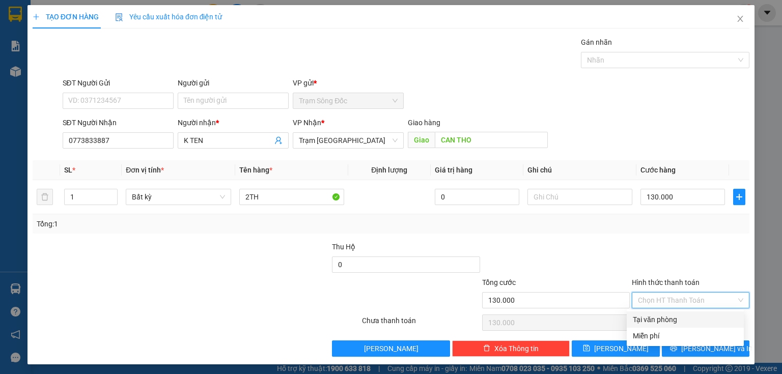
click at [662, 319] on div "Tại văn phòng" at bounding box center [685, 319] width 105 height 11
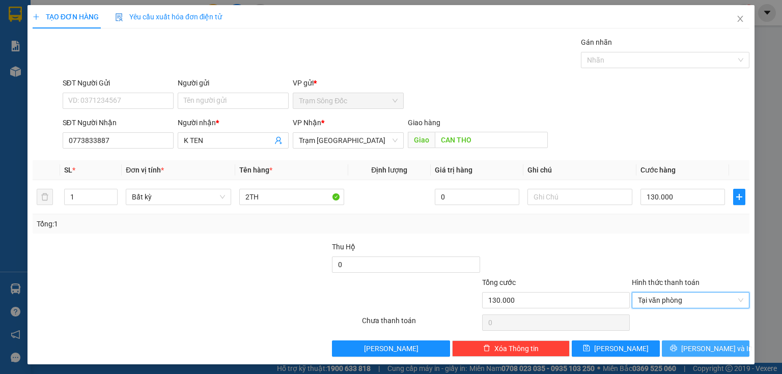
click at [667, 342] on button "[PERSON_NAME] và In" at bounding box center [706, 348] width 88 height 16
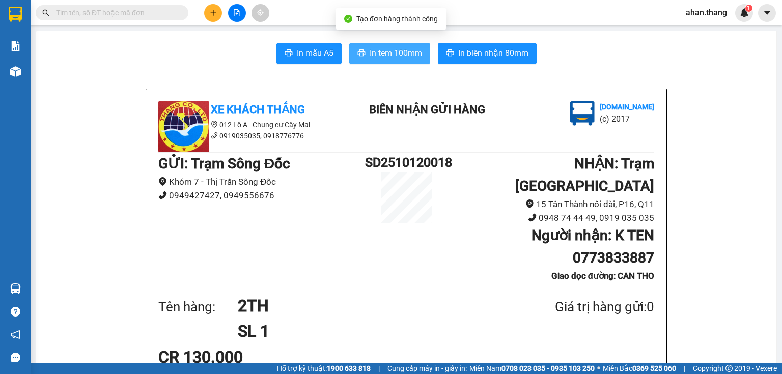
click at [360, 58] on span "printer" at bounding box center [361, 54] width 8 height 10
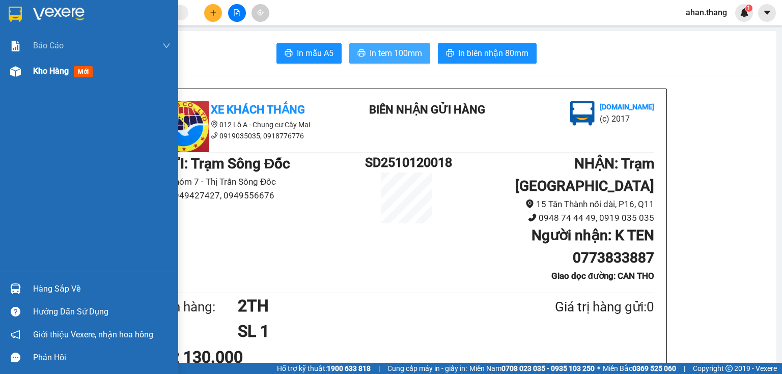
click at [35, 73] on span "Kho hàng" at bounding box center [51, 71] width 36 height 10
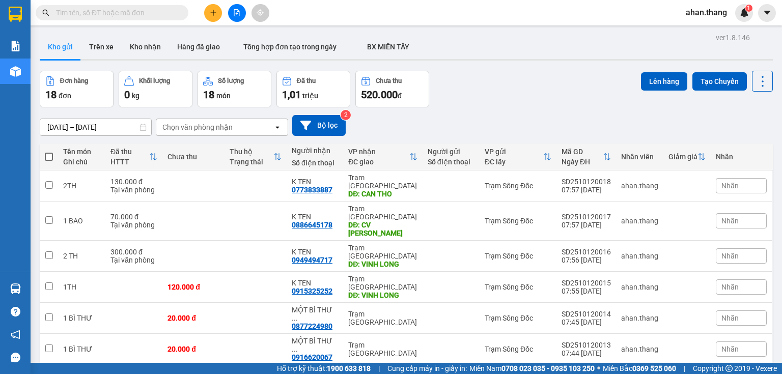
click at [137, 13] on input "text" at bounding box center [116, 12] width 120 height 11
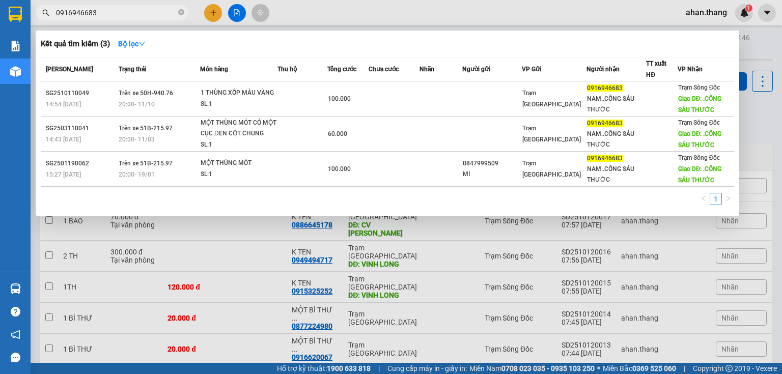
click at [428, 299] on div at bounding box center [391, 187] width 782 height 374
click at [119, 14] on input "0916946683" at bounding box center [116, 12] width 120 height 11
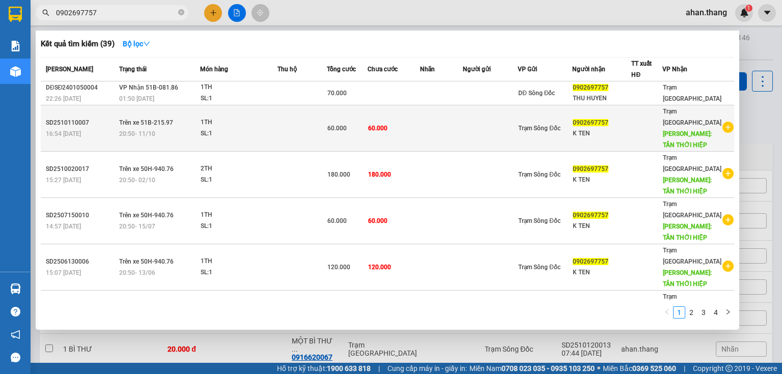
click at [247, 128] on div "SL: 1" at bounding box center [239, 133] width 76 height 11
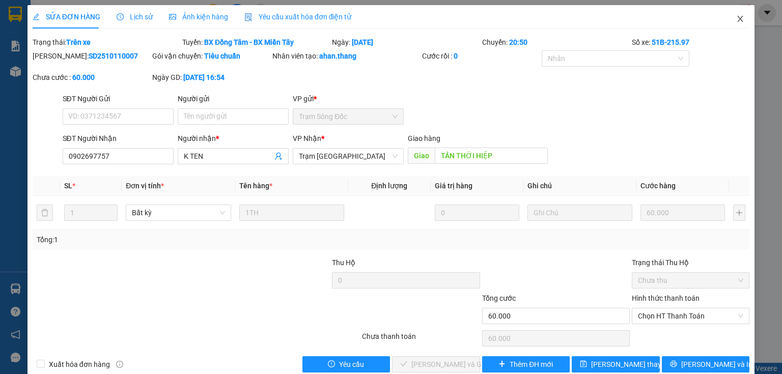
click at [735, 7] on span "Close" at bounding box center [740, 19] width 28 height 28
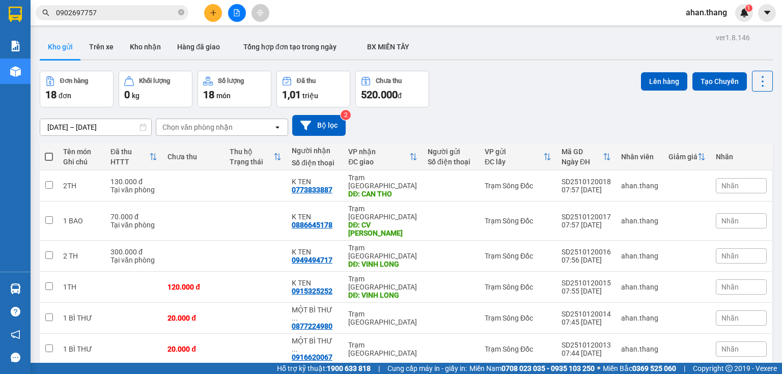
click at [242, 16] on button at bounding box center [237, 13] width 18 height 18
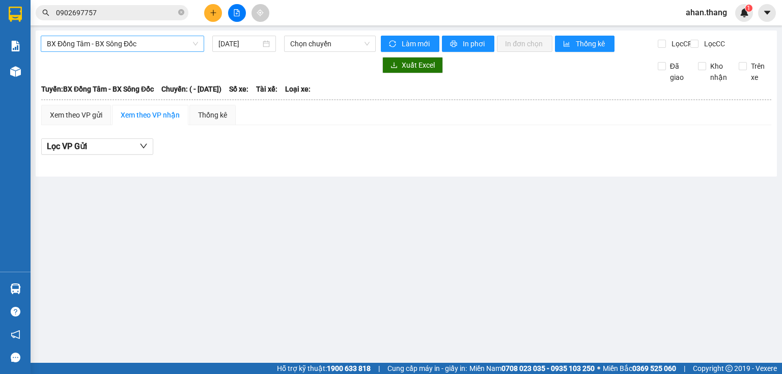
click at [108, 37] on span "BX Đồng Tâm - BX Sông Đốc" at bounding box center [122, 43] width 151 height 15
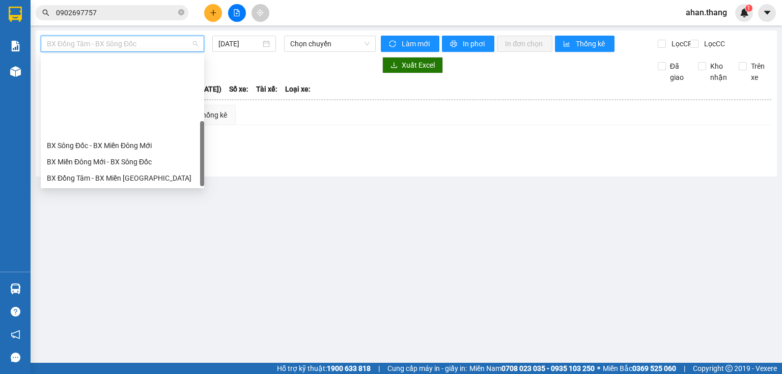
click at [89, 238] on div "BX Miền Tây - BX Đồng Tâm" at bounding box center [122, 243] width 151 height 11
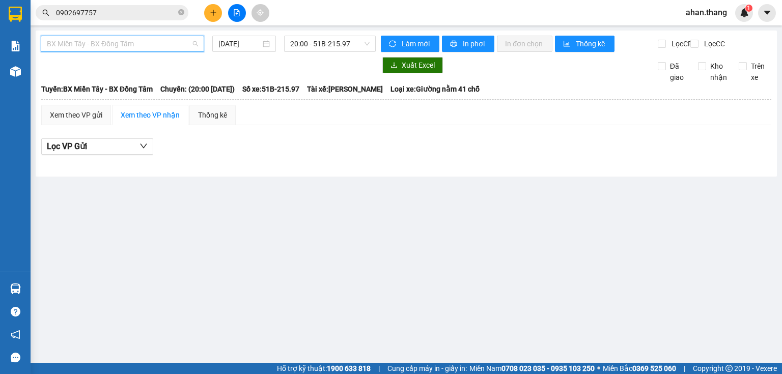
drag, startPoint x: 145, startPoint y: 41, endPoint x: 132, endPoint y: 58, distance: 21.2
click at [145, 40] on span "BX Miền Tây - BX Đồng Tâm" at bounding box center [122, 43] width 151 height 15
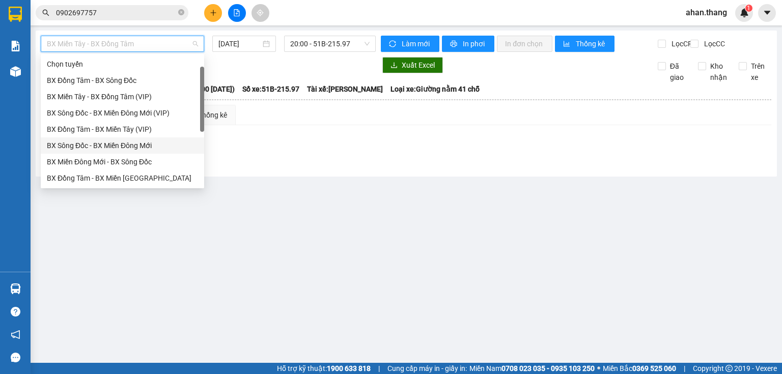
click at [81, 140] on div "BX Sông Đốc - BX Miền Đông Mới" at bounding box center [122, 145] width 151 height 11
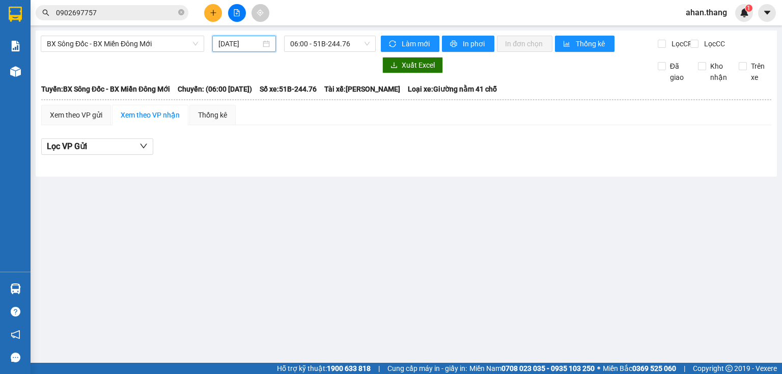
click at [237, 41] on input "[DATE]" at bounding box center [239, 43] width 42 height 11
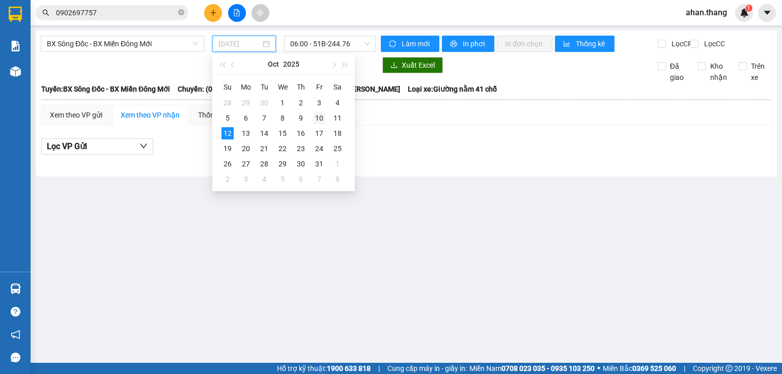
click at [328, 114] on td "10" at bounding box center [319, 117] width 18 height 15
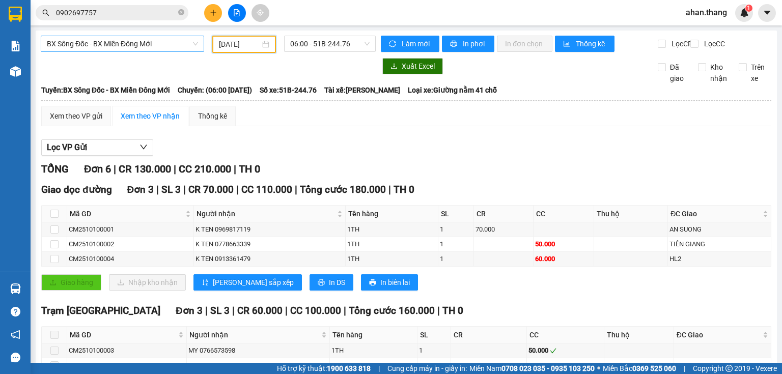
click at [142, 39] on span "BX Sông Đốc - BX Miền Đông Mới" at bounding box center [122, 43] width 151 height 15
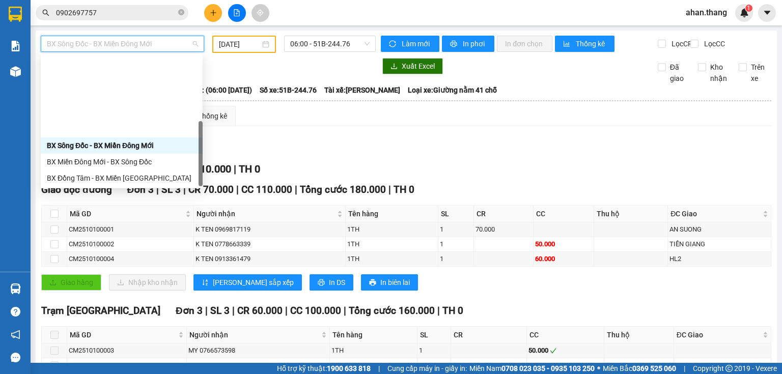
click at [110, 238] on div "BX Miền Tây - BX Đồng Tâm" at bounding box center [122, 243] width 150 height 11
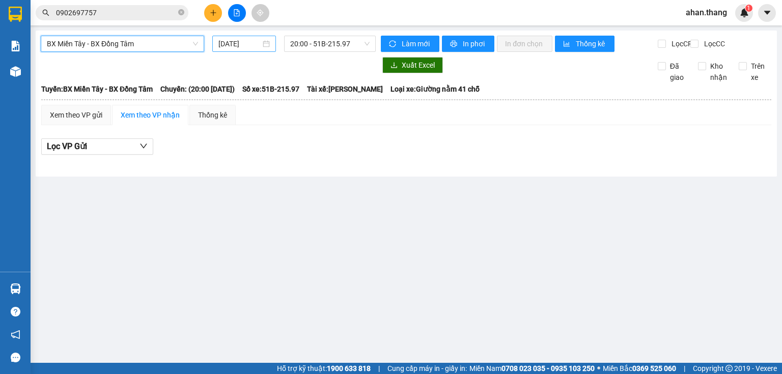
click at [224, 45] on input "[DATE]" at bounding box center [239, 43] width 42 height 11
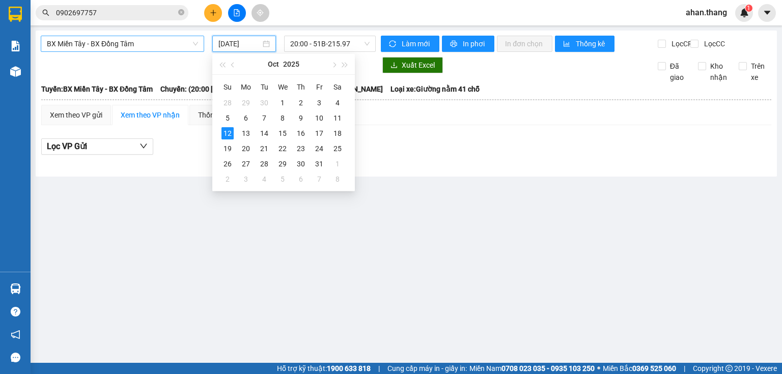
click at [116, 46] on span "BX Miền Tây - BX Đồng Tâm" at bounding box center [122, 43] width 151 height 15
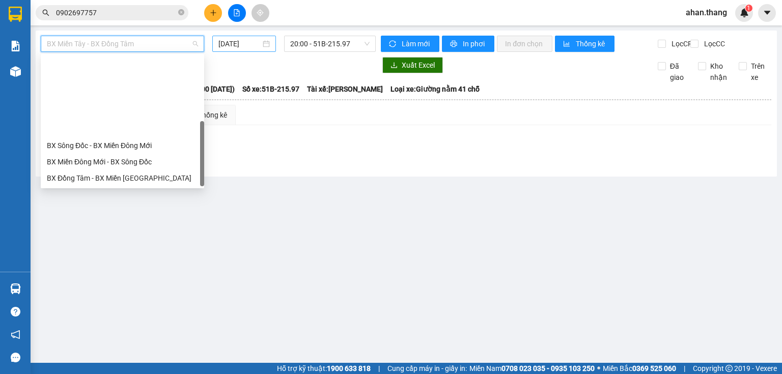
click at [225, 48] on input "[DATE]" at bounding box center [239, 43] width 42 height 11
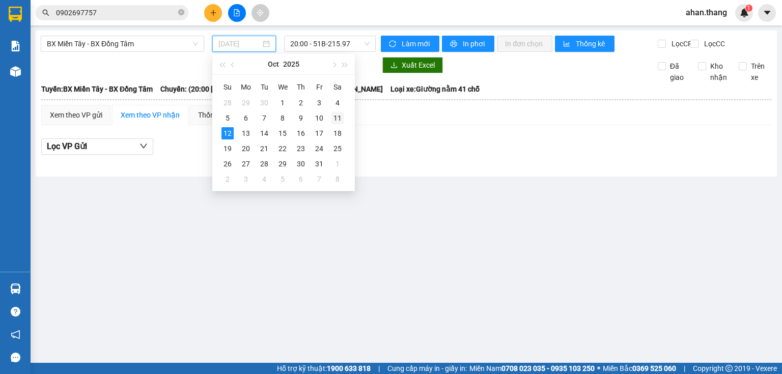
click at [340, 115] on div "11" at bounding box center [337, 118] width 12 height 12
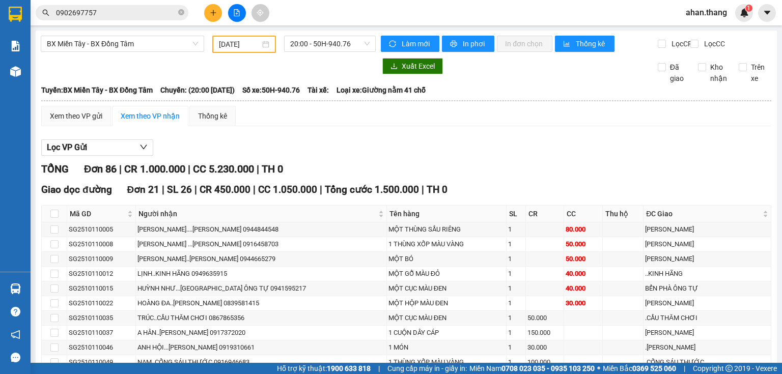
drag, startPoint x: 111, startPoint y: 257, endPoint x: 55, endPoint y: 256, distance: 56.0
drag, startPoint x: 113, startPoint y: 261, endPoint x: 67, endPoint y: 258, distance: 45.9
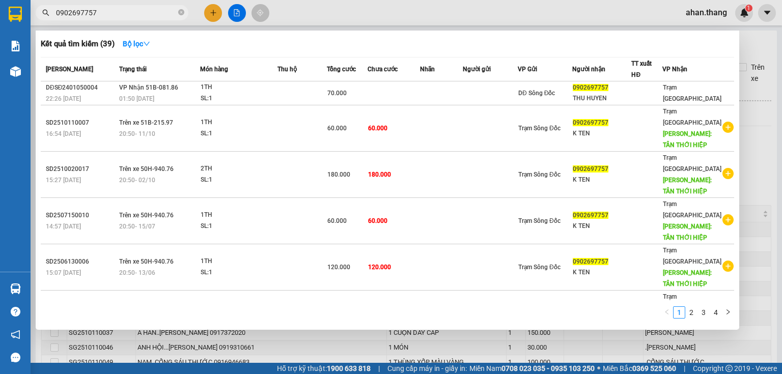
click at [177, 14] on span "0902697757" at bounding box center [112, 12] width 153 height 15
click at [179, 12] on icon "close-circle" at bounding box center [181, 12] width 6 height 6
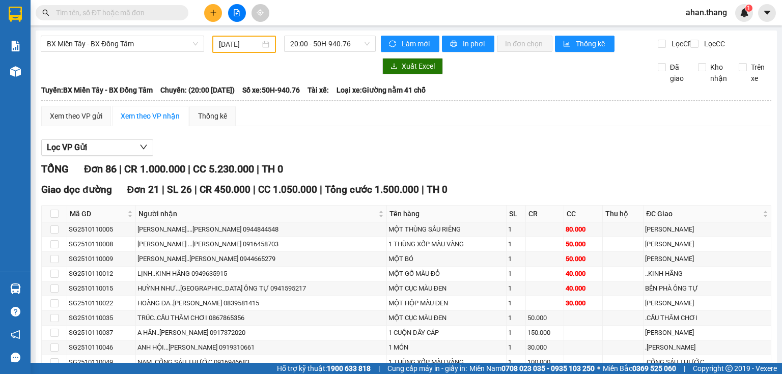
click at [85, 12] on input "text" at bounding box center [116, 12] width 120 height 11
paste input "SG2510110021"
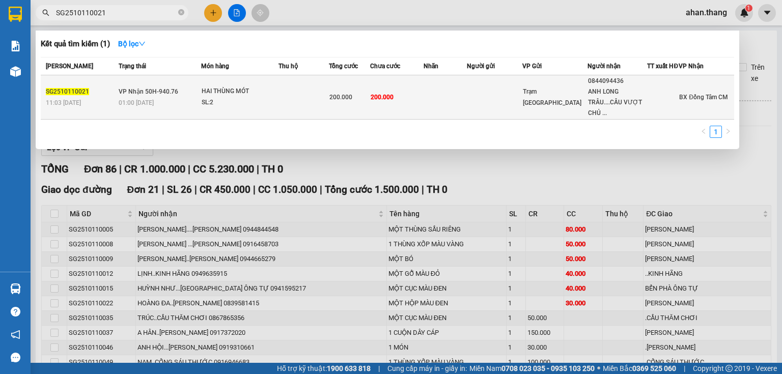
click at [401, 102] on td "200.000" at bounding box center [396, 97] width 53 height 44
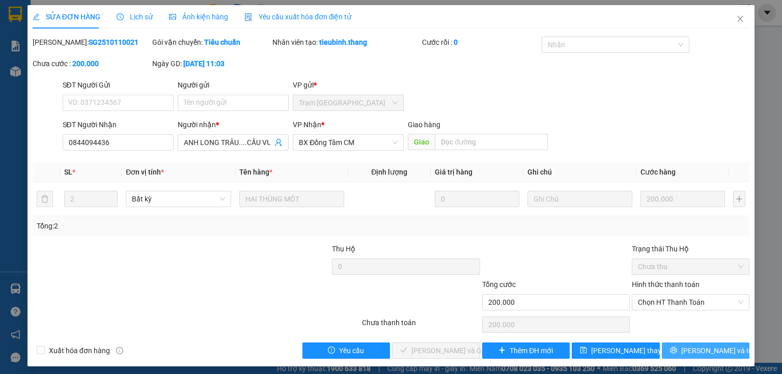
click at [672, 345] on button "[PERSON_NAME] và In" at bounding box center [706, 350] width 88 height 16
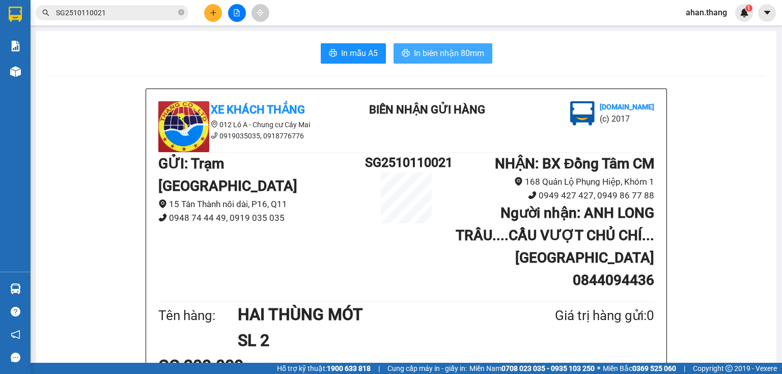
click at [438, 55] on span "In biên nhận 80mm" at bounding box center [449, 53] width 70 height 13
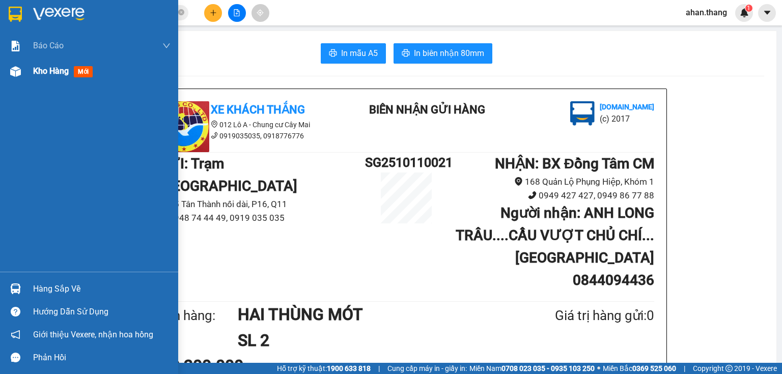
click at [59, 67] on span "Kho hàng" at bounding box center [51, 71] width 36 height 10
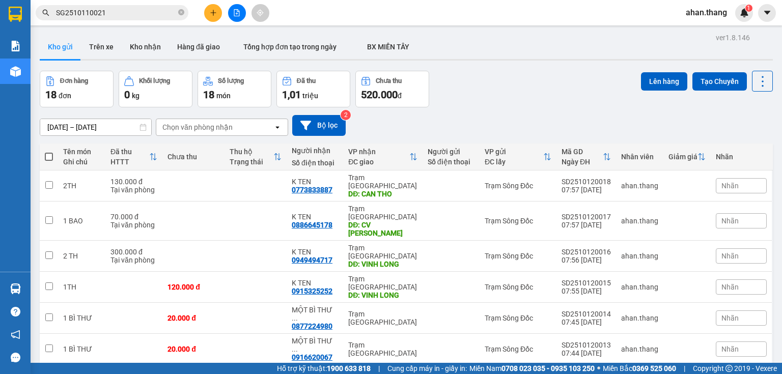
click at [50, 153] on span at bounding box center [49, 157] width 8 height 8
click at [49, 152] on input "checkbox" at bounding box center [49, 152] width 0 height 0
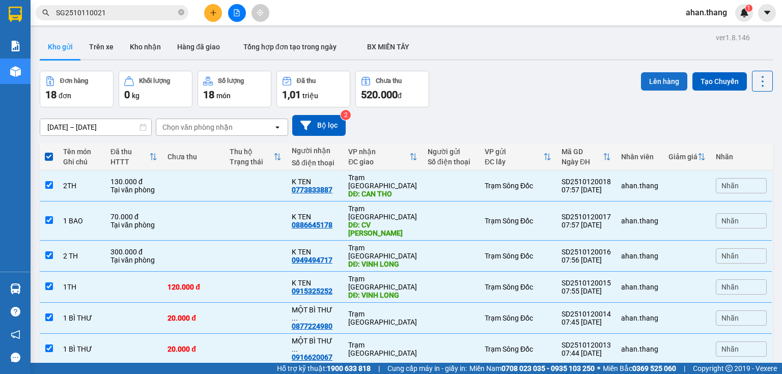
click at [652, 79] on button "Lên hàng" at bounding box center [664, 81] width 46 height 18
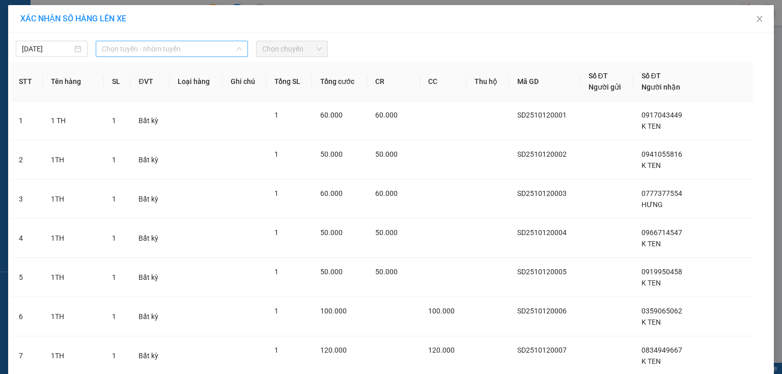
click at [130, 49] on span "Chọn tuyến - nhóm tuyến" at bounding box center [172, 48] width 140 height 15
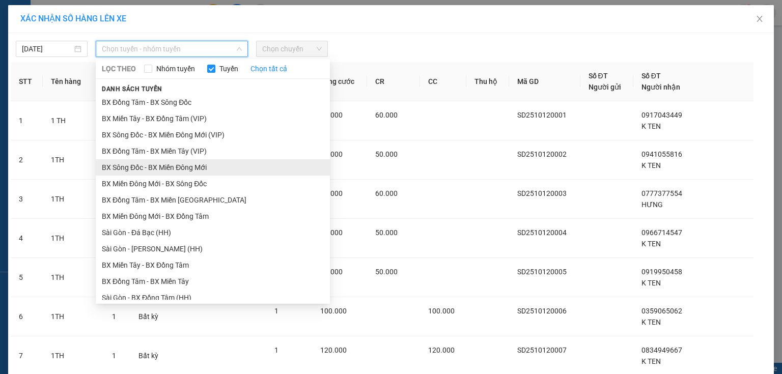
click at [117, 164] on li "BX Sông Đốc - BX Miền Đông Mới" at bounding box center [213, 167] width 234 height 16
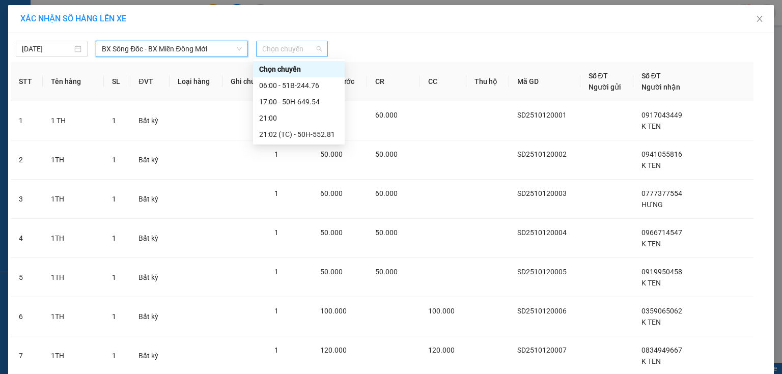
click at [275, 49] on span "Chọn chuyến" at bounding box center [292, 48] width 60 height 15
click at [755, 16] on icon "close" at bounding box center [759, 19] width 8 height 8
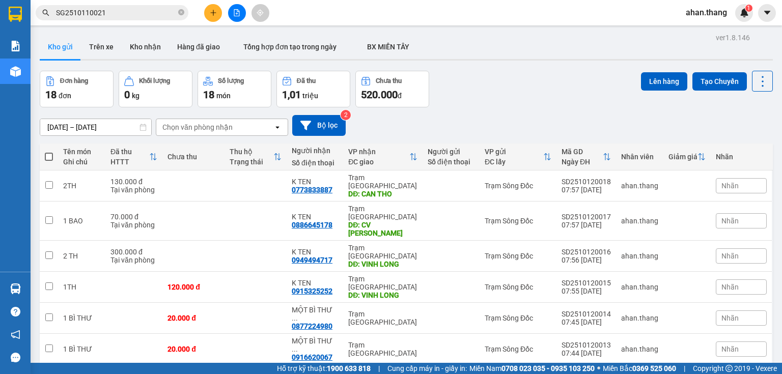
click at [297, 90] on span "1,01" at bounding box center [291, 95] width 19 height 12
click at [54, 158] on th at bounding box center [49, 157] width 18 height 27
click at [51, 157] on span at bounding box center [49, 157] width 8 height 8
click at [49, 152] on input "checkbox" at bounding box center [49, 152] width 0 height 0
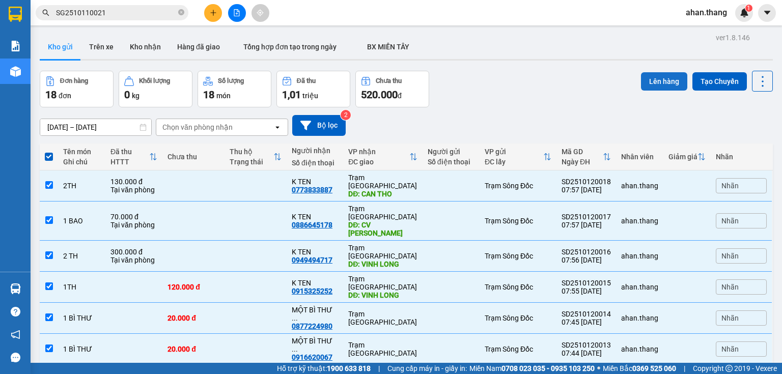
click at [665, 78] on button "Lên hàng" at bounding box center [664, 81] width 46 height 18
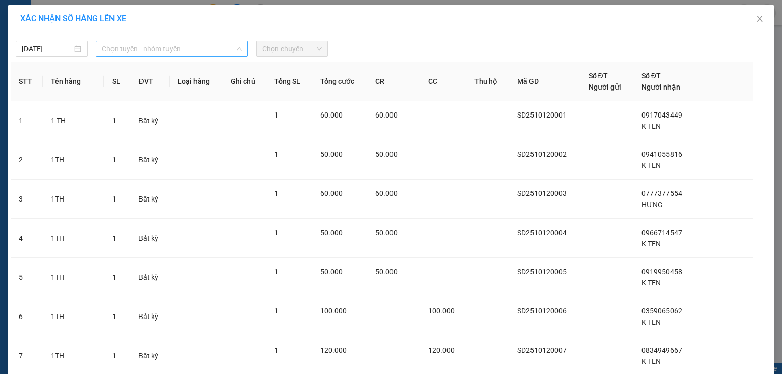
click at [131, 53] on span "Chọn tuyến - nhóm tuyến" at bounding box center [172, 48] width 140 height 15
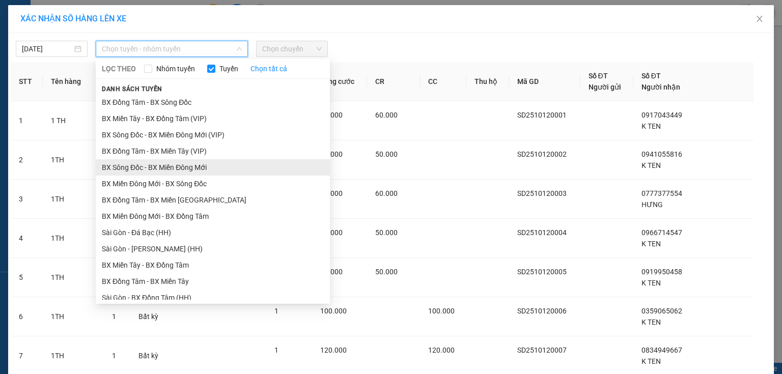
click at [121, 169] on li "BX Sông Đốc - BX Miền Đông Mới" at bounding box center [213, 167] width 234 height 16
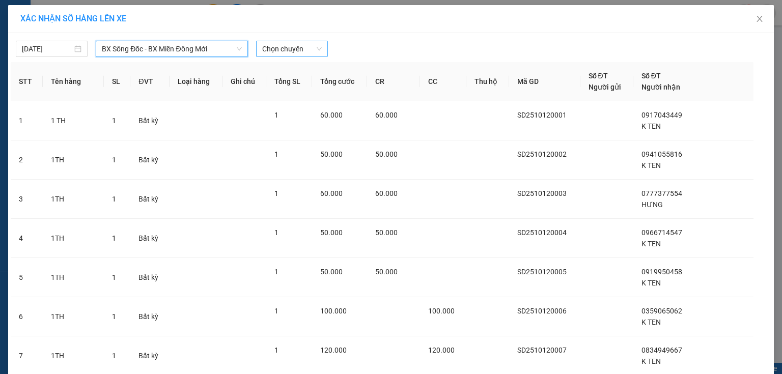
click at [278, 53] on span "Chọn chuyến" at bounding box center [292, 48] width 60 height 15
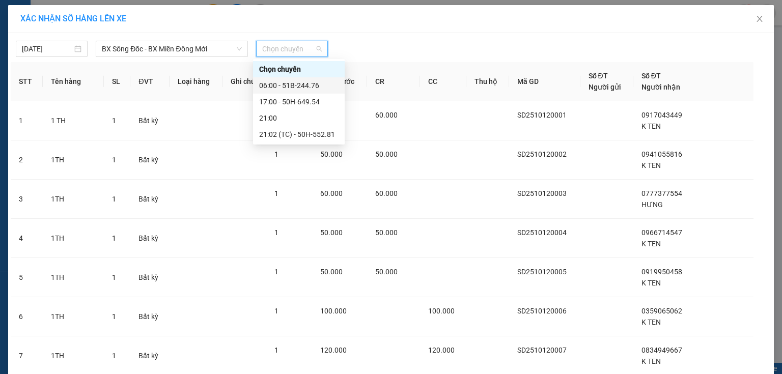
click at [283, 84] on div "06:00 - 51B-244.76" at bounding box center [298, 85] width 79 height 11
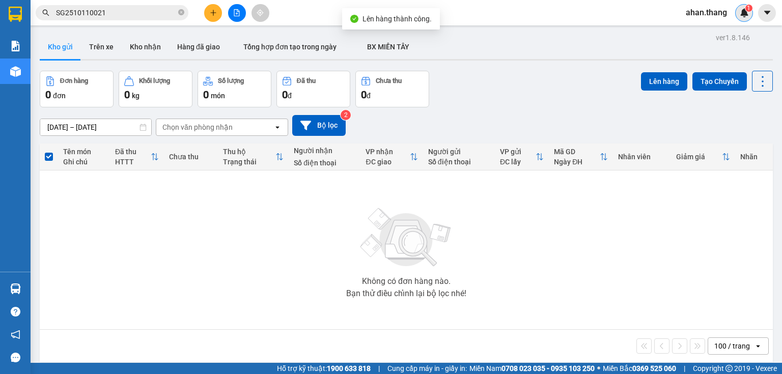
click at [742, 15] on img at bounding box center [743, 12] width 9 height 9
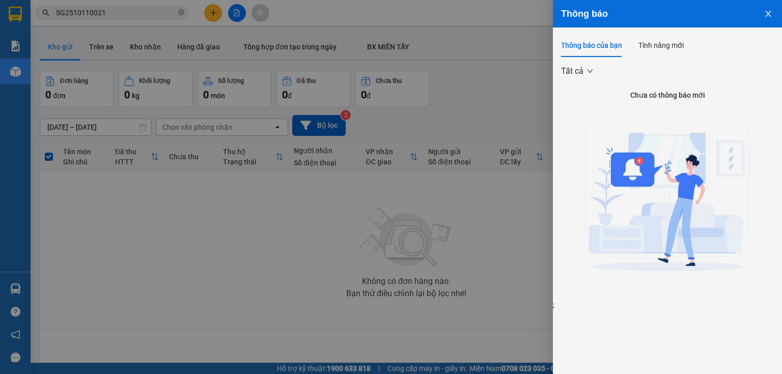
click at [770, 13] on icon "close" at bounding box center [768, 14] width 8 height 8
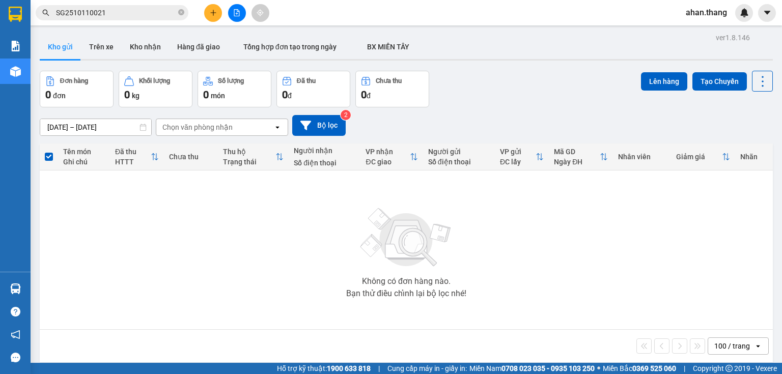
click at [707, 18] on span "ahan.thang" at bounding box center [706, 12] width 58 height 13
click at [700, 31] on span "Đăng xuất" at bounding box center [714, 31] width 43 height 11
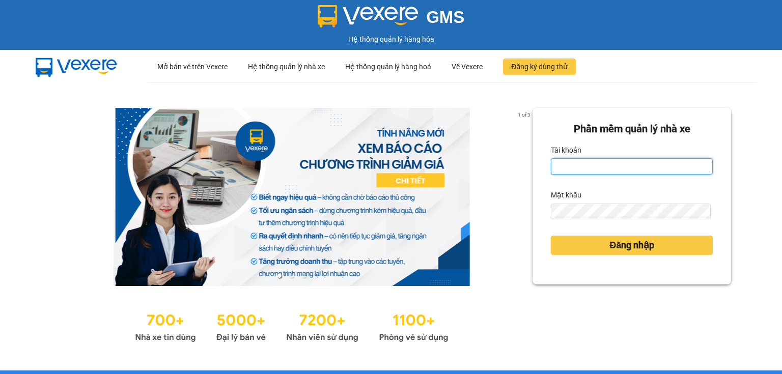
click at [600, 173] on input "Tài khoản" at bounding box center [632, 166] width 162 height 16
type input "muoimuoi.thang"
click at [594, 203] on div "Mật khẩu" at bounding box center [632, 195] width 162 height 16
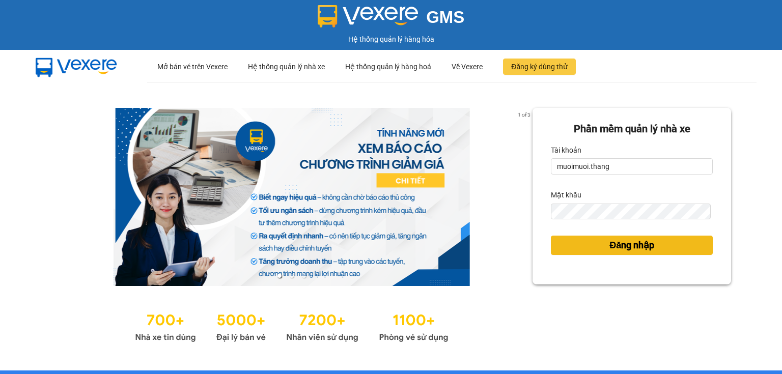
click at [570, 242] on button "Đăng nhập" at bounding box center [632, 245] width 162 height 19
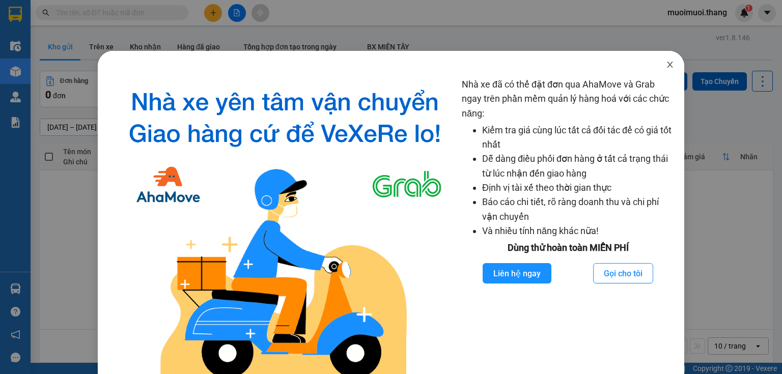
click at [657, 66] on span "Close" at bounding box center [669, 65] width 28 height 28
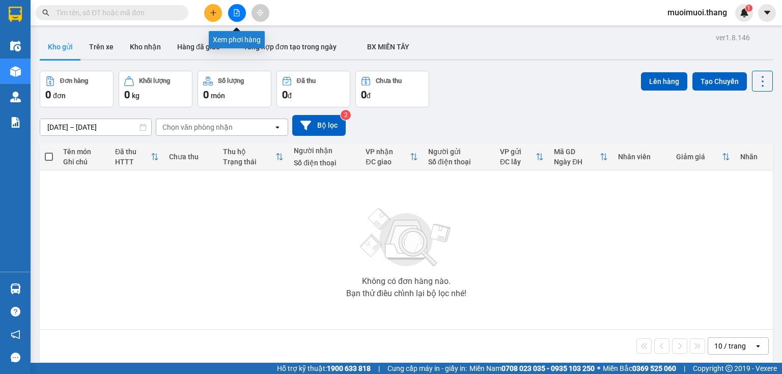
click at [238, 20] on button at bounding box center [237, 13] width 18 height 18
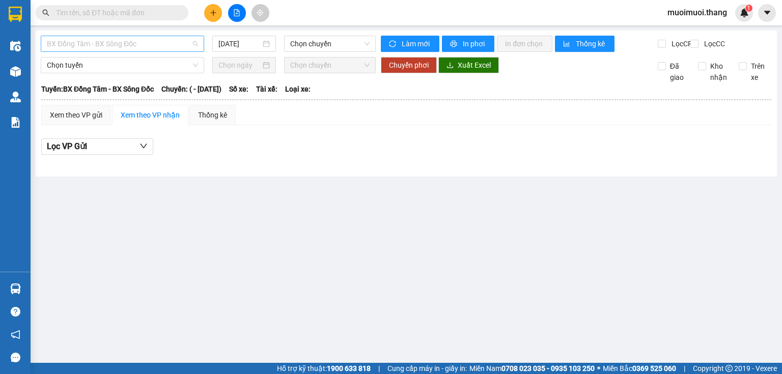
click at [153, 43] on span "BX Đồng Tâm - BX Sông Đốc" at bounding box center [122, 43] width 151 height 15
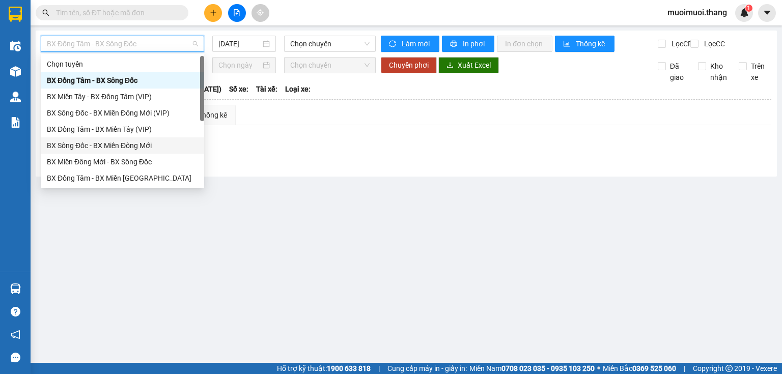
click at [106, 145] on div "BX Sông Đốc - BX Miền Đông Mới" at bounding box center [122, 145] width 151 height 11
type input "[DATE]"
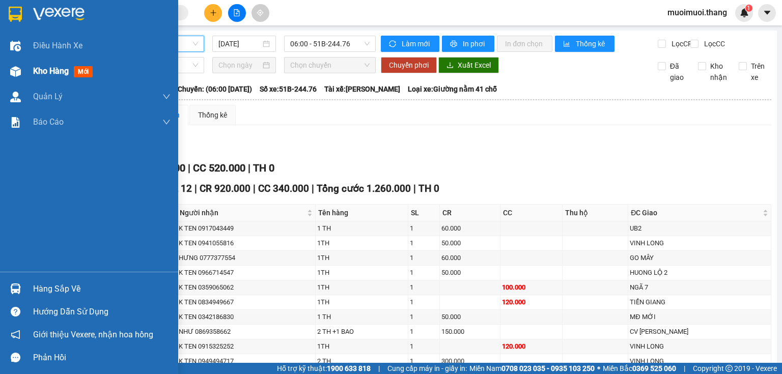
click at [45, 75] on span "Kho hàng" at bounding box center [51, 71] width 36 height 10
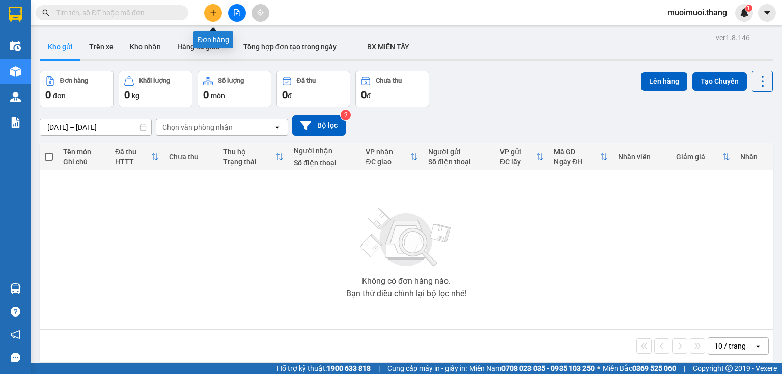
click at [207, 16] on button at bounding box center [213, 13] width 18 height 18
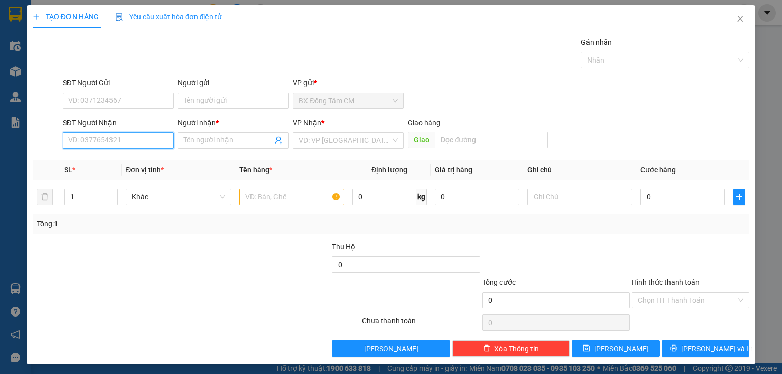
click at [145, 142] on input "SĐT Người Nhận" at bounding box center [118, 140] width 111 height 16
type input "0946562647"
drag, startPoint x: 89, startPoint y: 159, endPoint x: 106, endPoint y: 159, distance: 17.3
click at [90, 159] on div "0946562647 - XA...BẾN XE ĐỒNG TÂM" at bounding box center [129, 160] width 123 height 11
type input "XA...BẾN XE ĐỒNG TÂM"
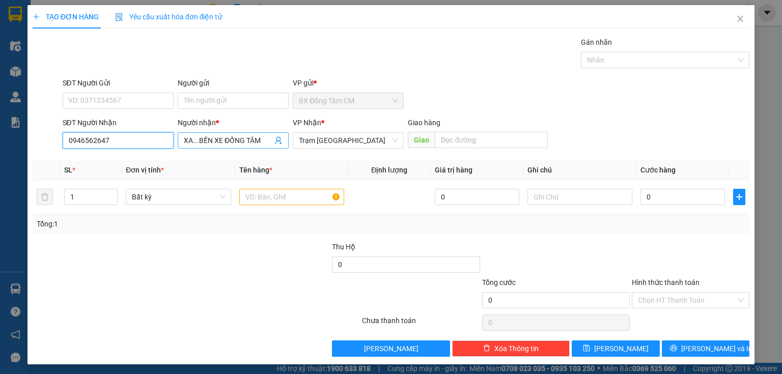
type input "0946562647"
drag, startPoint x: 267, startPoint y: 139, endPoint x: 193, endPoint y: 151, distance: 74.6
click at [193, 151] on div "Người nhận * XA...BẾN XE ĐỒNG TÂM XA...BẾN XE ĐỒNG TÂM" at bounding box center [233, 135] width 111 height 36
type input "XA."
click at [255, 195] on input "text" at bounding box center [291, 197] width 105 height 16
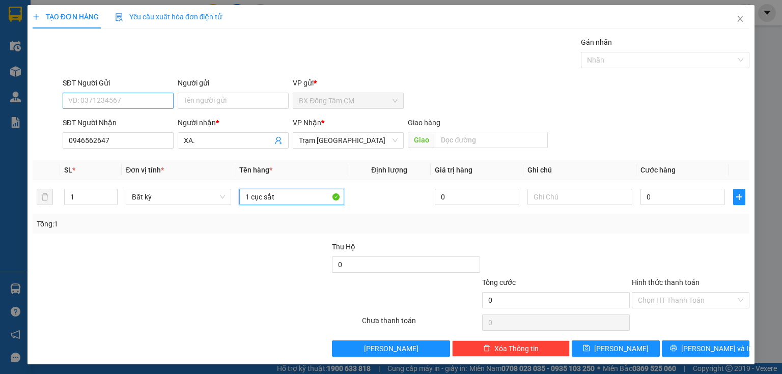
type input "1 cục sắt"
click at [83, 100] on input "SĐT Người Gửi" at bounding box center [118, 101] width 111 height 16
type input "0907511018"
click at [669, 193] on input "0" at bounding box center [682, 197] width 84 height 16
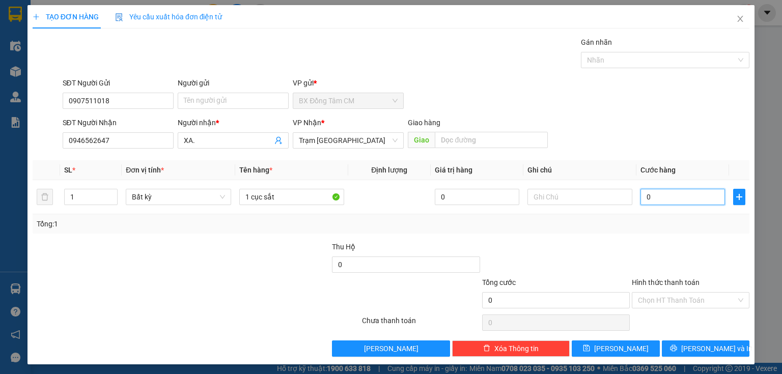
type input "5"
type input "50"
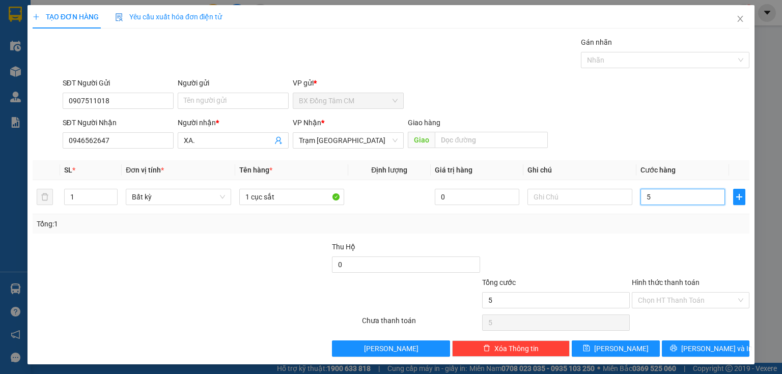
type input "50"
type input "500"
type input "5.000"
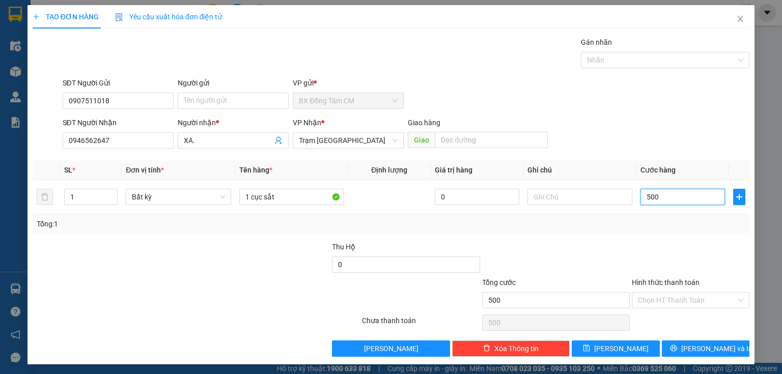
type input "5.000"
type input "50.000"
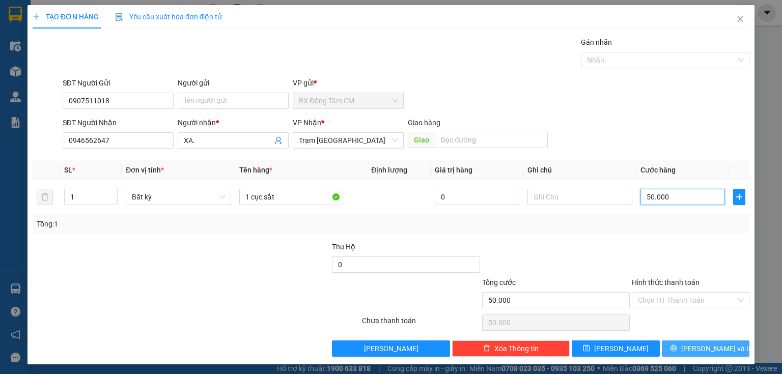
type input "50.000"
drag, startPoint x: 726, startPoint y: 346, endPoint x: 533, endPoint y: 276, distance: 204.4
click at [717, 346] on button "[PERSON_NAME] và In" at bounding box center [706, 348] width 88 height 16
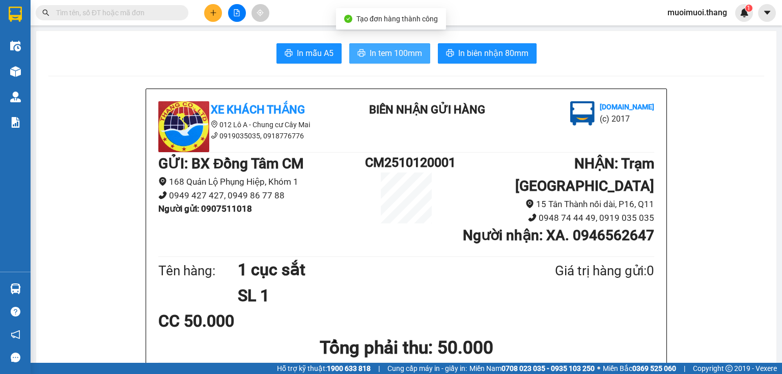
click at [391, 50] on span "In tem 100mm" at bounding box center [395, 53] width 52 height 13
click at [238, 18] on button at bounding box center [237, 13] width 18 height 18
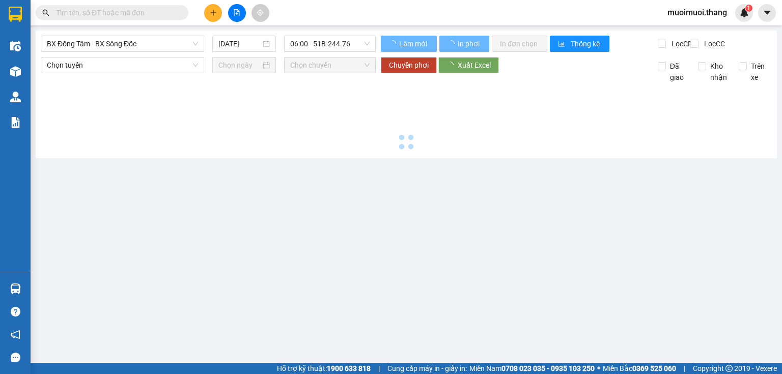
click at [128, 52] on div "BX Đồng Tâm - BX Sông Đốc 12/10/2025 06:00 - 51B-244.76" at bounding box center [208, 44] width 335 height 16
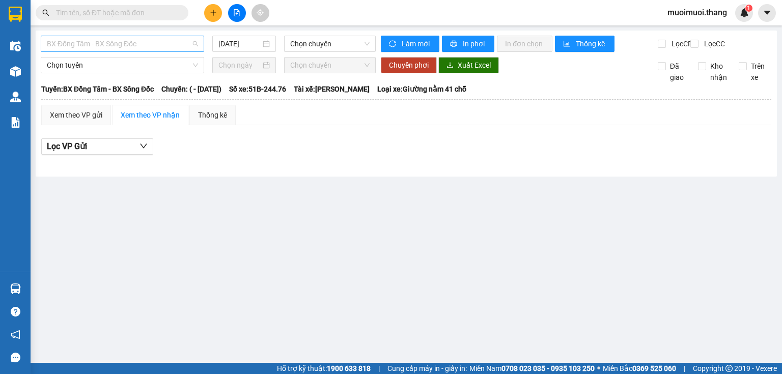
click at [127, 49] on span "BX Đồng Tâm - BX Sông Đốc" at bounding box center [122, 43] width 151 height 15
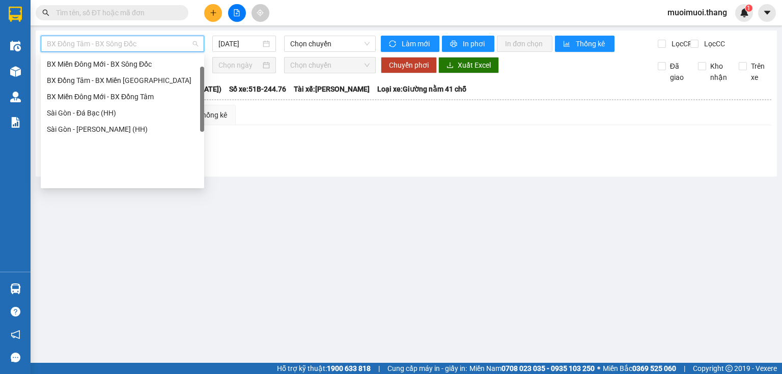
scroll to position [16, 0]
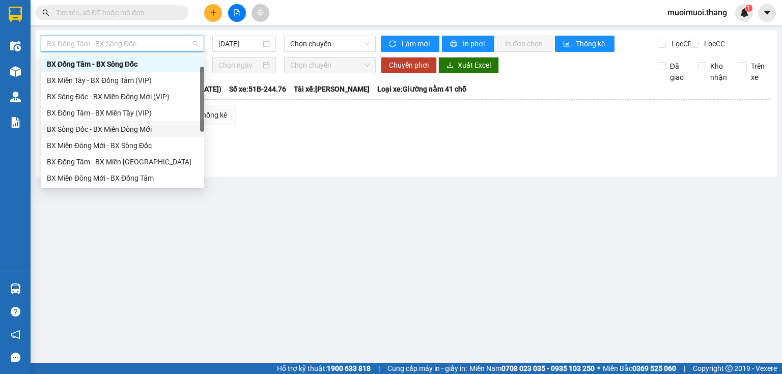
drag, startPoint x: 79, startPoint y: 126, endPoint x: 161, endPoint y: 75, distance: 96.3
click at [81, 126] on div "BX Sông Đốc - BX Miền Đông Mới" at bounding box center [122, 129] width 151 height 11
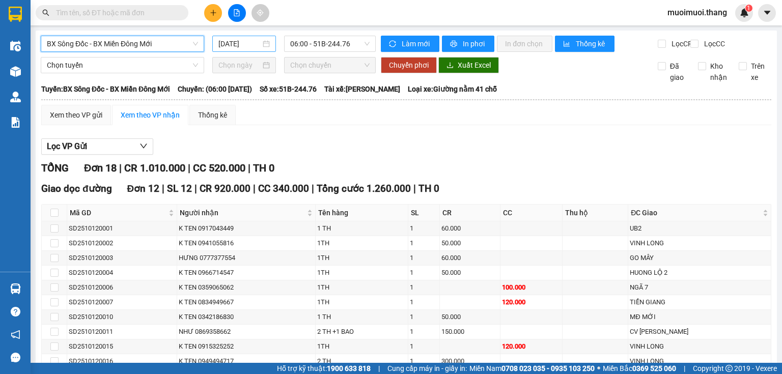
click at [231, 49] on div "[DATE]" at bounding box center [243, 44] width 63 height 16
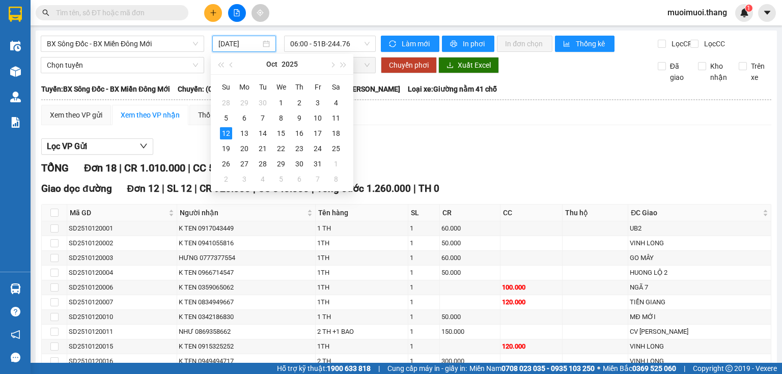
type input "[DATE]"
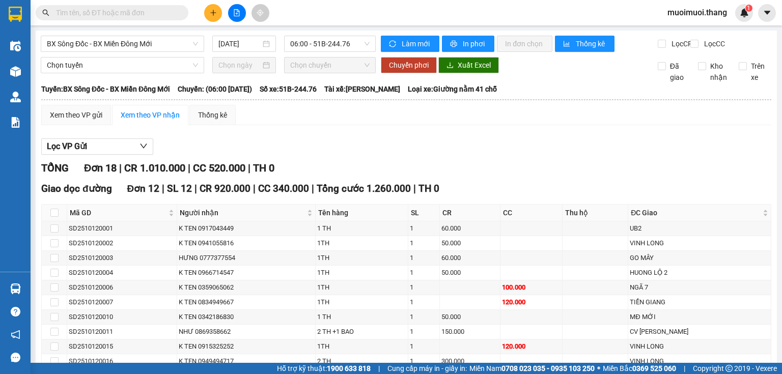
click at [470, 125] on div "Xem theo VP gửi Xem theo VP nhận Thống kê" at bounding box center [406, 115] width 730 height 20
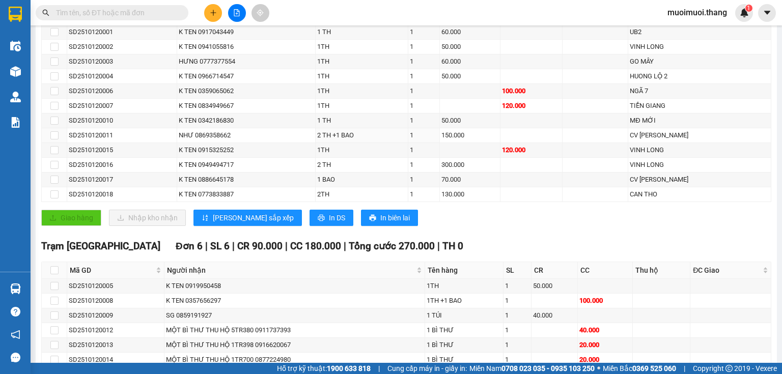
scroll to position [259, 0]
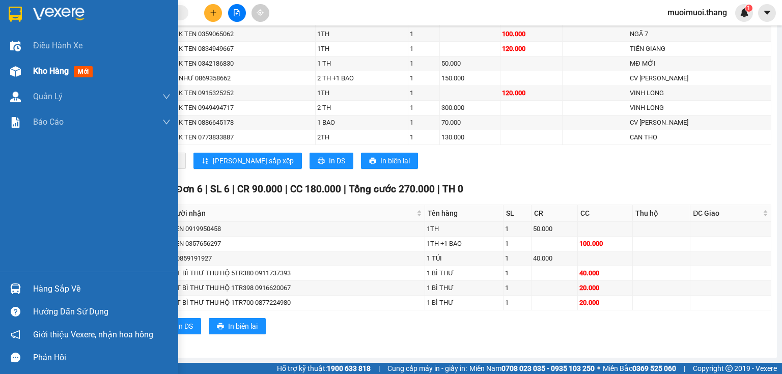
click at [14, 68] on img at bounding box center [15, 71] width 11 height 11
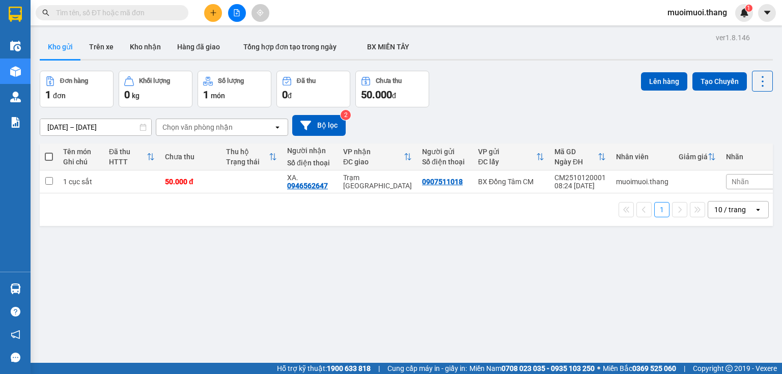
click at [235, 12] on icon "file-add" at bounding box center [236, 12] width 7 height 7
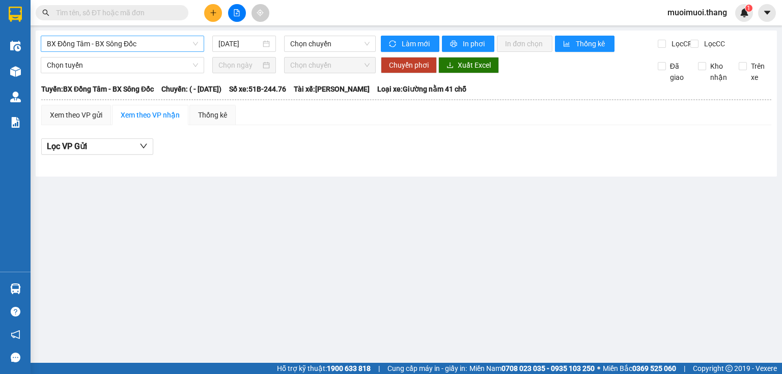
click at [170, 49] on span "BX Đồng Tâm - BX Sông Đốc" at bounding box center [122, 43] width 151 height 15
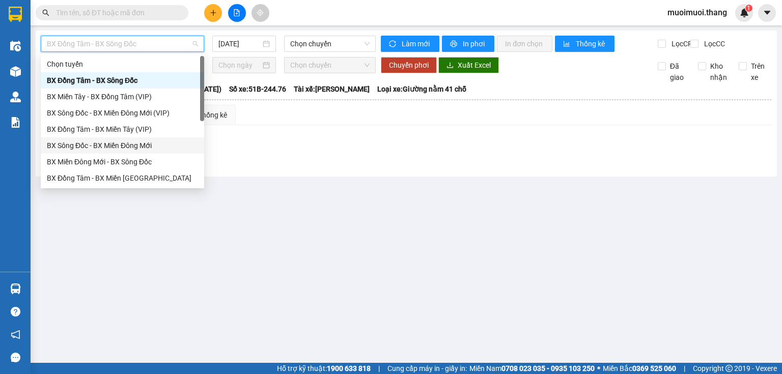
click at [95, 147] on div "BX Sông Đốc - BX Miền Đông Mới" at bounding box center [122, 145] width 151 height 11
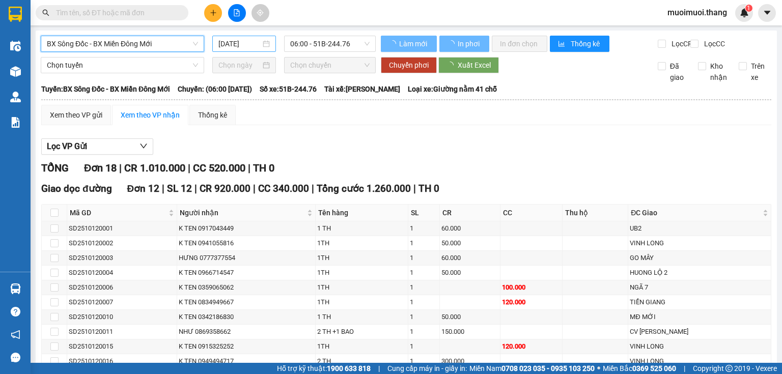
click at [237, 39] on input "[DATE]" at bounding box center [239, 43] width 42 height 11
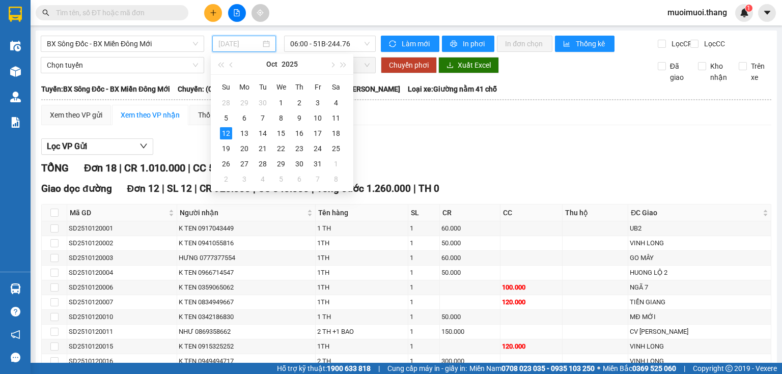
drag, startPoint x: 334, startPoint y: 120, endPoint x: 347, endPoint y: 65, distance: 56.3
click at [334, 119] on div "11" at bounding box center [336, 118] width 12 height 12
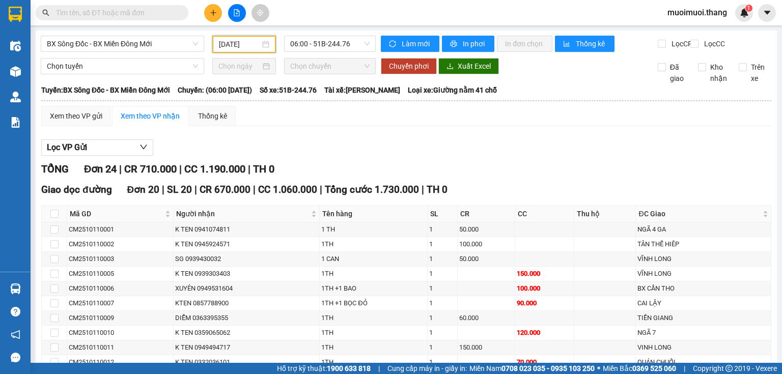
click at [223, 45] on input "[DATE]" at bounding box center [239, 44] width 41 height 11
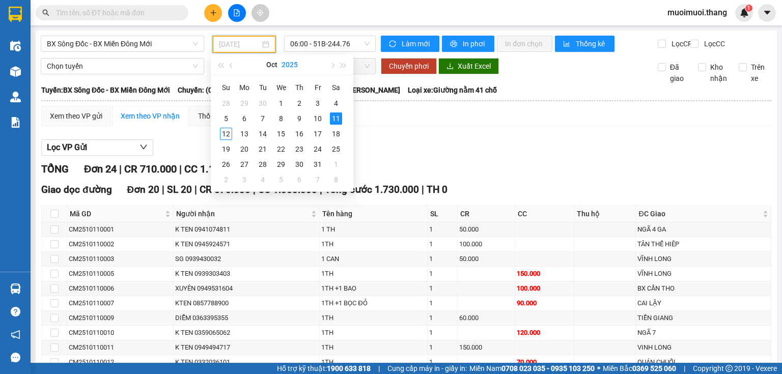
type input "[DATE]"
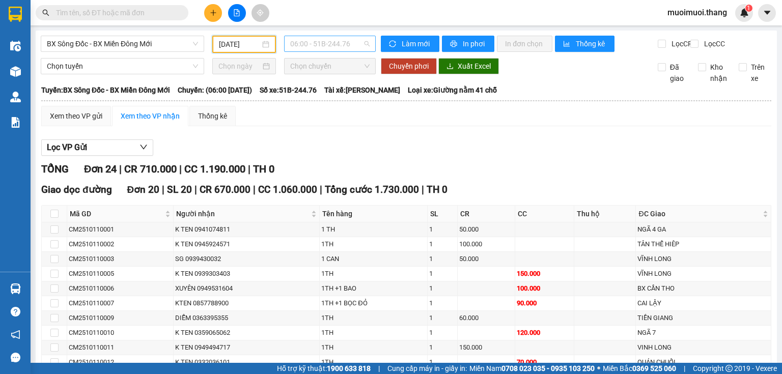
click at [299, 46] on span "06:00 - 51B-244.76" at bounding box center [330, 43] width 80 height 15
click at [301, 108] on div "21:00" at bounding box center [328, 113] width 92 height 16
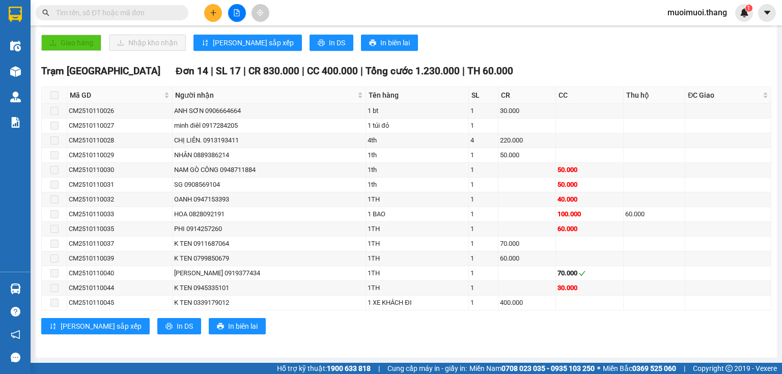
scroll to position [303, 0]
drag, startPoint x: 129, startPoint y: 216, endPoint x: 63, endPoint y: 214, distance: 66.2
click at [49, 215] on tr "CM2510110033 HOA 0828092191 1 BAO 1 100.000 60.000" at bounding box center [406, 214] width 729 height 15
copy tr "CM2510110033"
click at [112, 16] on input "text" at bounding box center [116, 12] width 120 height 11
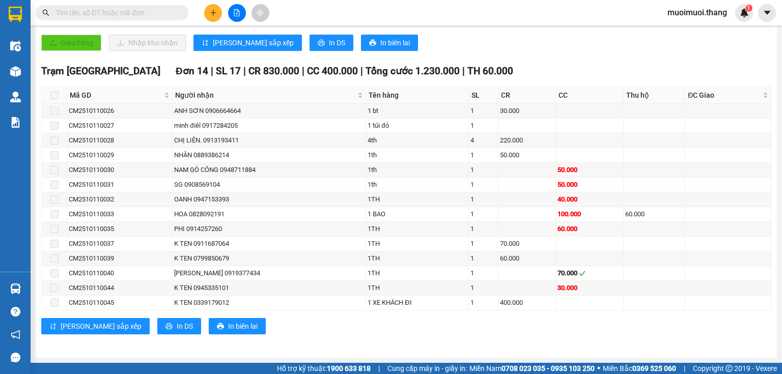
paste input "CM2510110033"
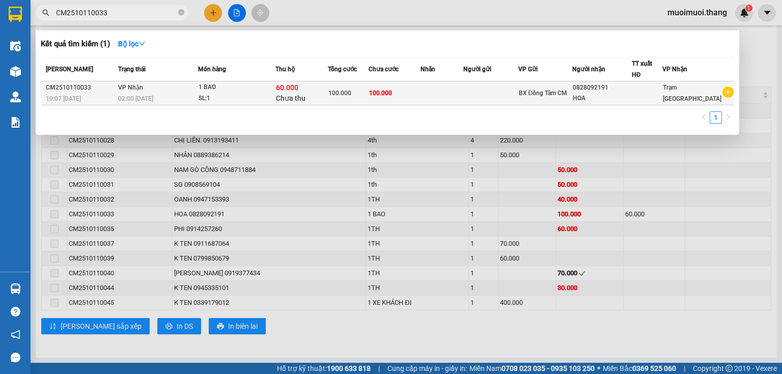
type input "CM2510110033"
click at [386, 93] on span "100.000" at bounding box center [380, 93] width 23 height 7
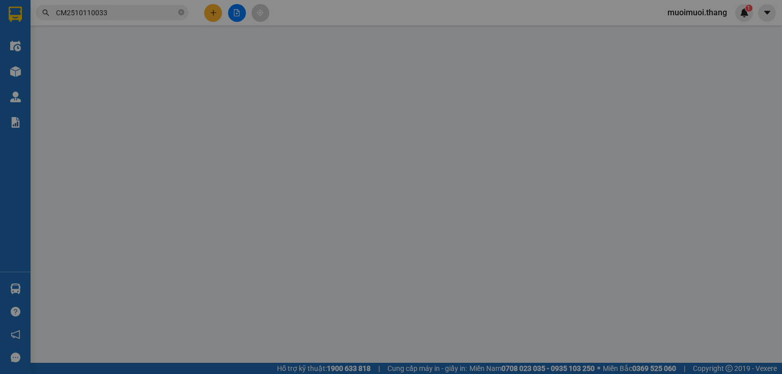
type input "0828092191"
type input "HOA"
type input "100.000"
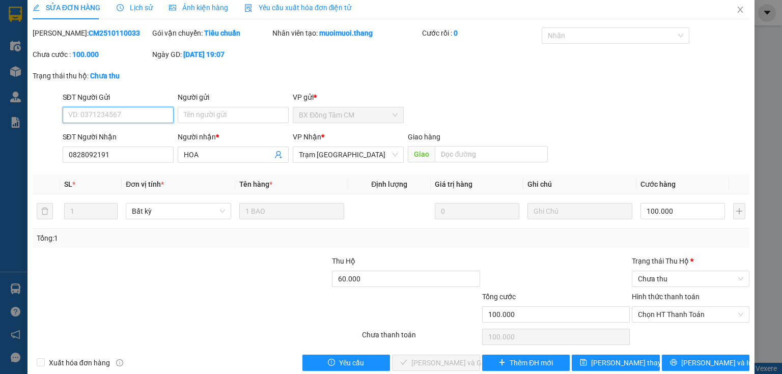
scroll to position [25, 0]
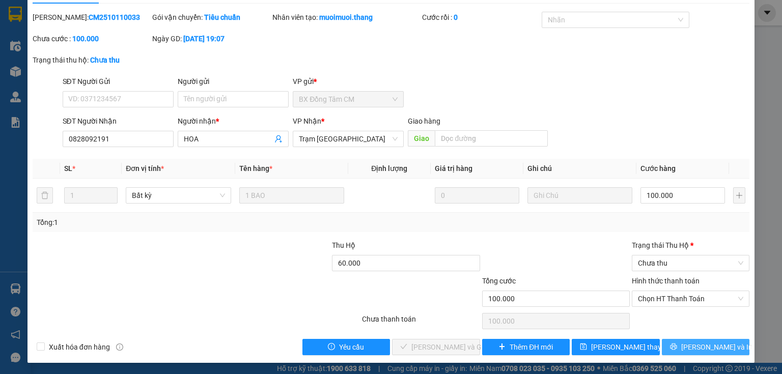
click at [688, 348] on button "[PERSON_NAME] và In" at bounding box center [706, 347] width 88 height 16
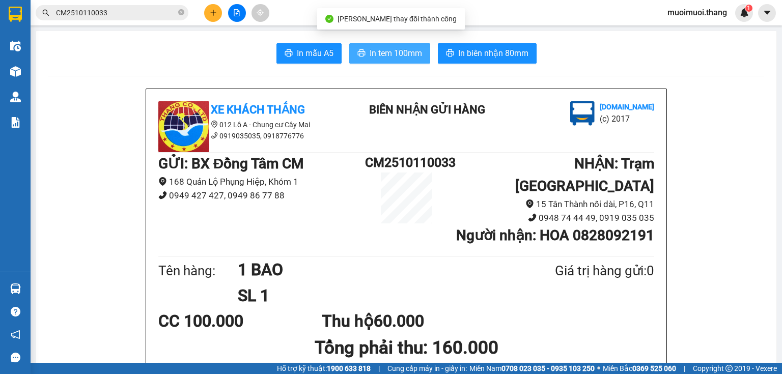
click at [365, 49] on button "In tem 100mm" at bounding box center [389, 53] width 81 height 20
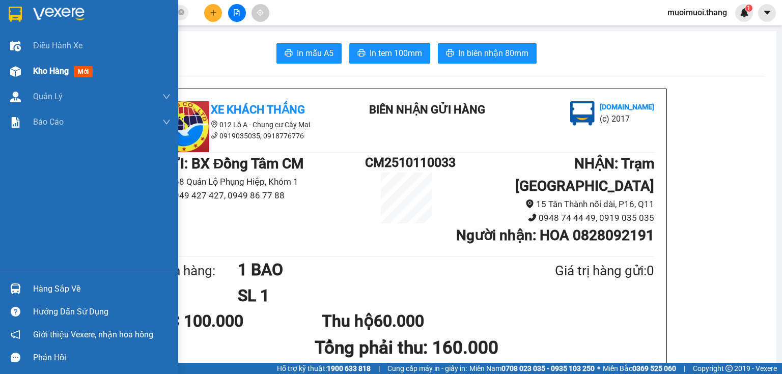
click at [22, 77] on div at bounding box center [16, 72] width 18 height 18
